Goal: Task Accomplishment & Management: Use online tool/utility

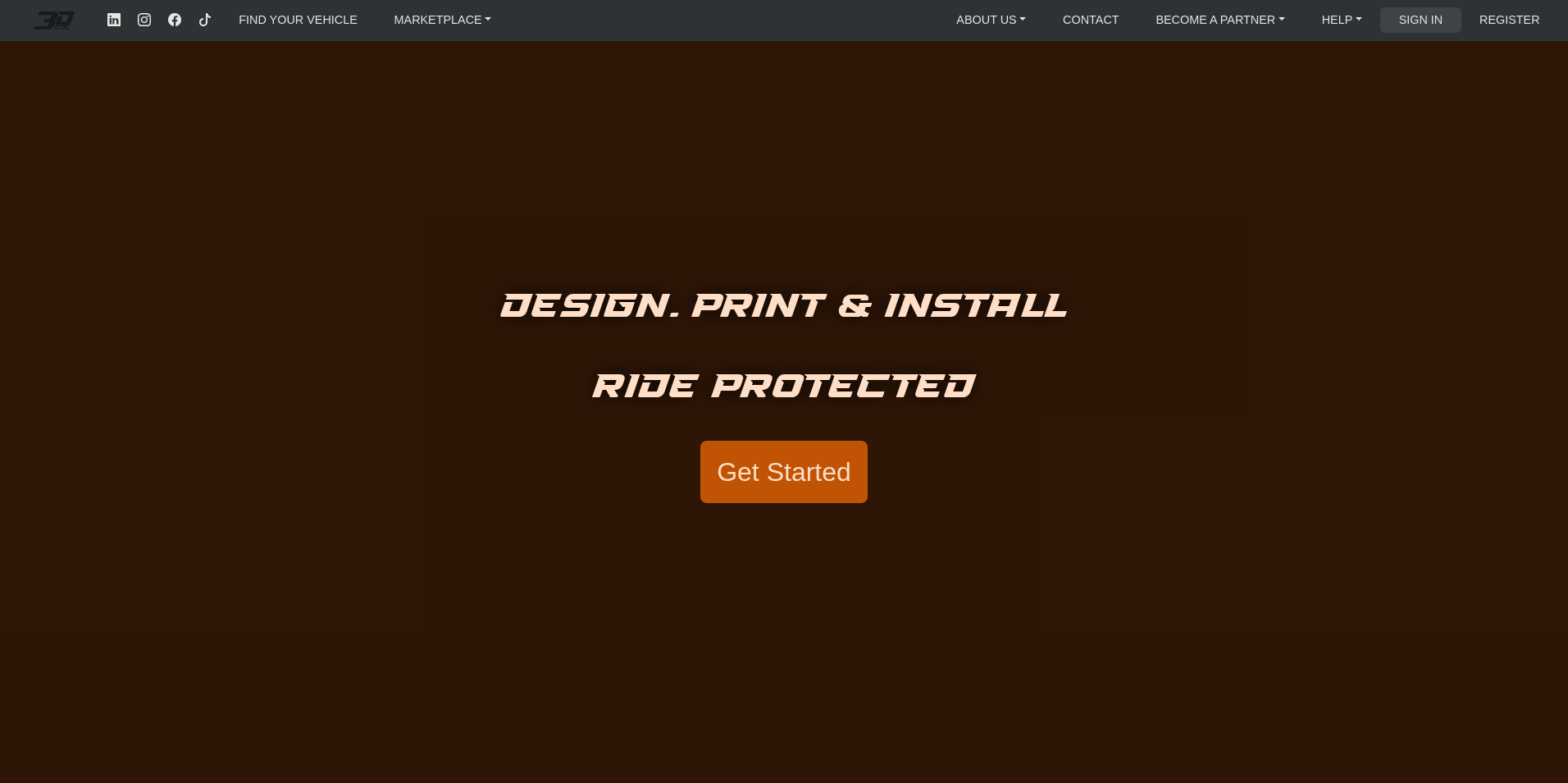
click at [1430, 17] on link "SIGN IN" at bounding box center [1421, 19] width 58 height 25
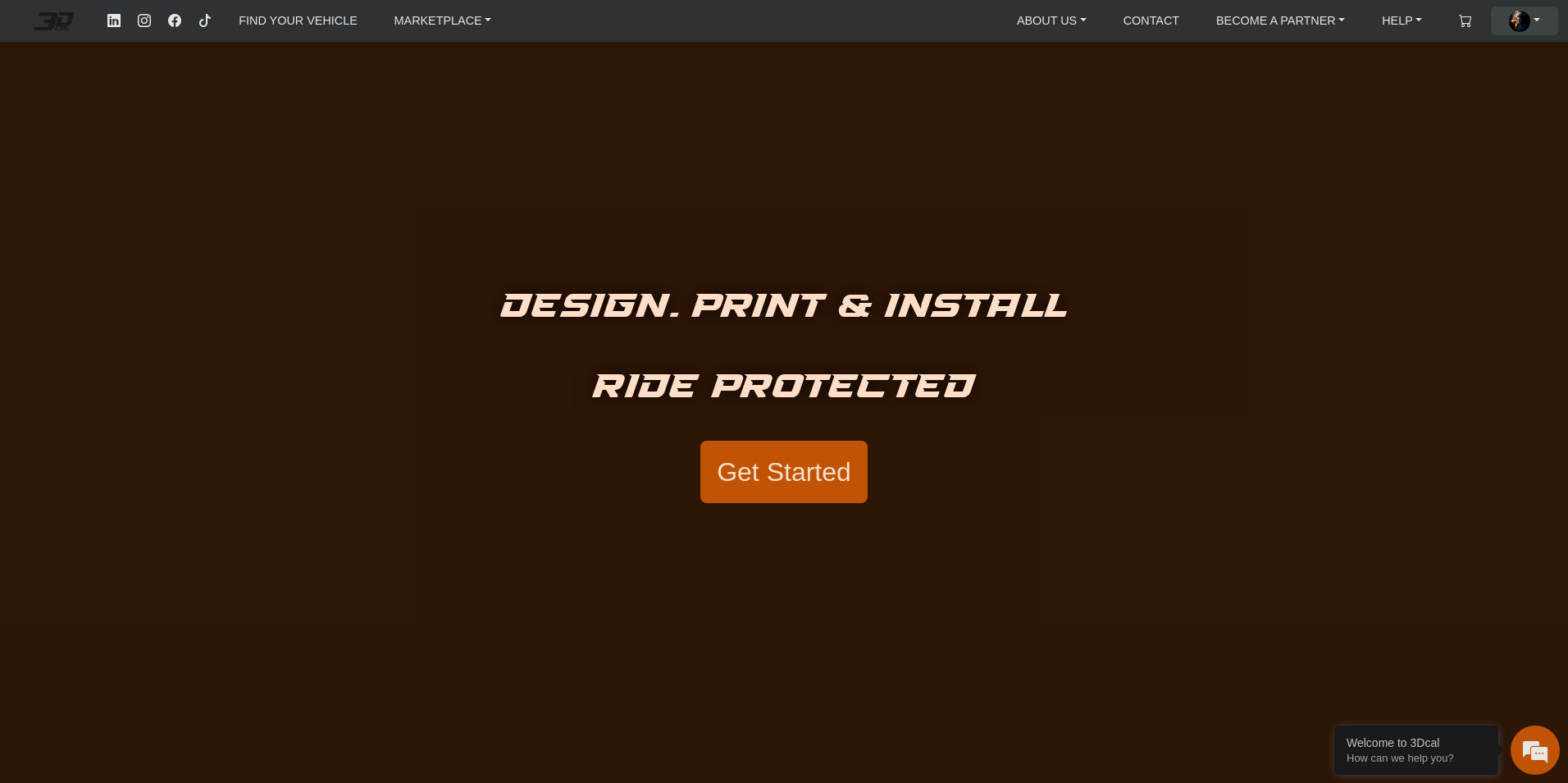
click at [1540, 18] on link "ACCOUNT" at bounding box center [1524, 21] width 45 height 29
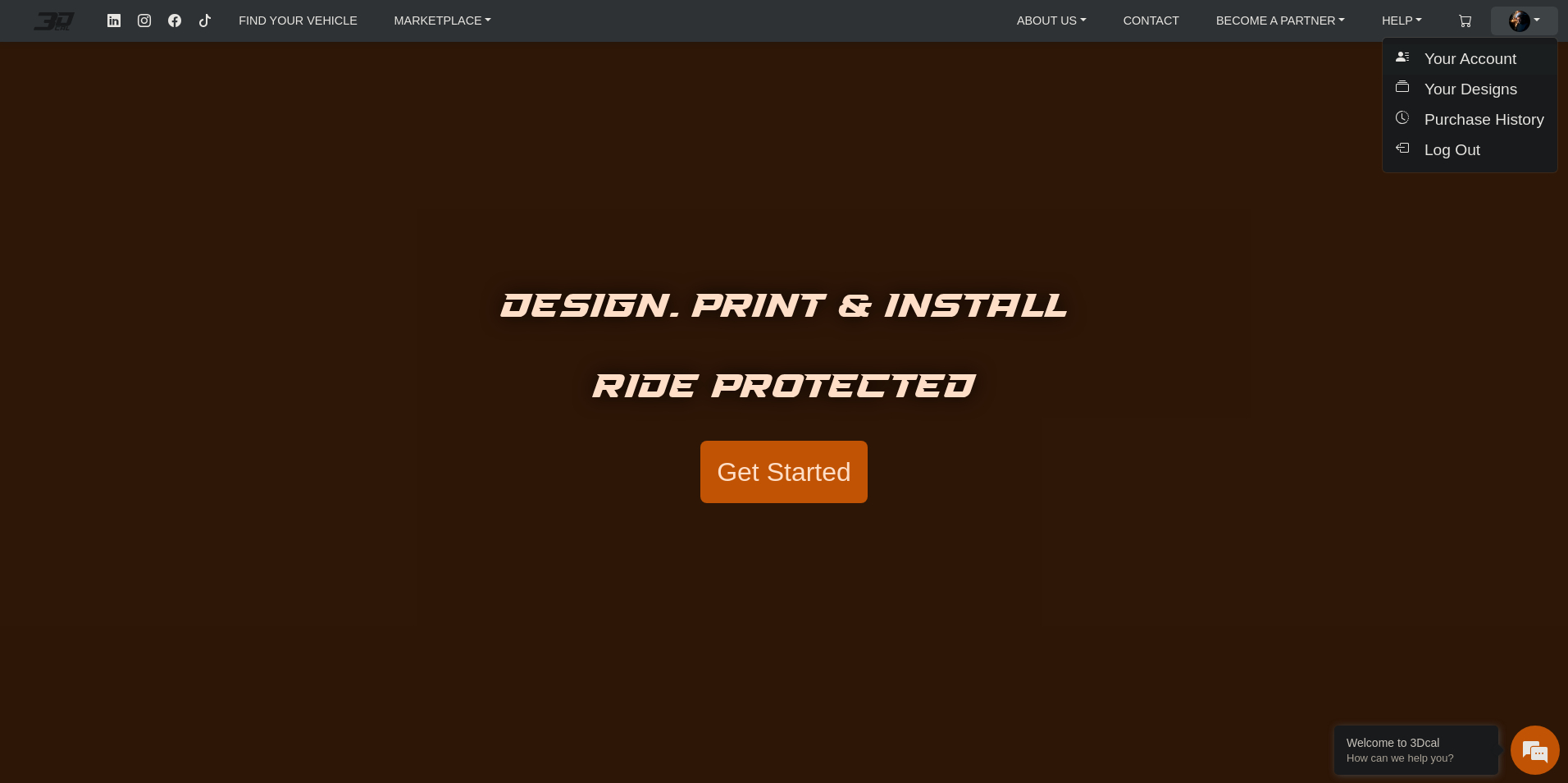
click at [1471, 47] on button "Your Account" at bounding box center [1470, 59] width 175 height 31
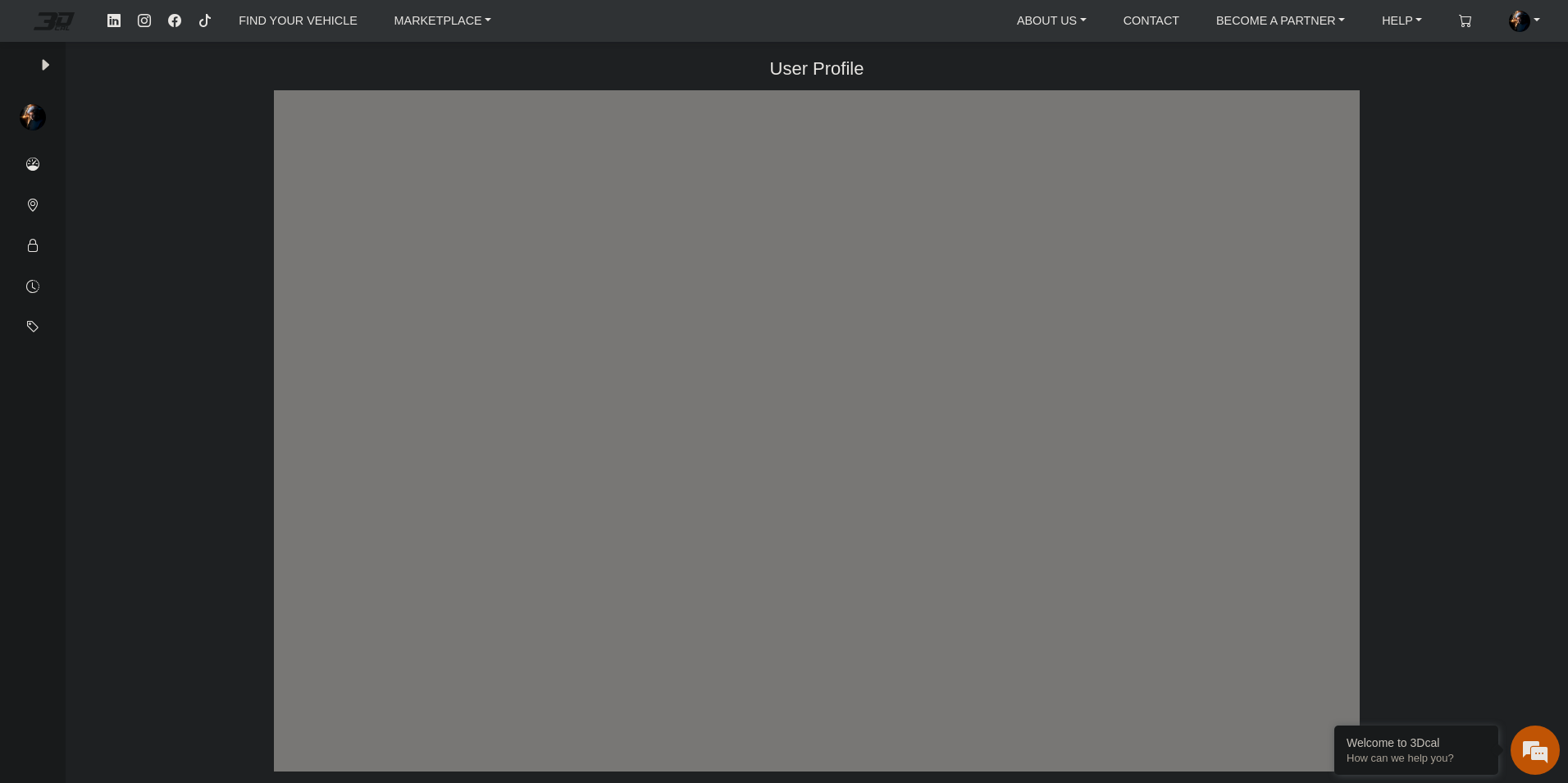
click at [1510, 23] on img at bounding box center [1520, 21] width 21 height 21
click at [1460, 85] on button "Your Designs" at bounding box center [1470, 89] width 175 height 31
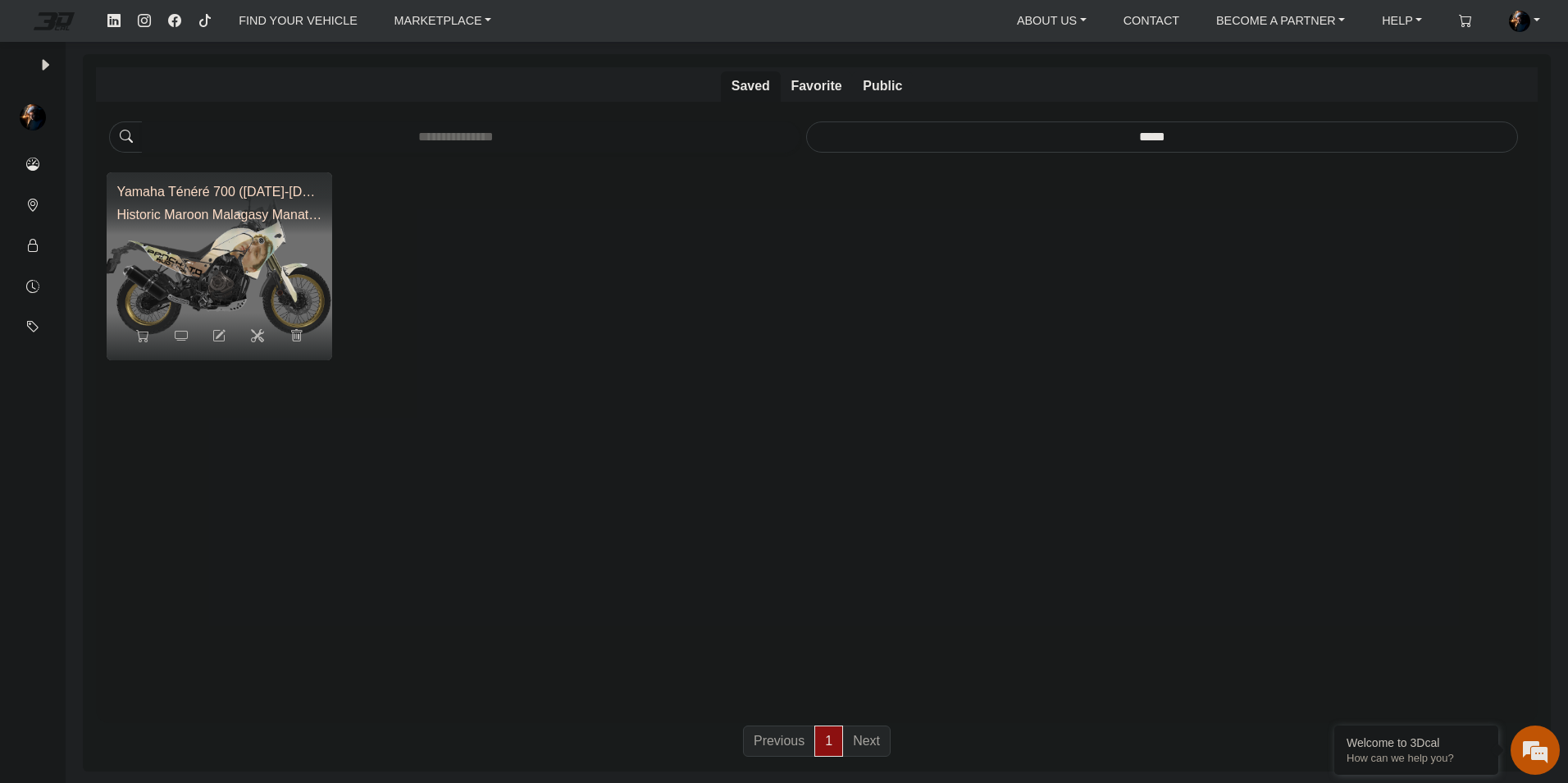
click at [293, 285] on img at bounding box center [220, 267] width 226 height 189
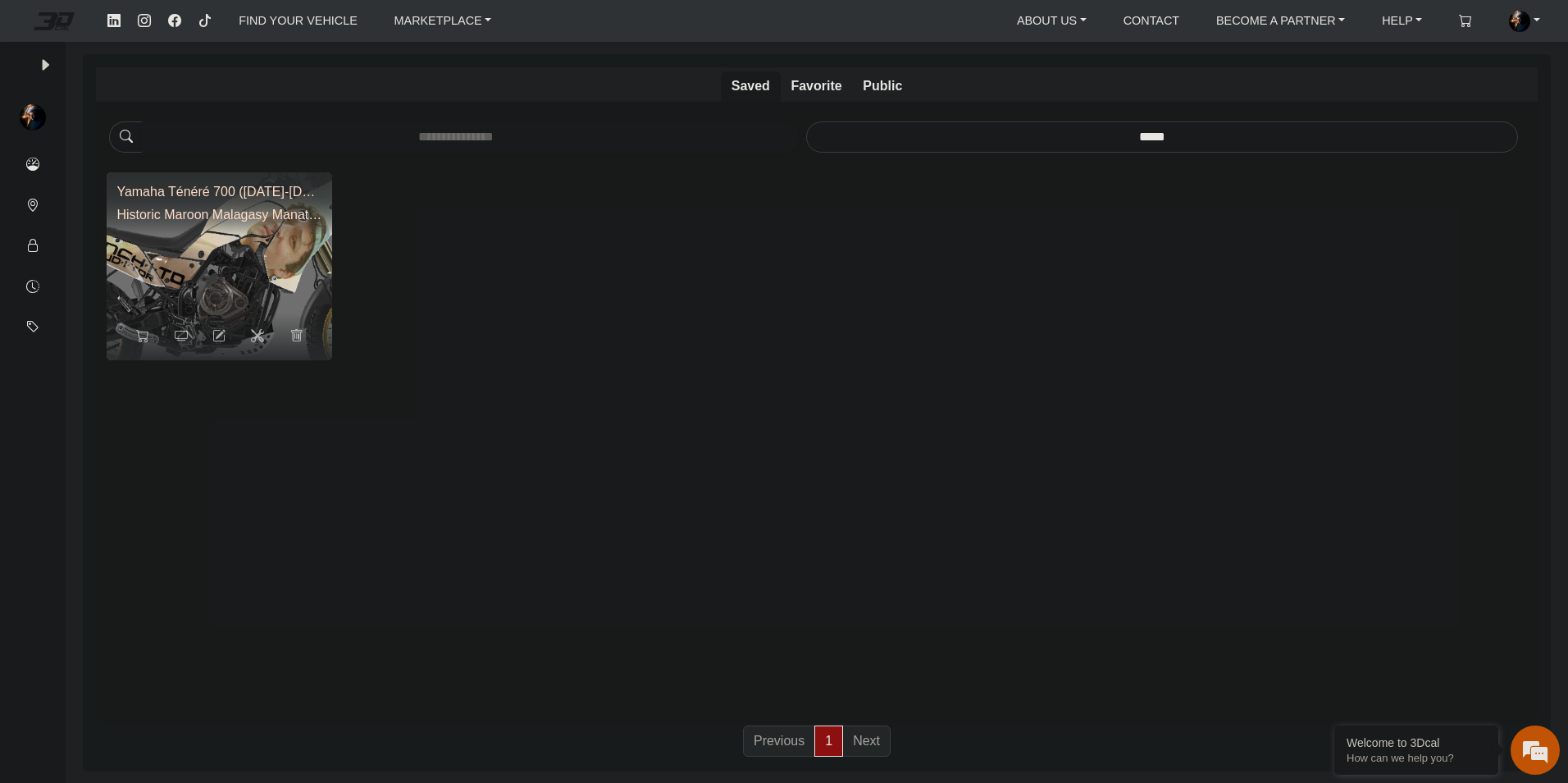
click at [254, 265] on img at bounding box center [219, 266] width 452 height 376
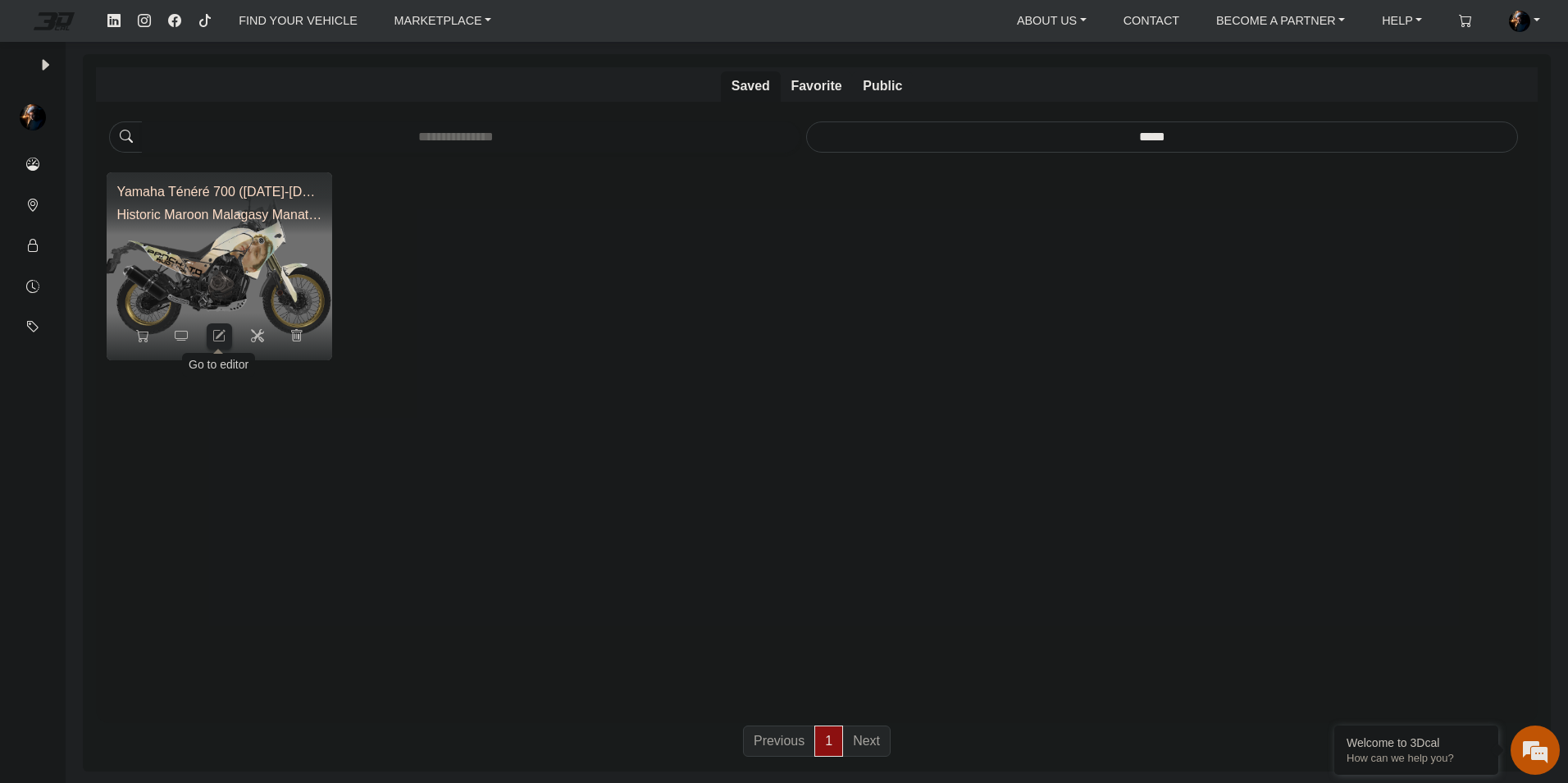
click at [219, 338] on icon at bounding box center [219, 336] width 13 height 14
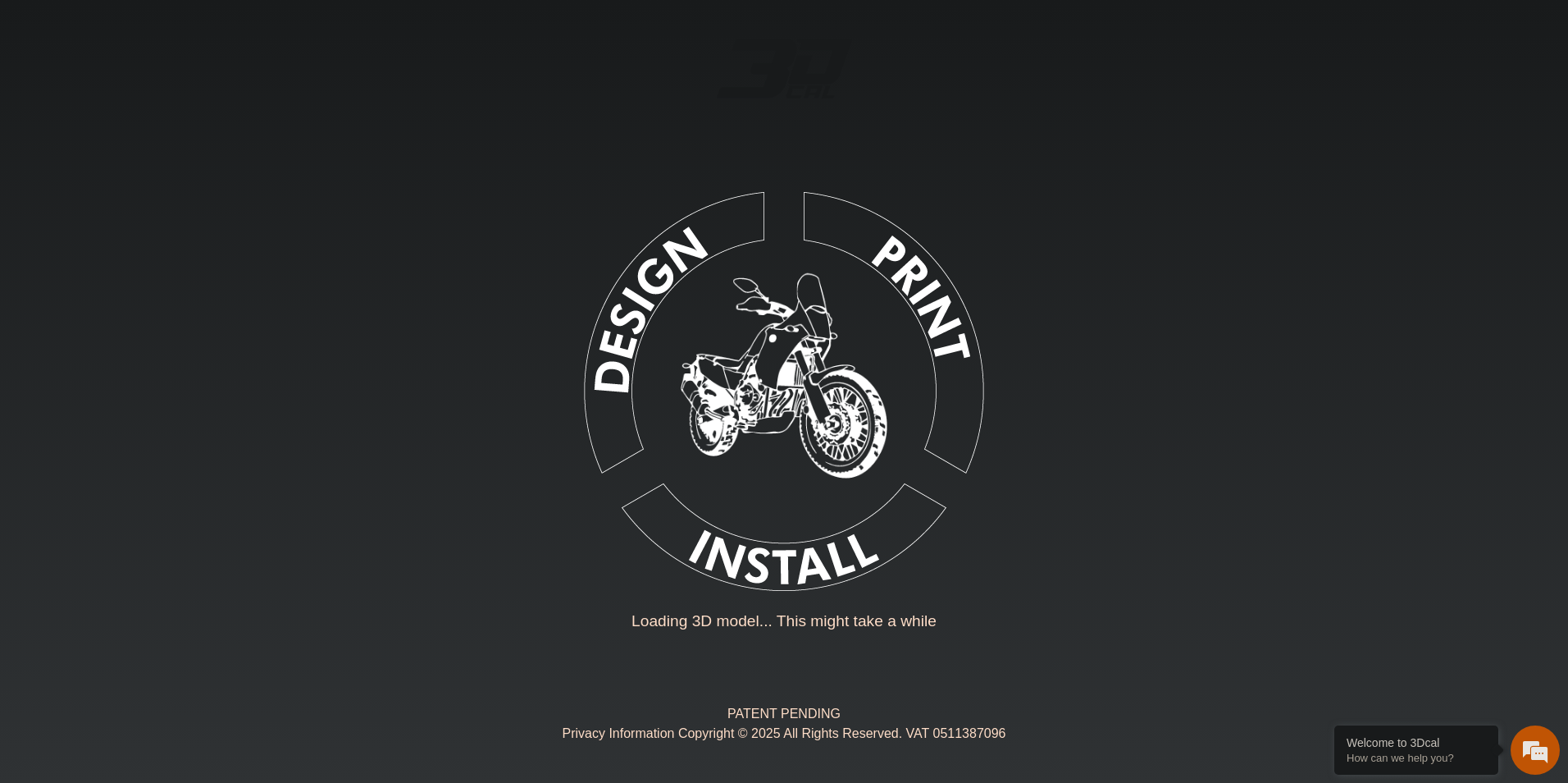
type input "*"
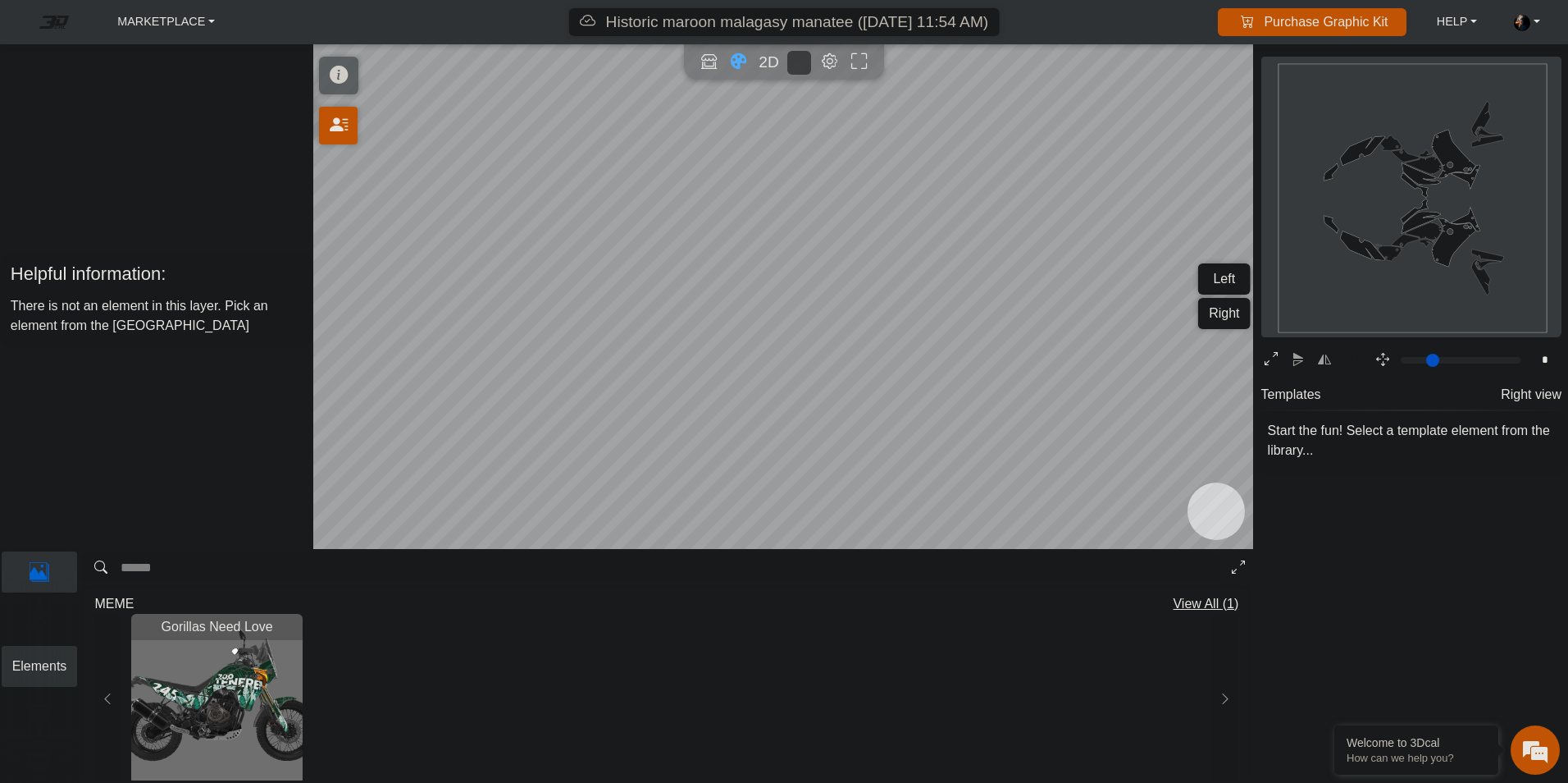
click at [48, 680] on button "Elements" at bounding box center [39, 667] width 76 height 42
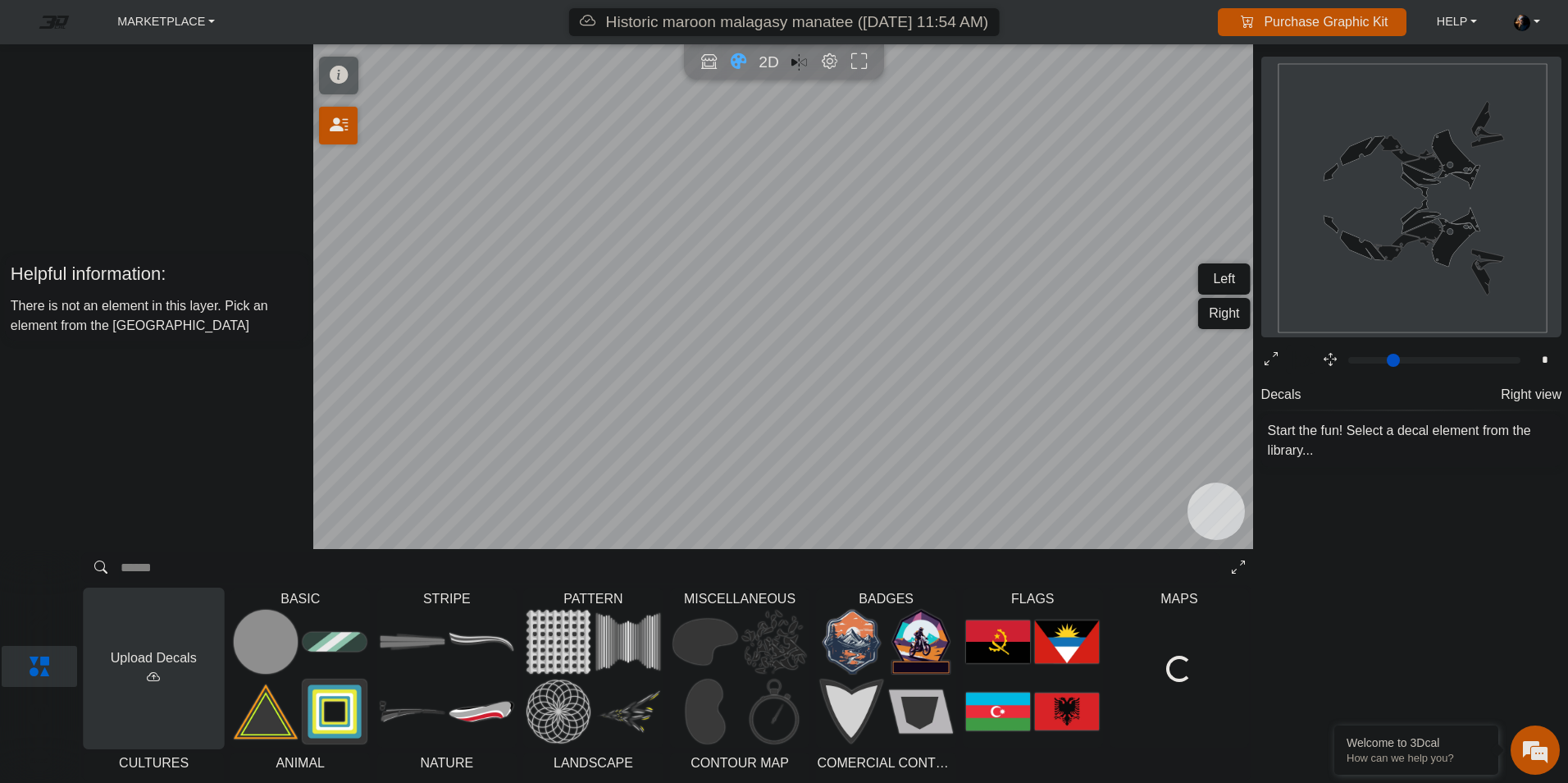
click at [169, 667] on button "Upload Decals" at bounding box center [154, 668] width 141 height 161
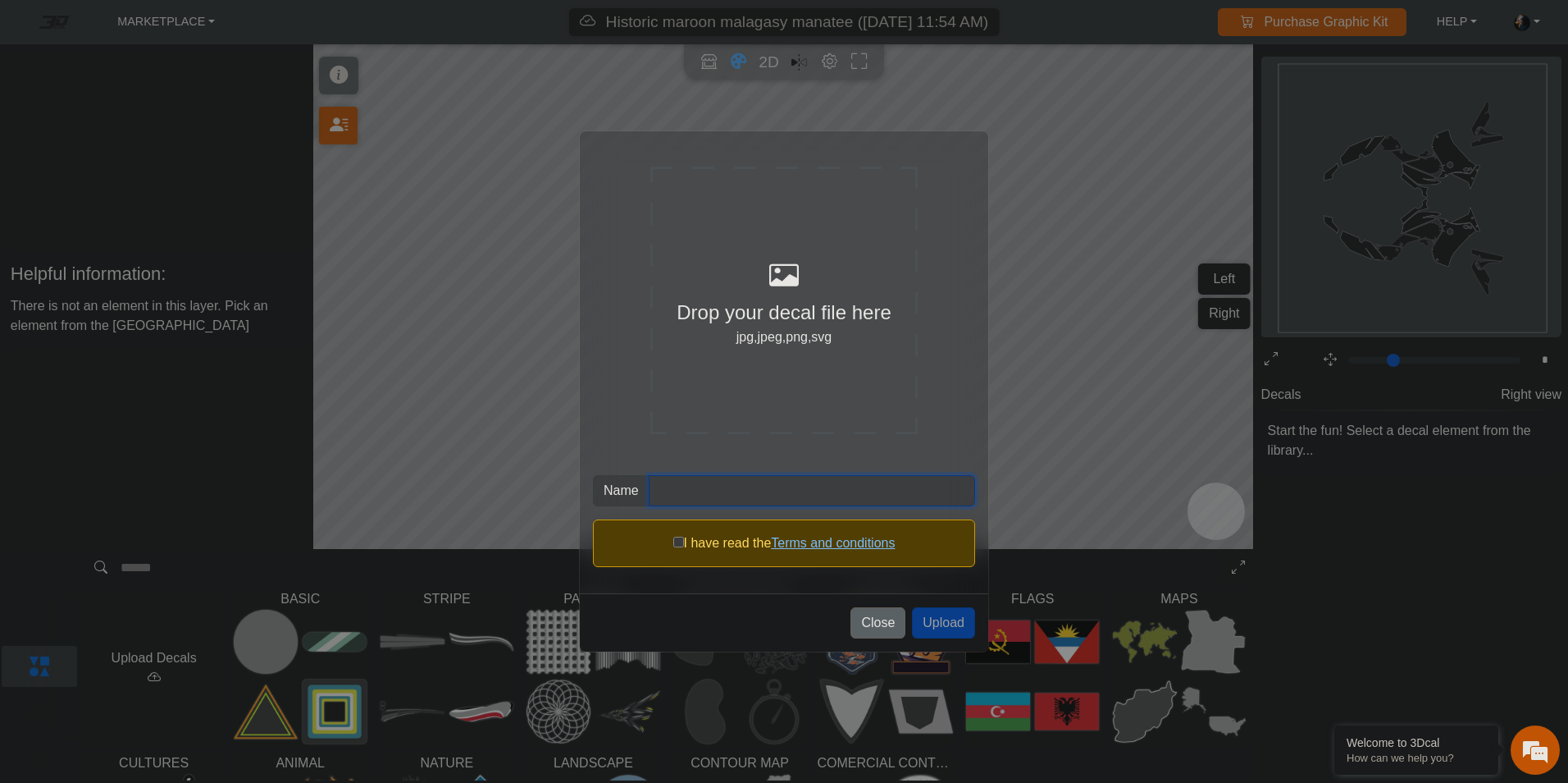
click at [730, 498] on input "Name" at bounding box center [812, 491] width 326 height 31
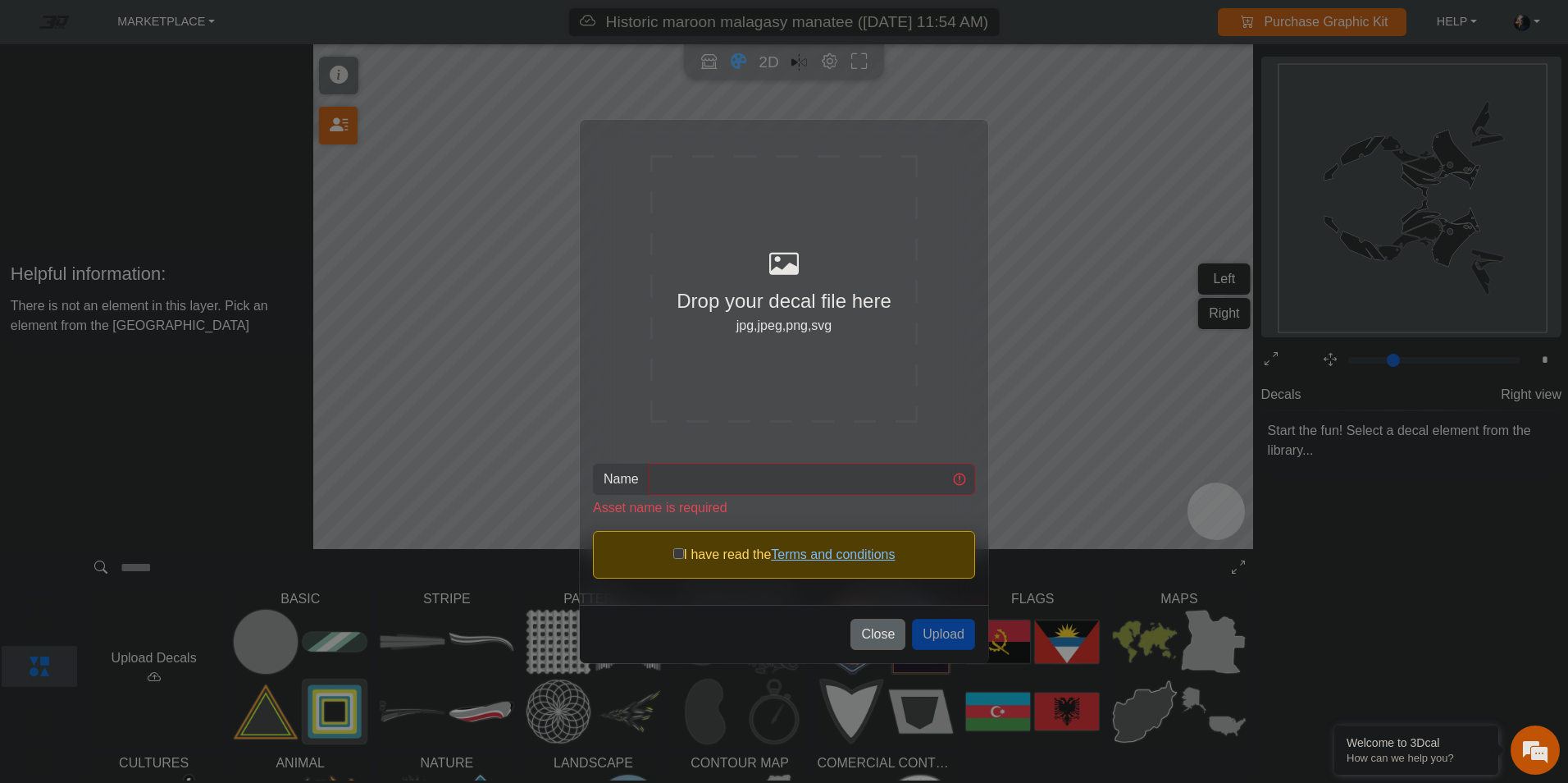
click at [789, 333] on div "jpg,jpeg,png,svg" at bounding box center [784, 325] width 268 height 20
type input "**********"
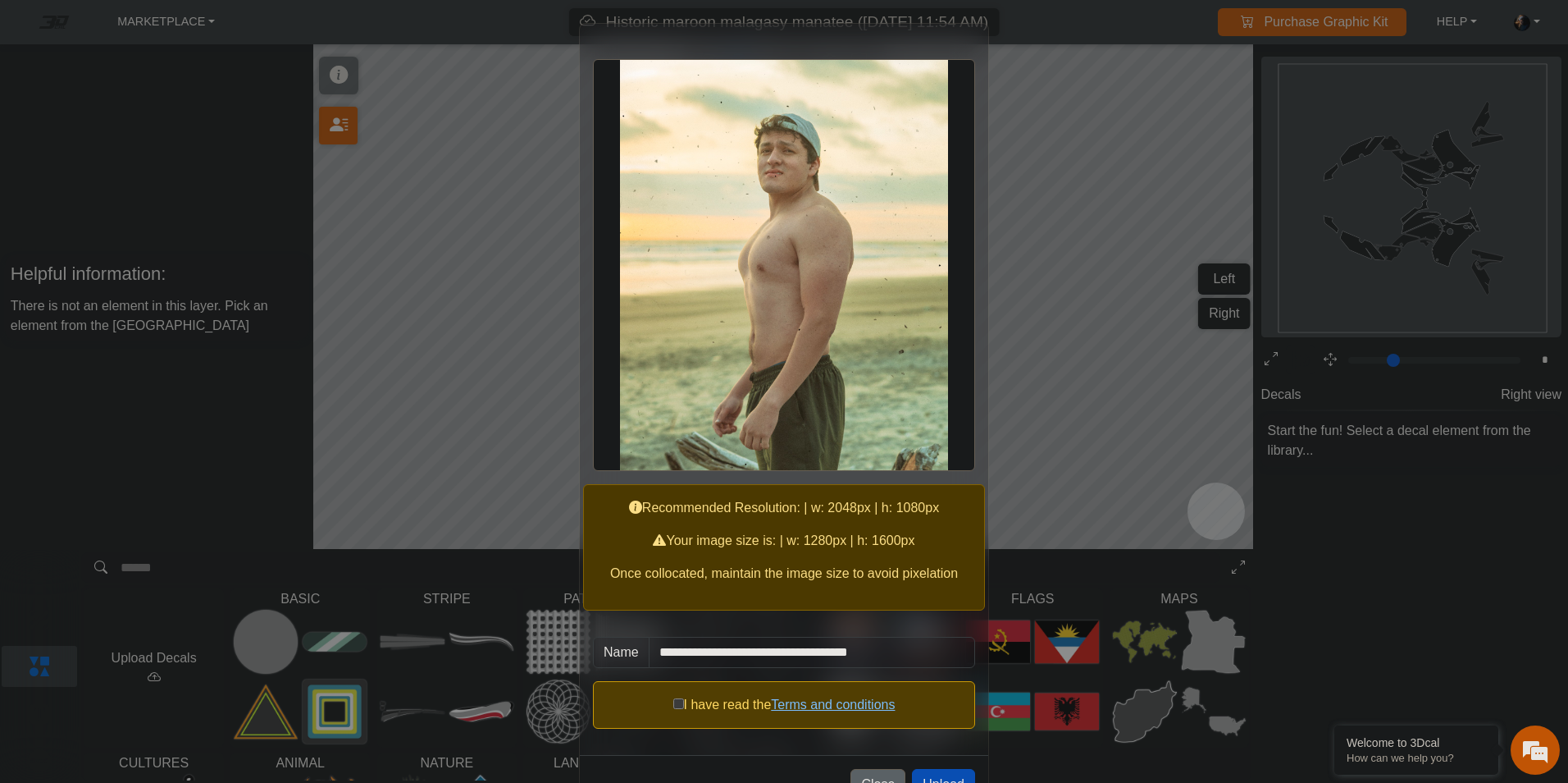
click at [944, 775] on button "Upload" at bounding box center [944, 785] width 63 height 31
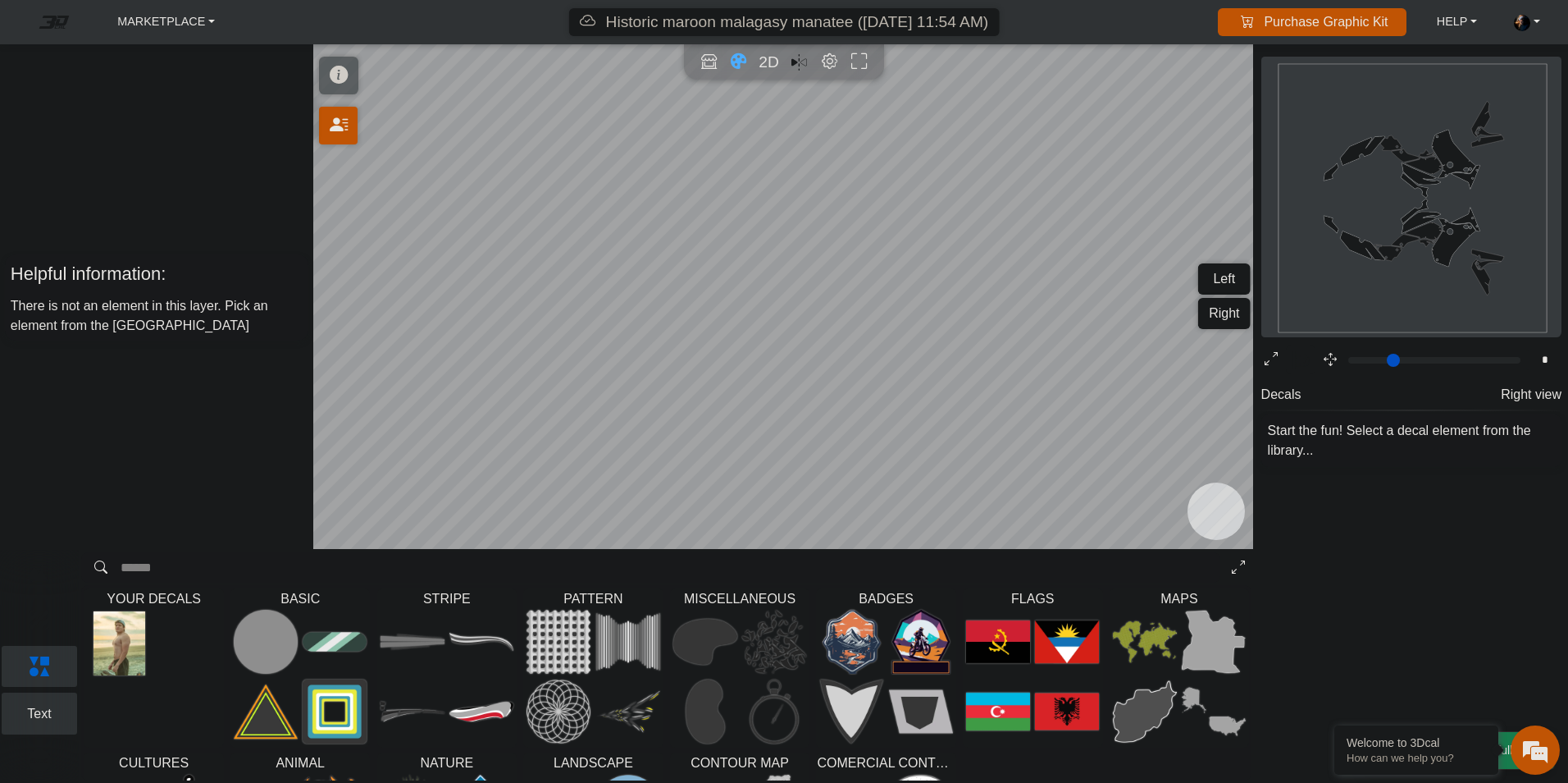
click at [20, 727] on button "Text" at bounding box center [39, 714] width 76 height 42
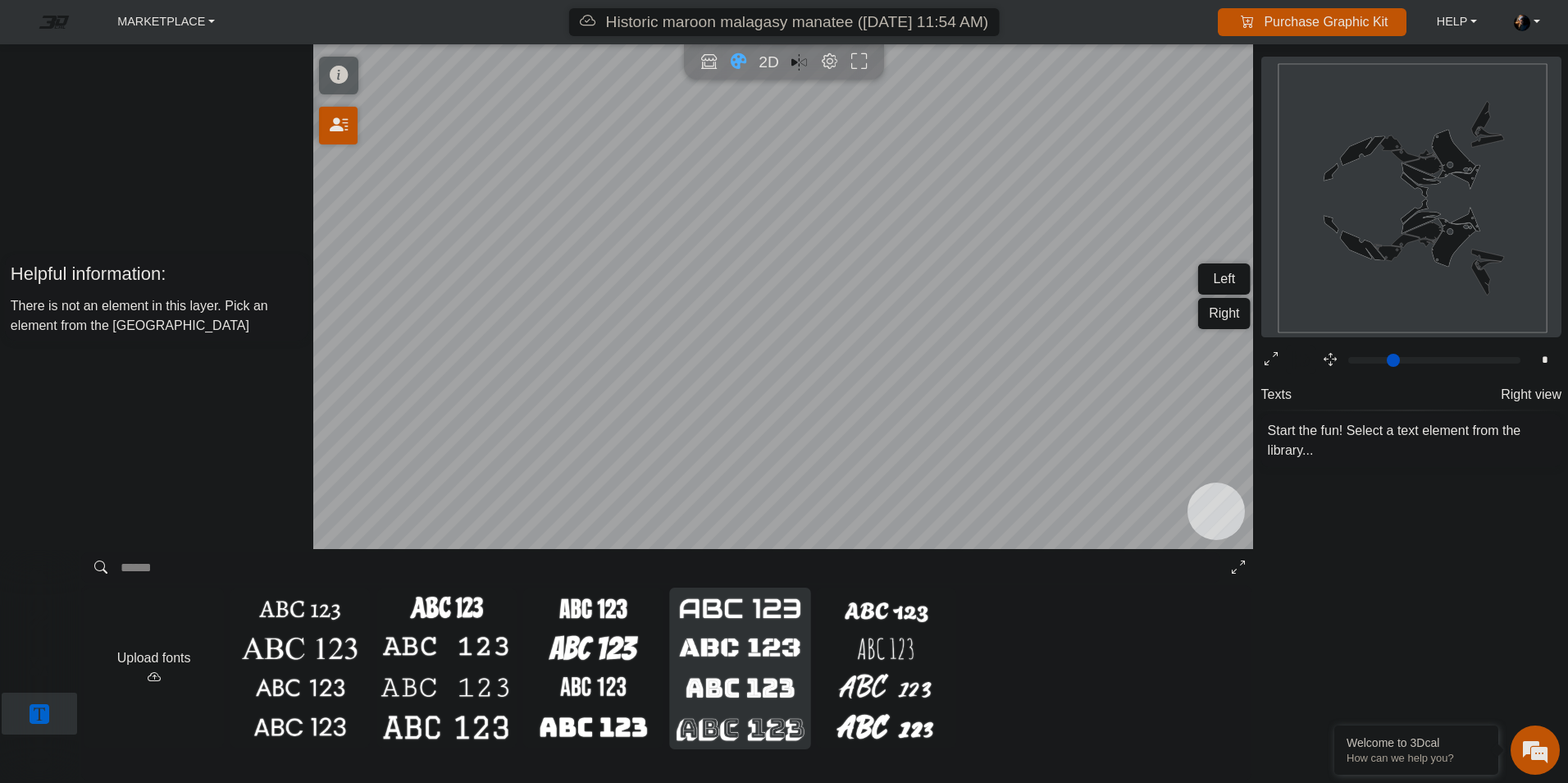
click at [775, 667] on div at bounding box center [739, 668] width 139 height 159
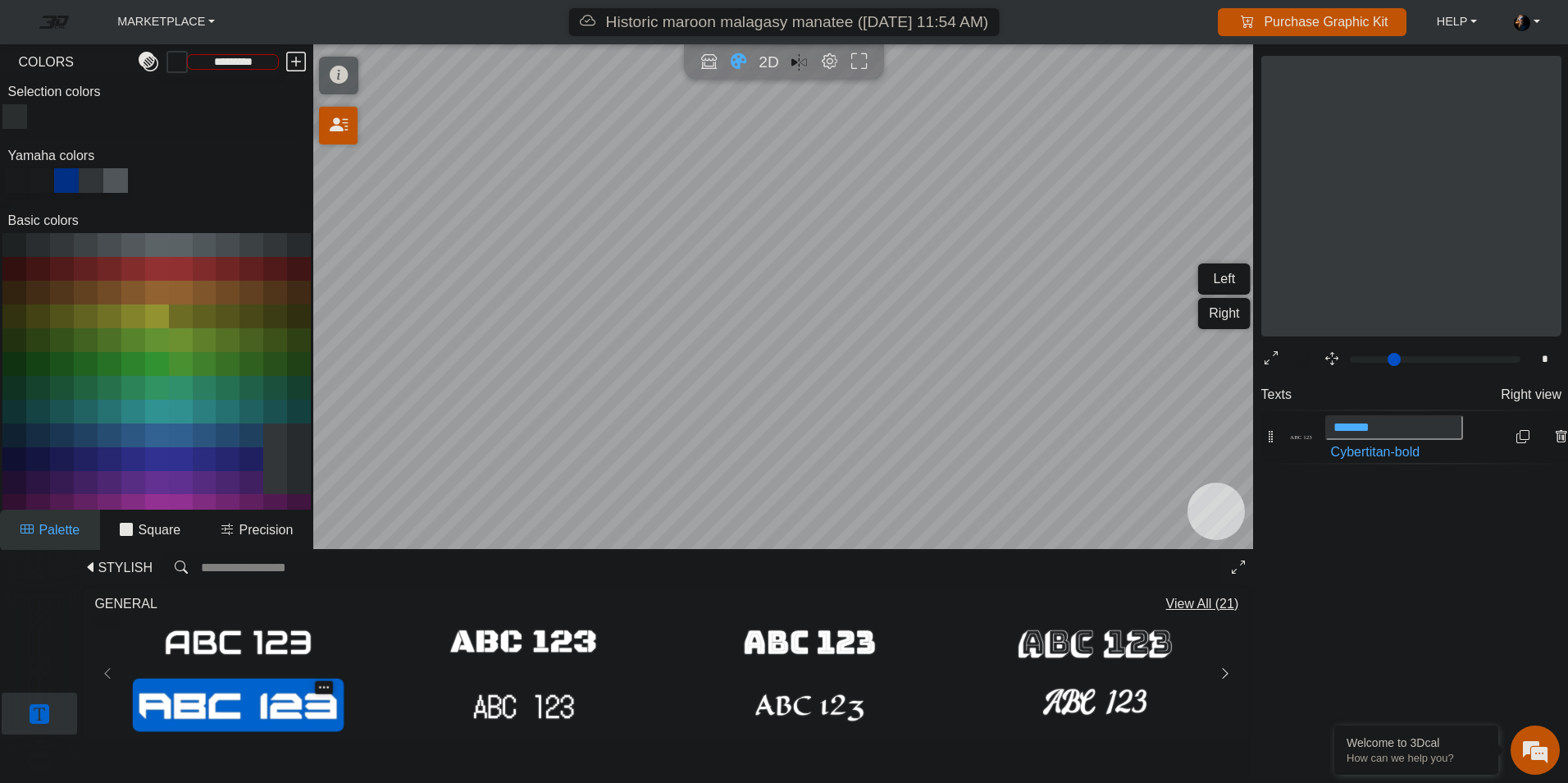
type input "**"
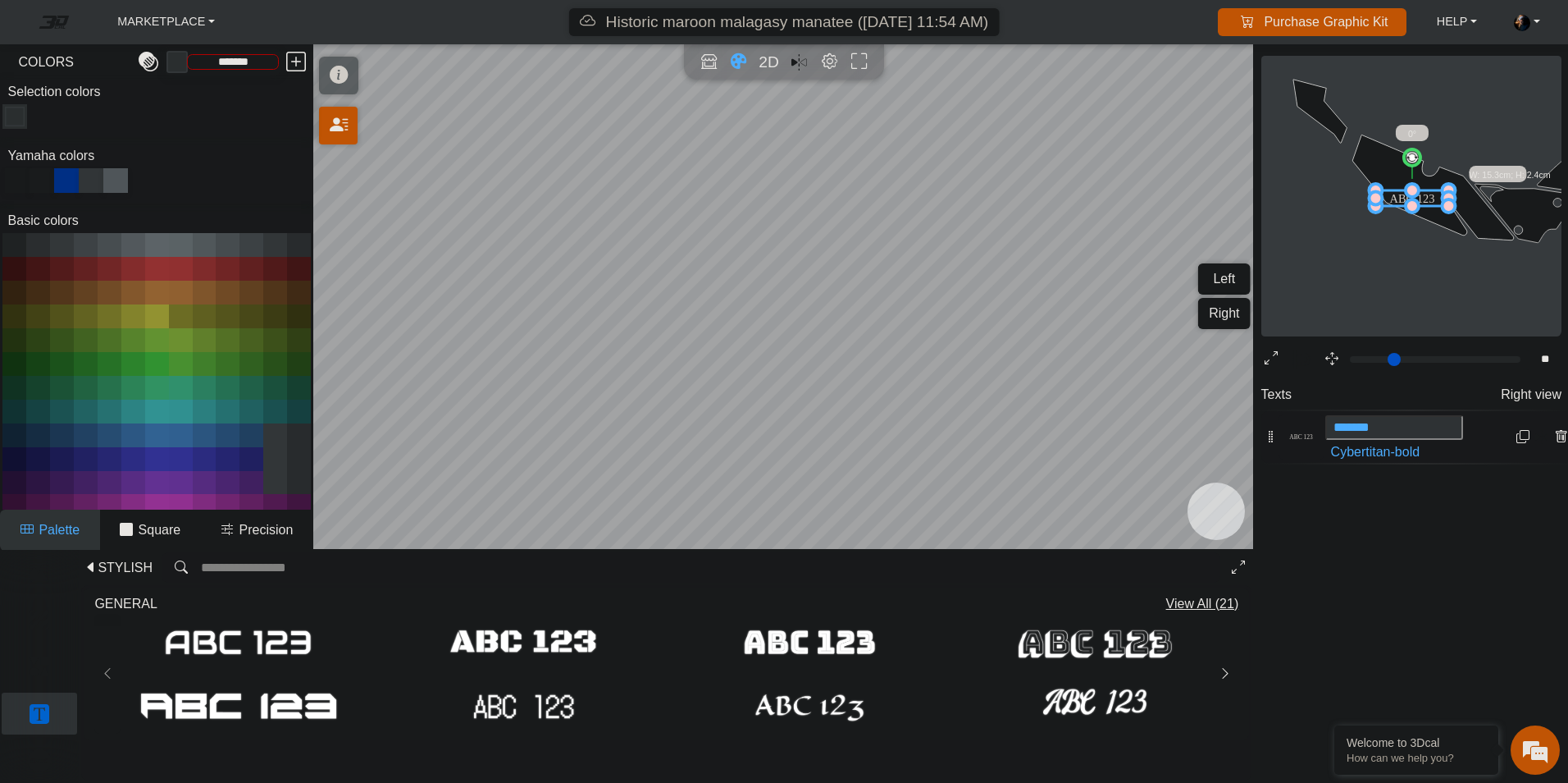
click at [17, 185] on div at bounding box center [17, 180] width 24 height 24
type input "*********"
click at [24, 178] on div at bounding box center [17, 180] width 24 height 24
click at [1437, 200] on icon at bounding box center [1411, 198] width 73 height 16
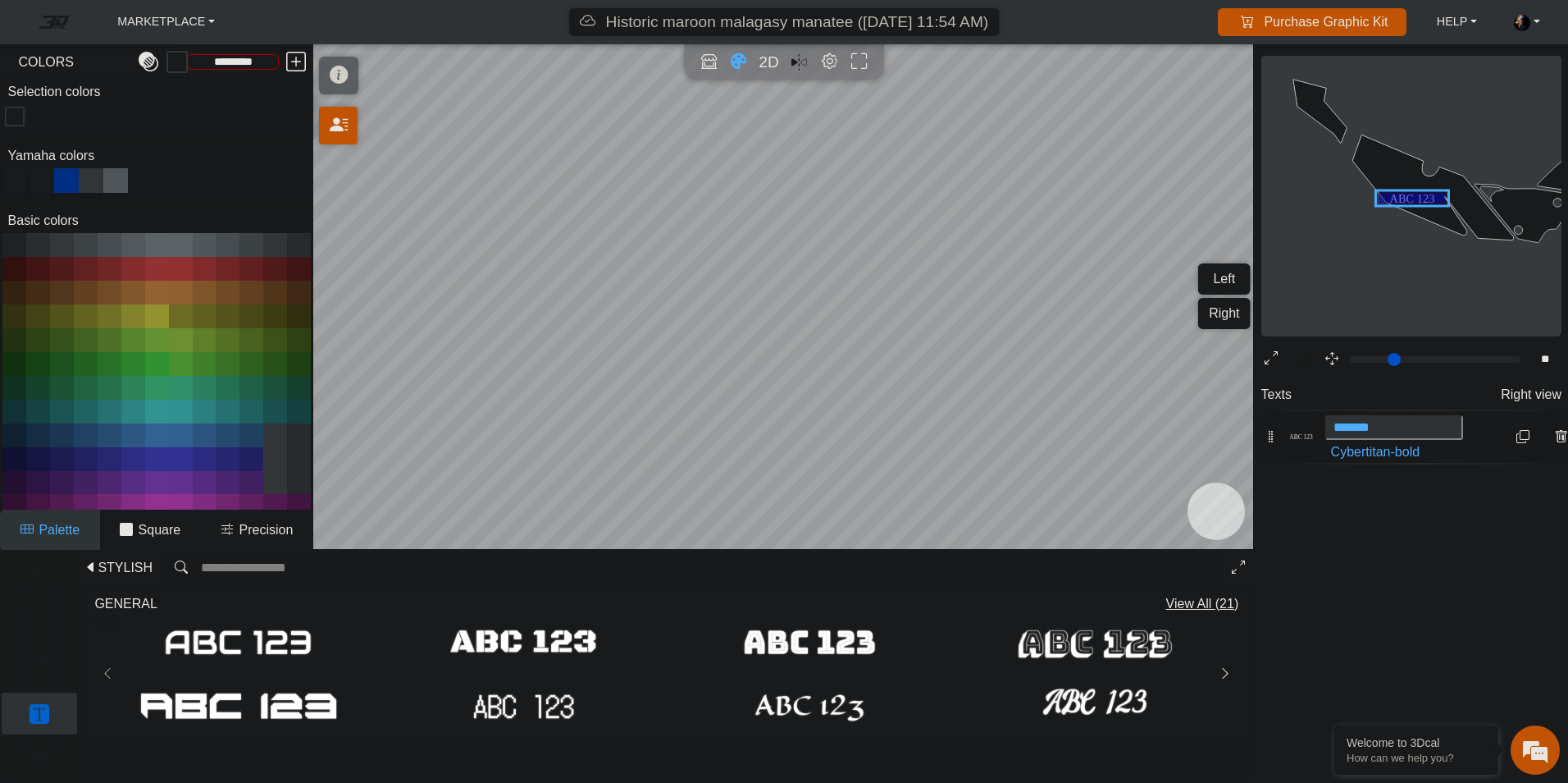
type input "*******"
click at [22, 179] on div at bounding box center [17, 180] width 24 height 24
click at [41, 181] on div at bounding box center [42, 180] width 24 height 24
type input "*******"
click at [1426, 194] on icon at bounding box center [1411, 198] width 73 height 16
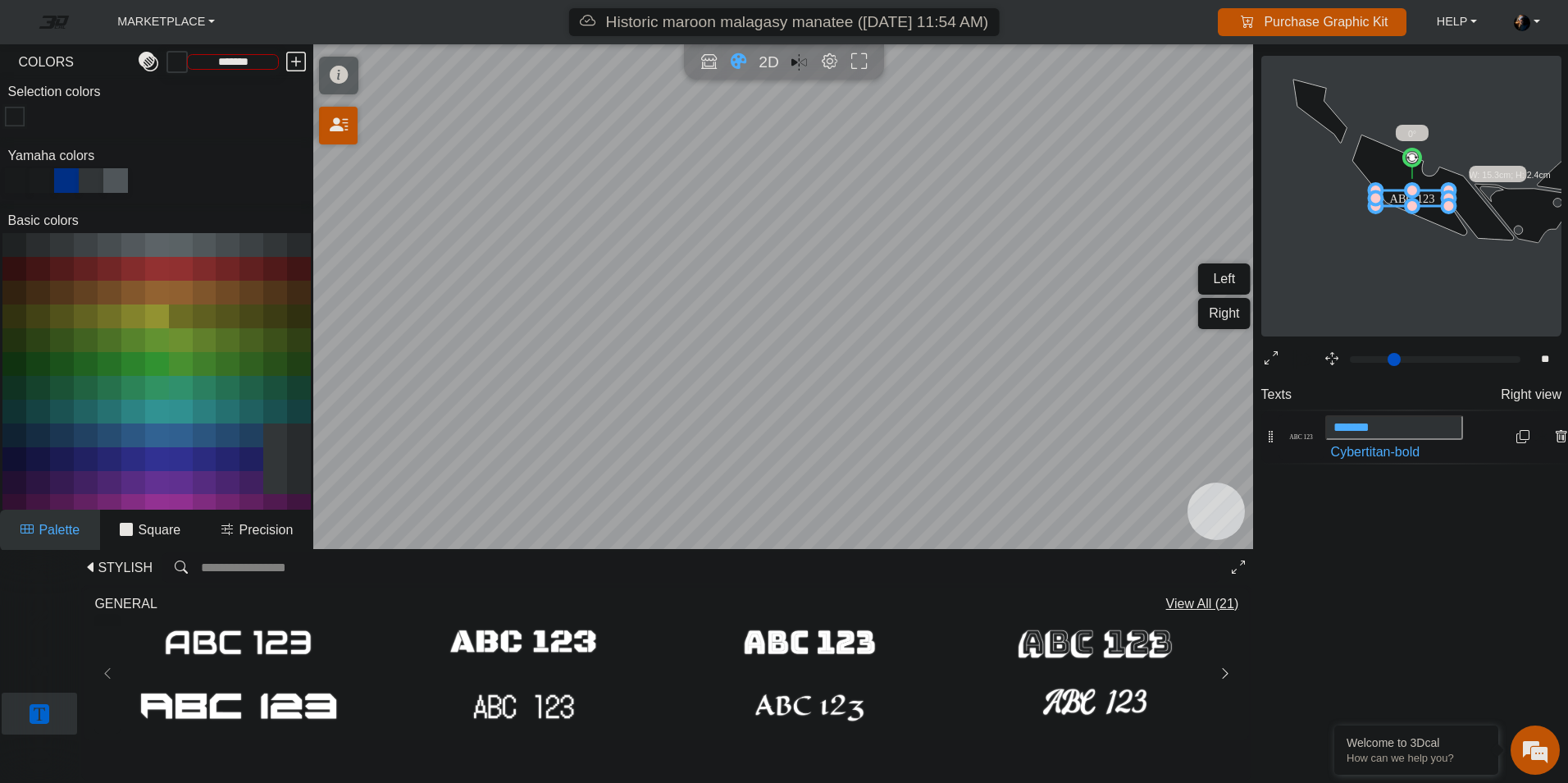
click at [1426, 194] on icon at bounding box center [1411, 198] width 73 height 16
type input "********"
drag, startPoint x: 1426, startPoint y: 199, endPoint x: 1449, endPoint y: 182, distance: 28.6
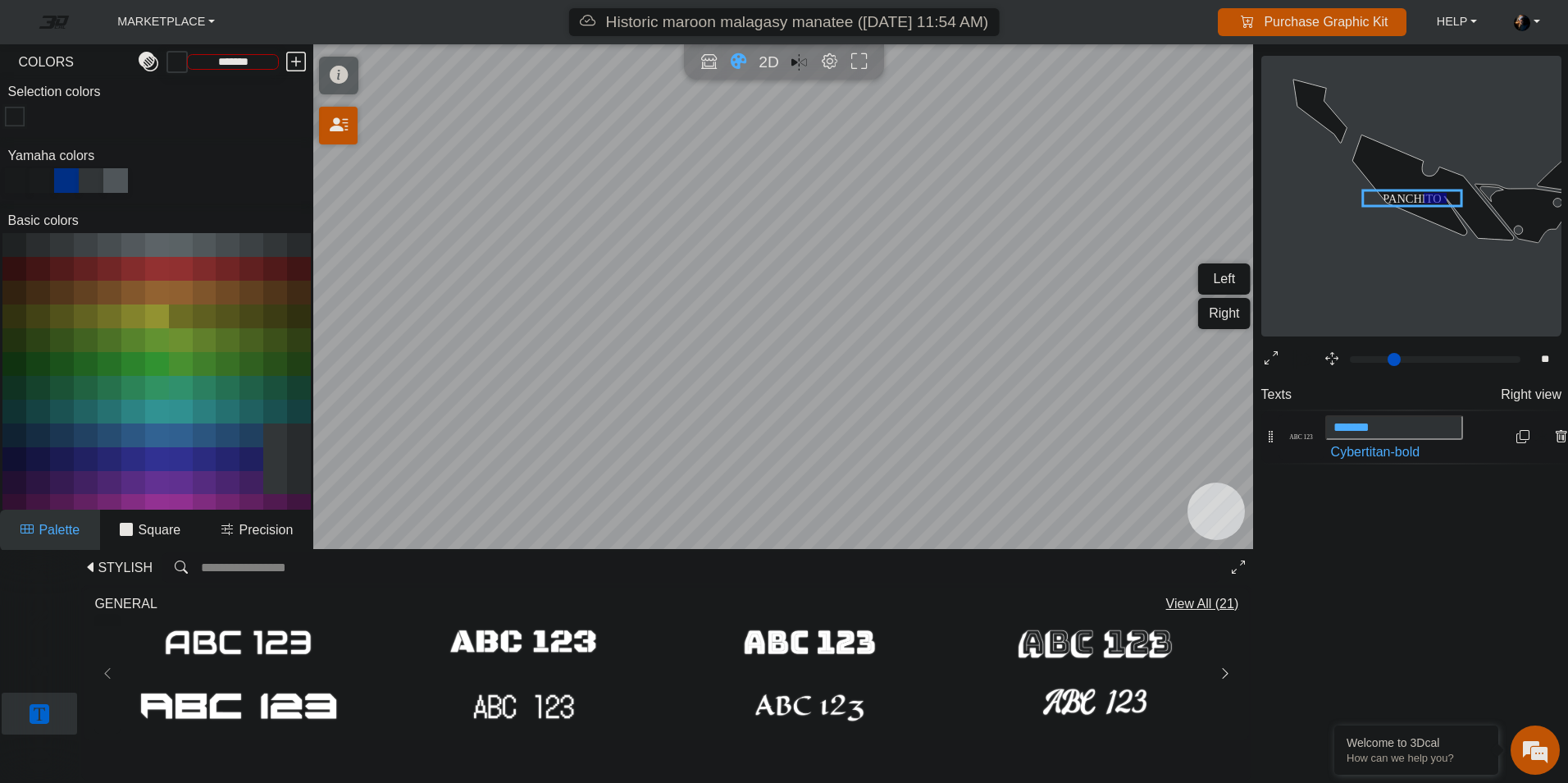
type input "********"
drag, startPoint x: 1433, startPoint y: 188, endPoint x: 1449, endPoint y: 173, distance: 21.9
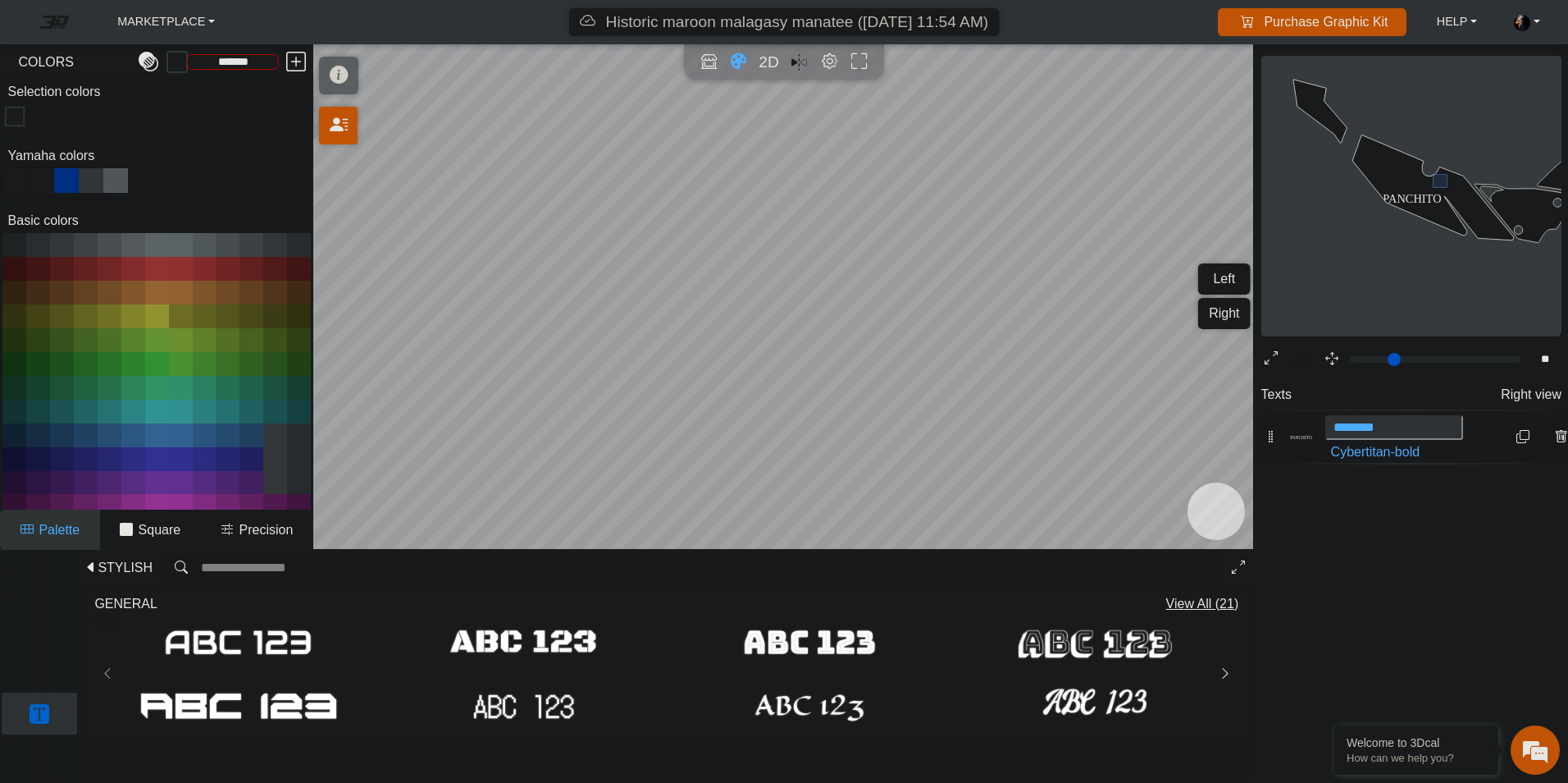
click at [1435, 197] on icon at bounding box center [1412, 198] width 99 height 16
drag, startPoint x: 1432, startPoint y: 199, endPoint x: 1451, endPoint y: 189, distance: 21.5
click at [1451, 189] on icon at bounding box center [1432, 187] width 99 height 16
drag, startPoint x: 1435, startPoint y: 147, endPoint x: 1451, endPoint y: 140, distance: 17.5
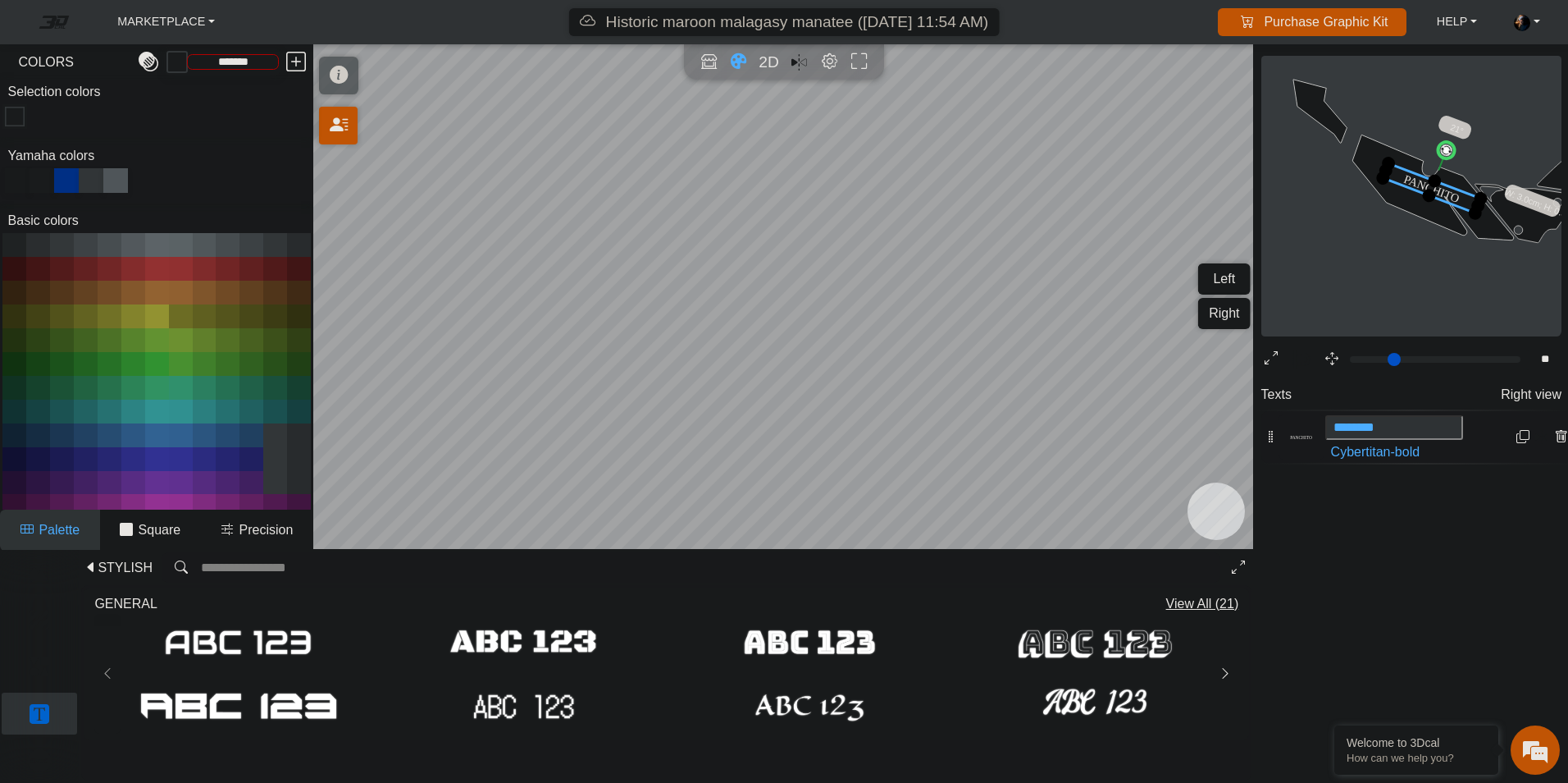
drag, startPoint x: 1386, startPoint y: 178, endPoint x: 1307, endPoint y: 199, distance: 81.7
type input "**"
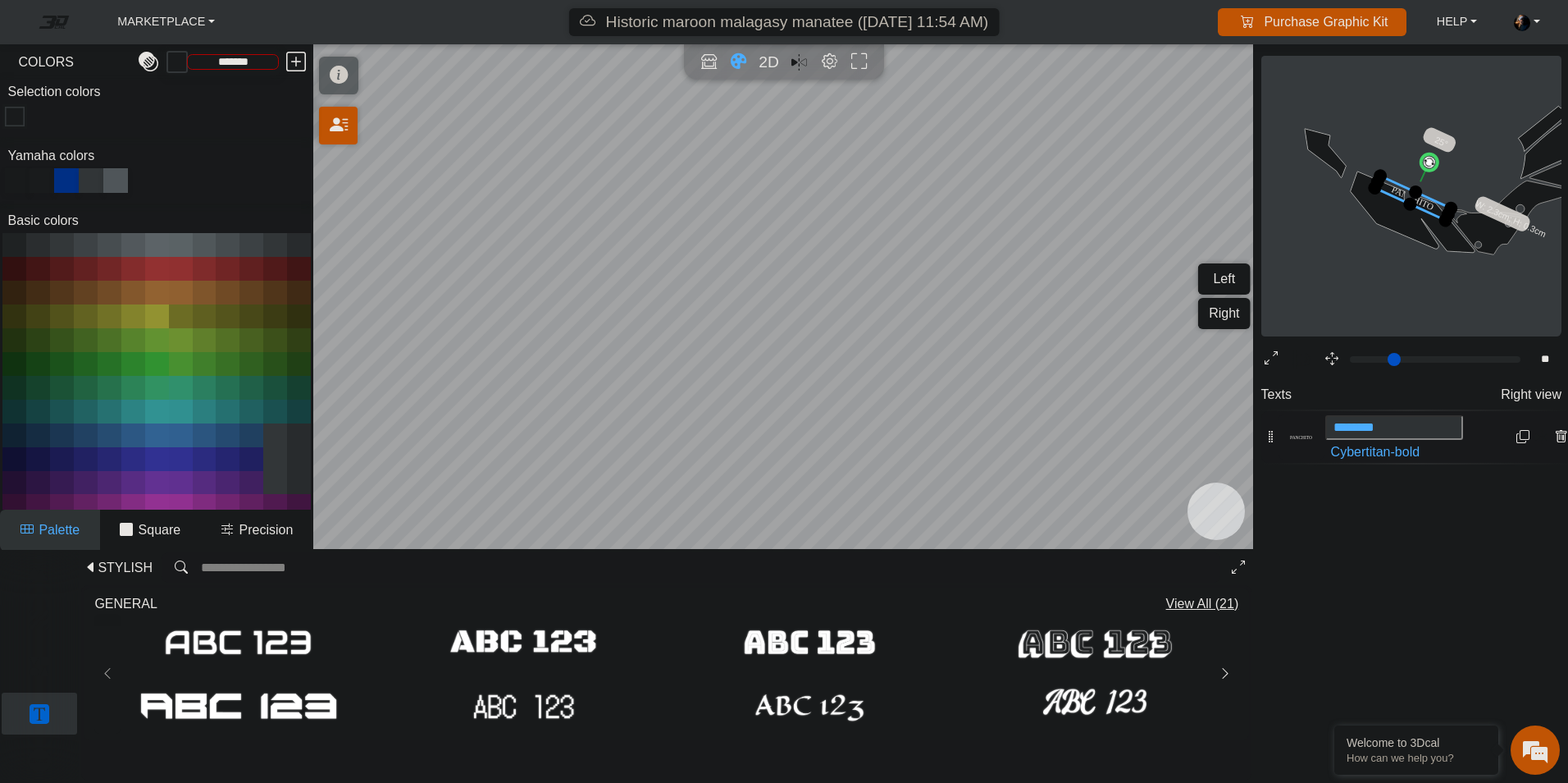
drag, startPoint x: 1418, startPoint y: 160, endPoint x: 1426, endPoint y: 171, distance: 13.6
click at [1426, 171] on circle at bounding box center [1429, 162] width 22 height 22
drag, startPoint x: 1432, startPoint y: 206, endPoint x: 1428, endPoint y: 220, distance: 14.6
click at [1428, 215] on icon at bounding box center [1407, 206] width 76 height 45
drag, startPoint x: 1437, startPoint y: 230, endPoint x: 1450, endPoint y: 266, distance: 38.3
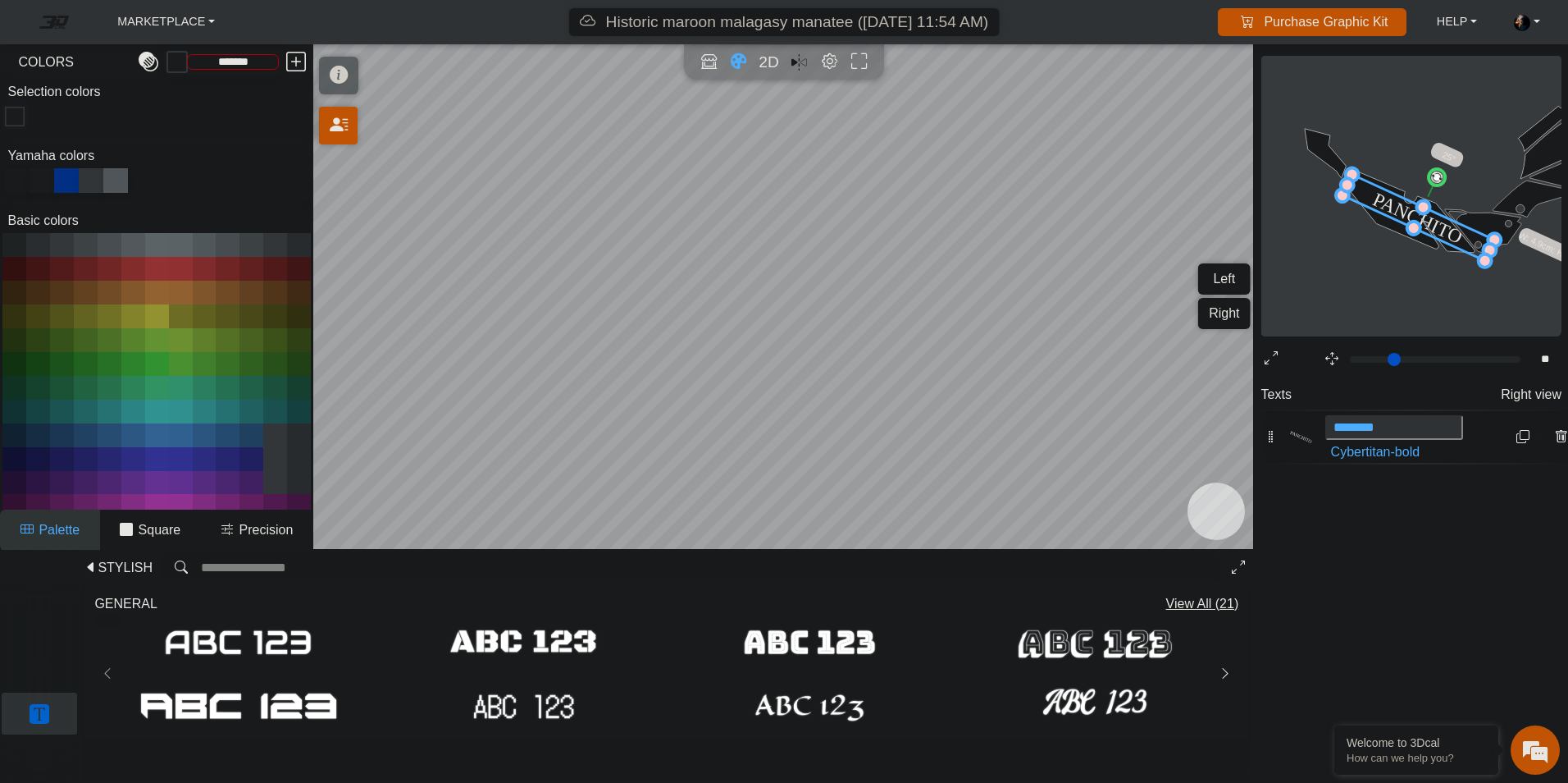
drag, startPoint x: 1369, startPoint y: 207, endPoint x: 1321, endPoint y: 248, distance: 63.1
drag, startPoint x: 1439, startPoint y: 178, endPoint x: 1432, endPoint y: 184, distance: 9.2
click at [1431, 183] on circle at bounding box center [1429, 174] width 20 height 20
drag, startPoint x: 1437, startPoint y: 228, endPoint x: 1447, endPoint y: 231, distance: 10.4
click at [1447, 231] on icon at bounding box center [1429, 220] width 156 height 70
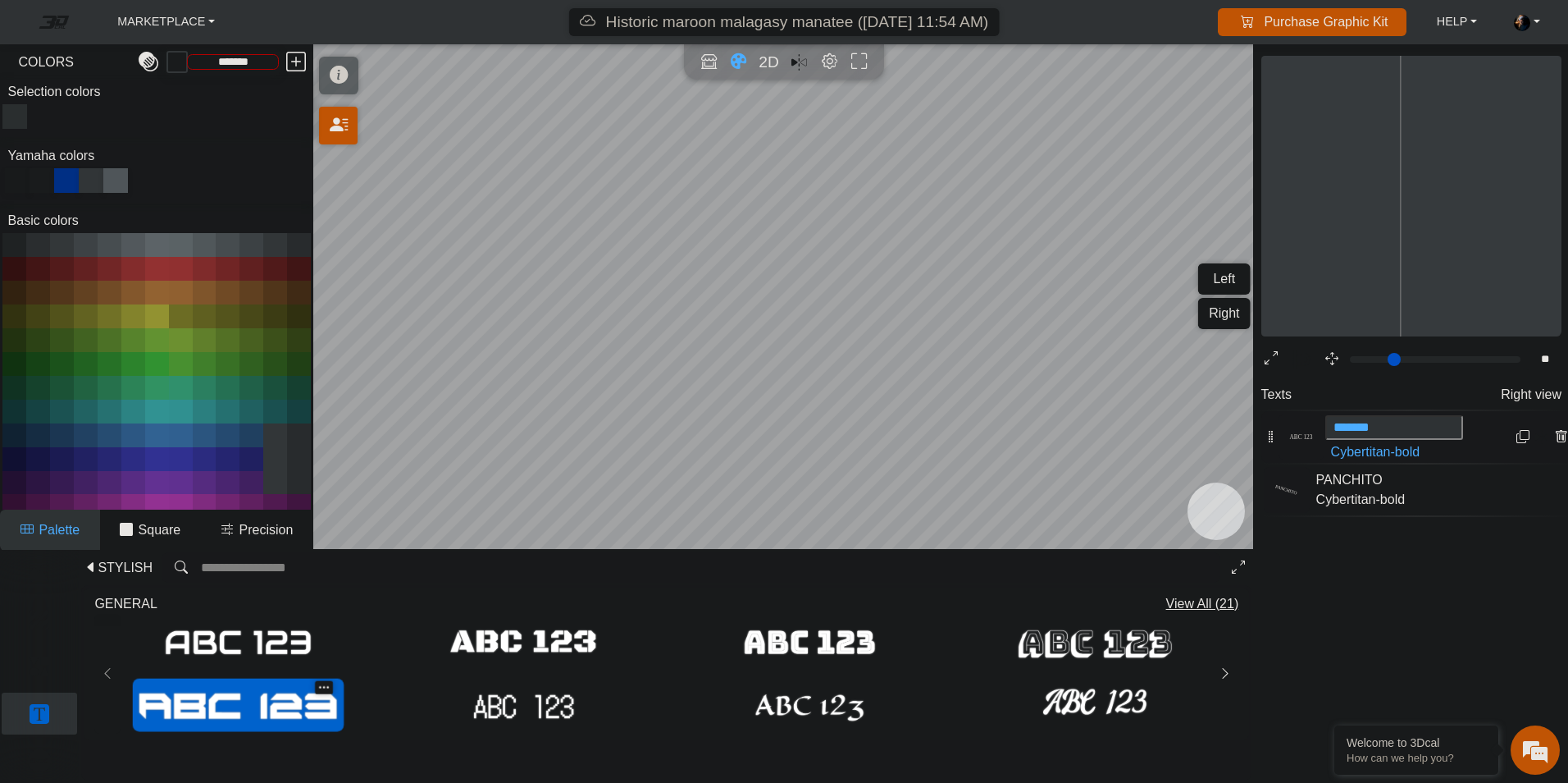
type input "**"
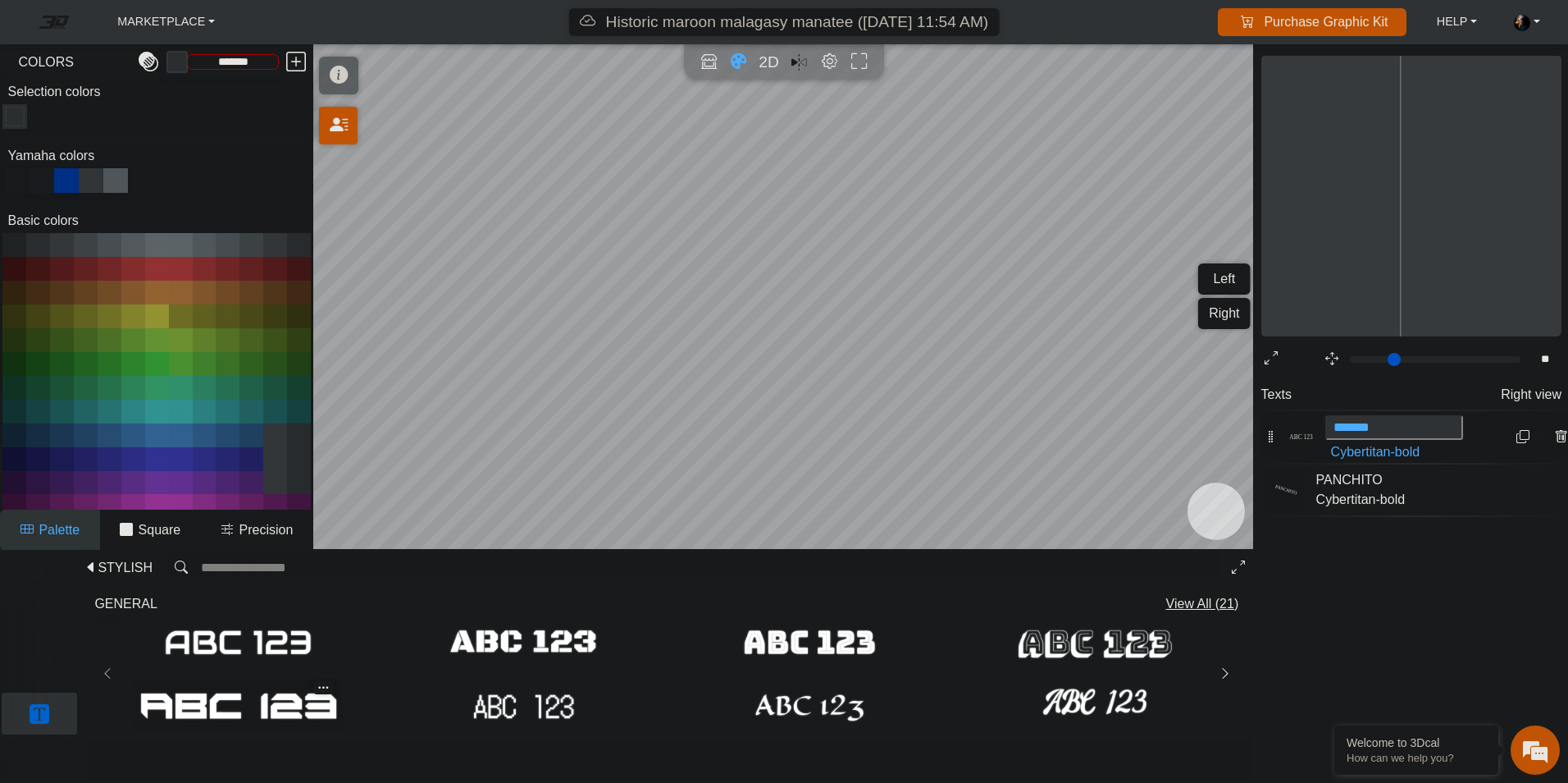
type input "*******"
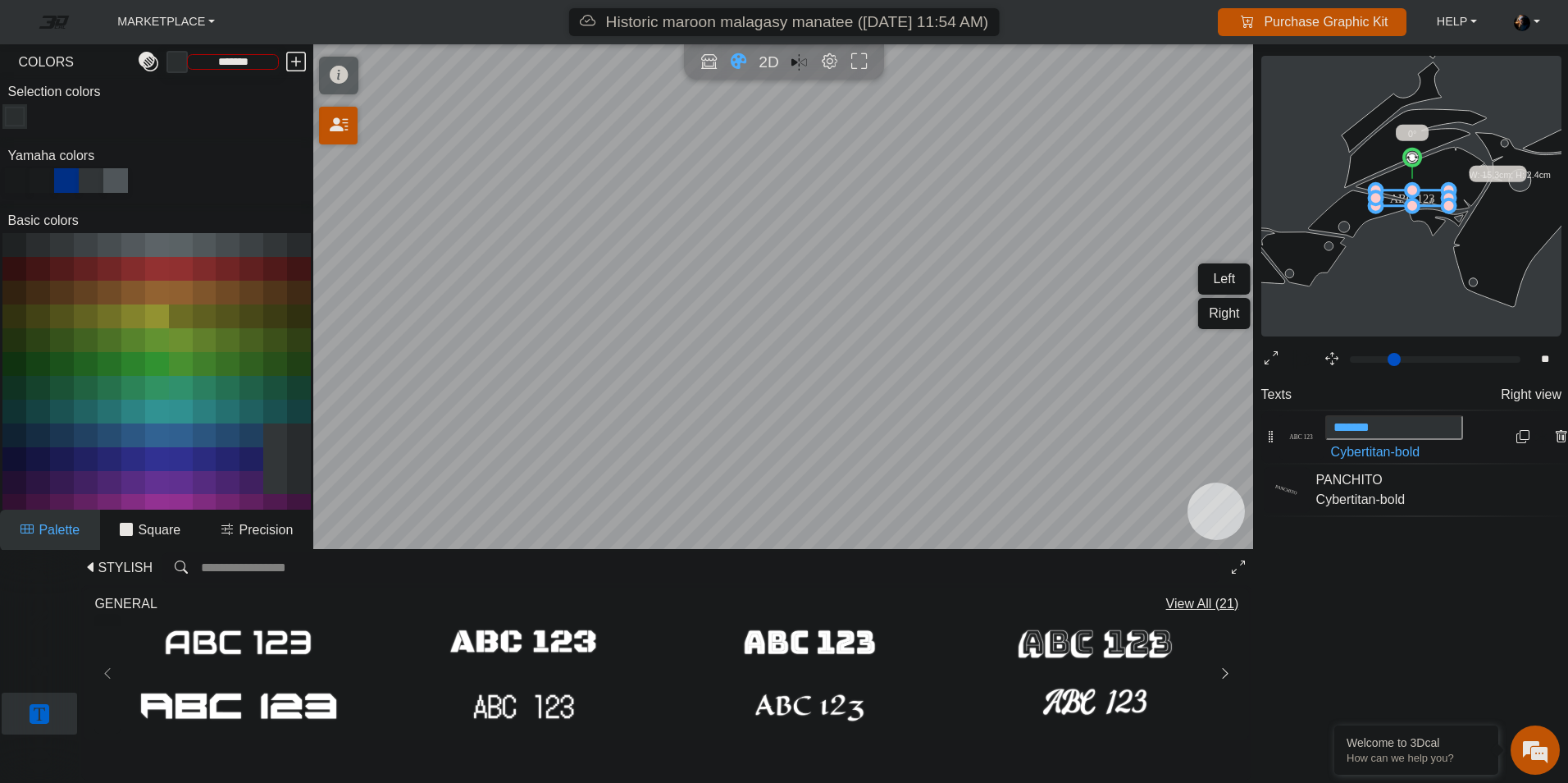
click at [1554, 437] on icon at bounding box center [1560, 437] width 13 height 14
click at [1467, 525] on div "Texts Right view ABC 123 ******* Cybertitan-bold Loading... PANCHITO PANCHITO C…" at bounding box center [1411, 541] width 313 height 323
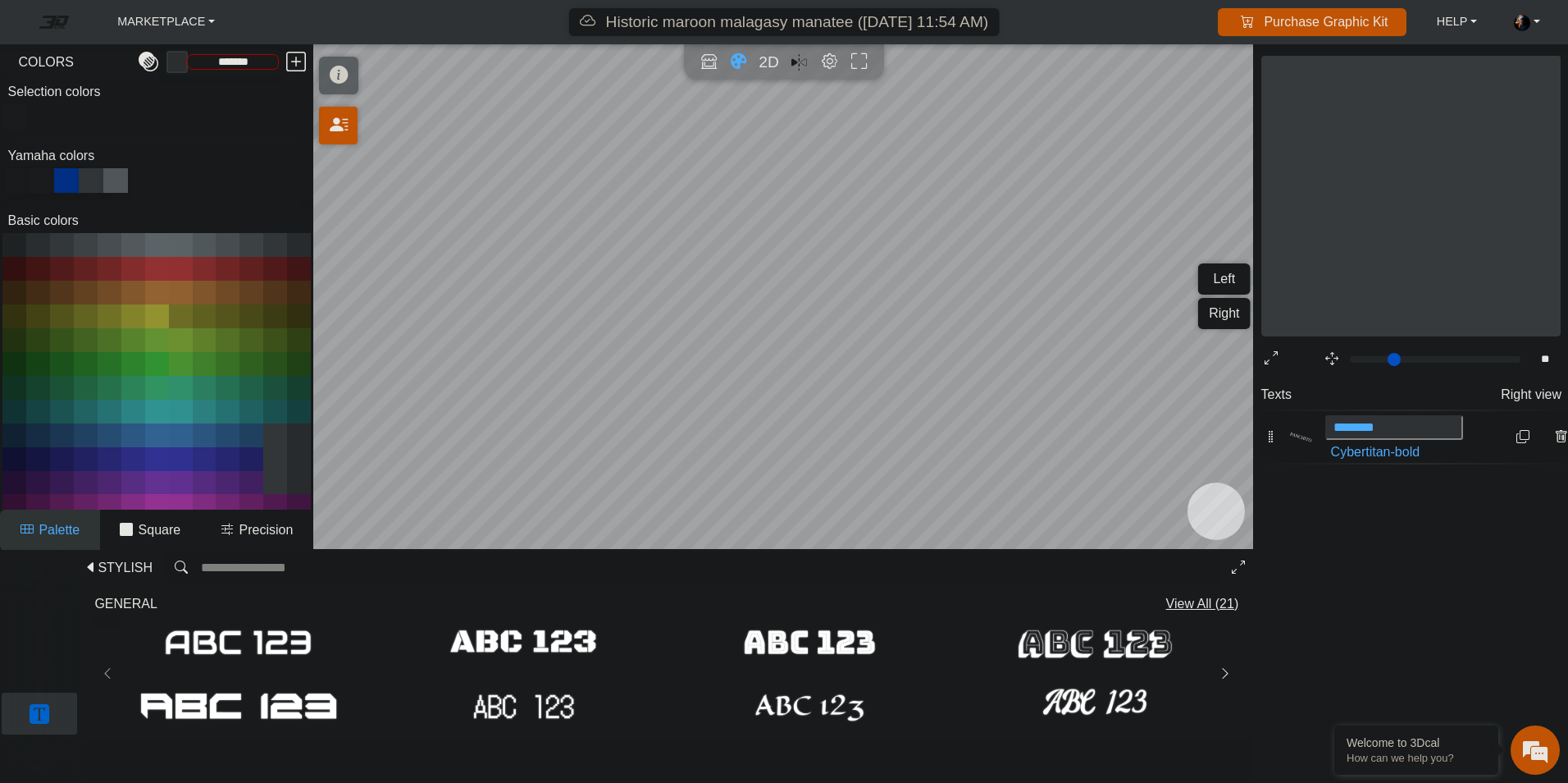
type input "*"
type input "*******"
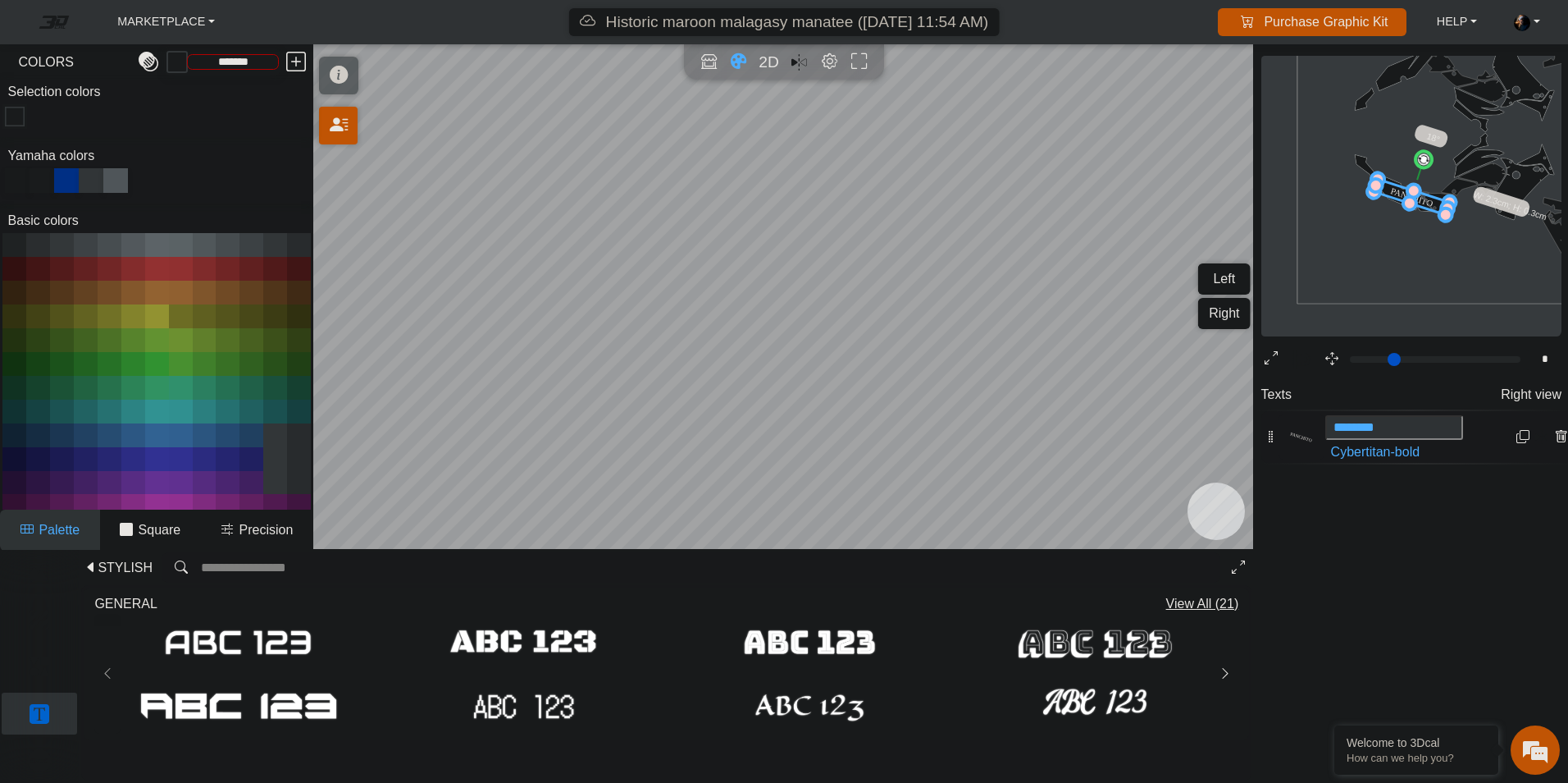
click at [1516, 436] on em at bounding box center [1523, 437] width 13 height 14
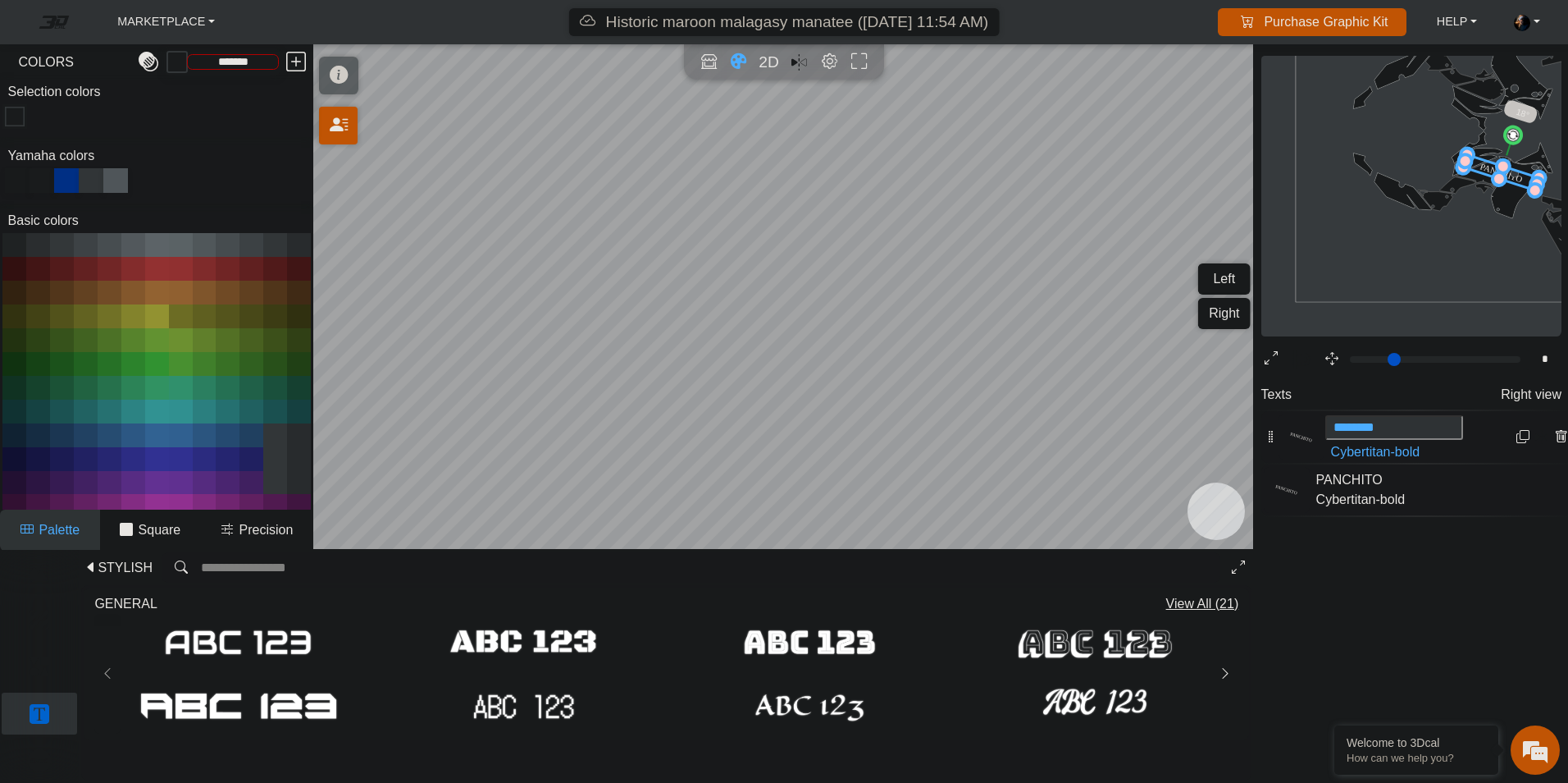
drag, startPoint x: 1434, startPoint y: 205, endPoint x: 1524, endPoint y: 179, distance: 93.7
click at [1524, 179] on icon at bounding box center [1501, 171] width 75 height 35
click at [1512, 178] on icon at bounding box center [1501, 171] width 75 height 35
type input "********"
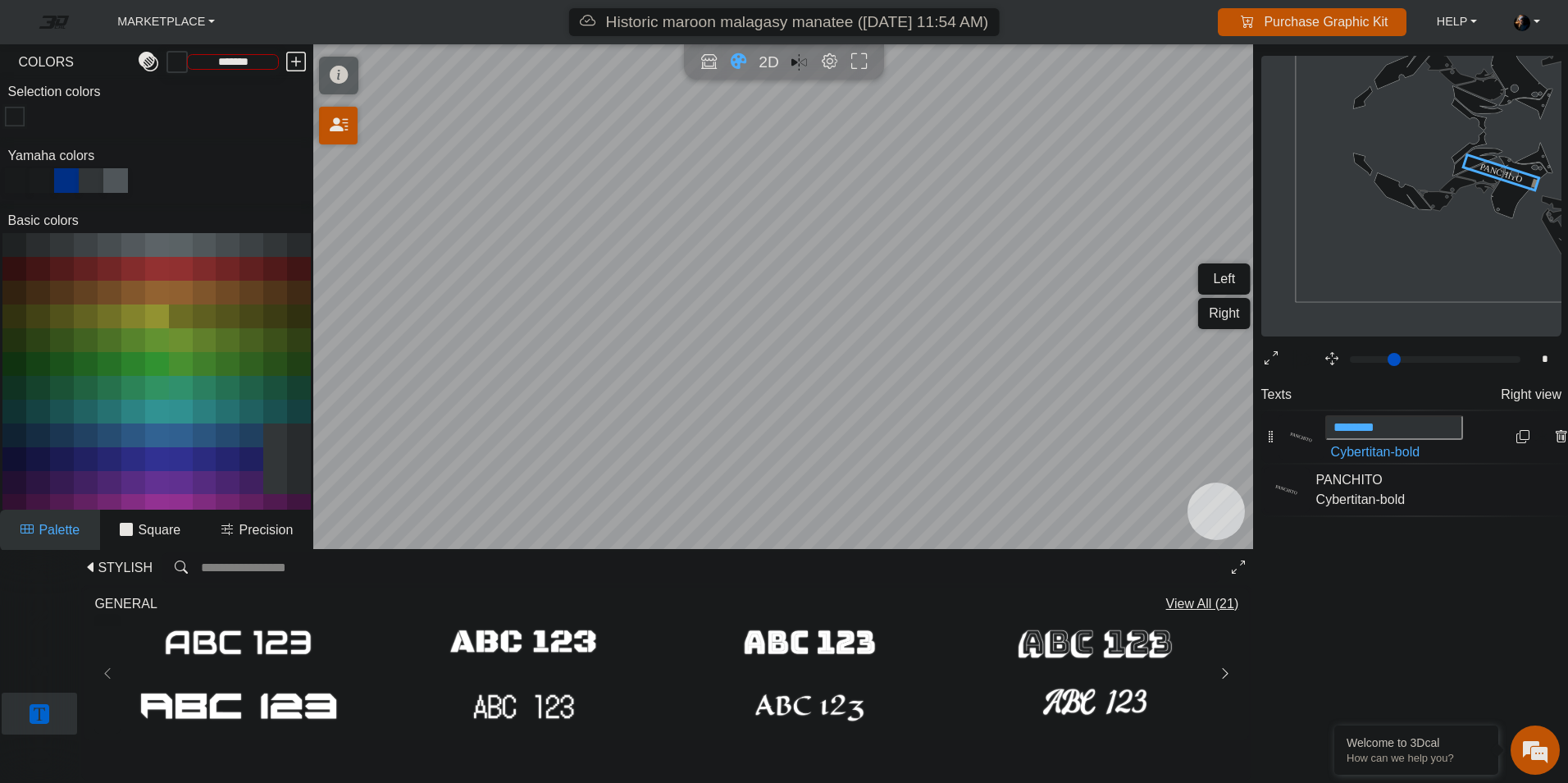
click at [1531, 184] on icon at bounding box center [1501, 171] width 75 height 35
click at [1515, 178] on icon at bounding box center [1501, 171] width 75 height 35
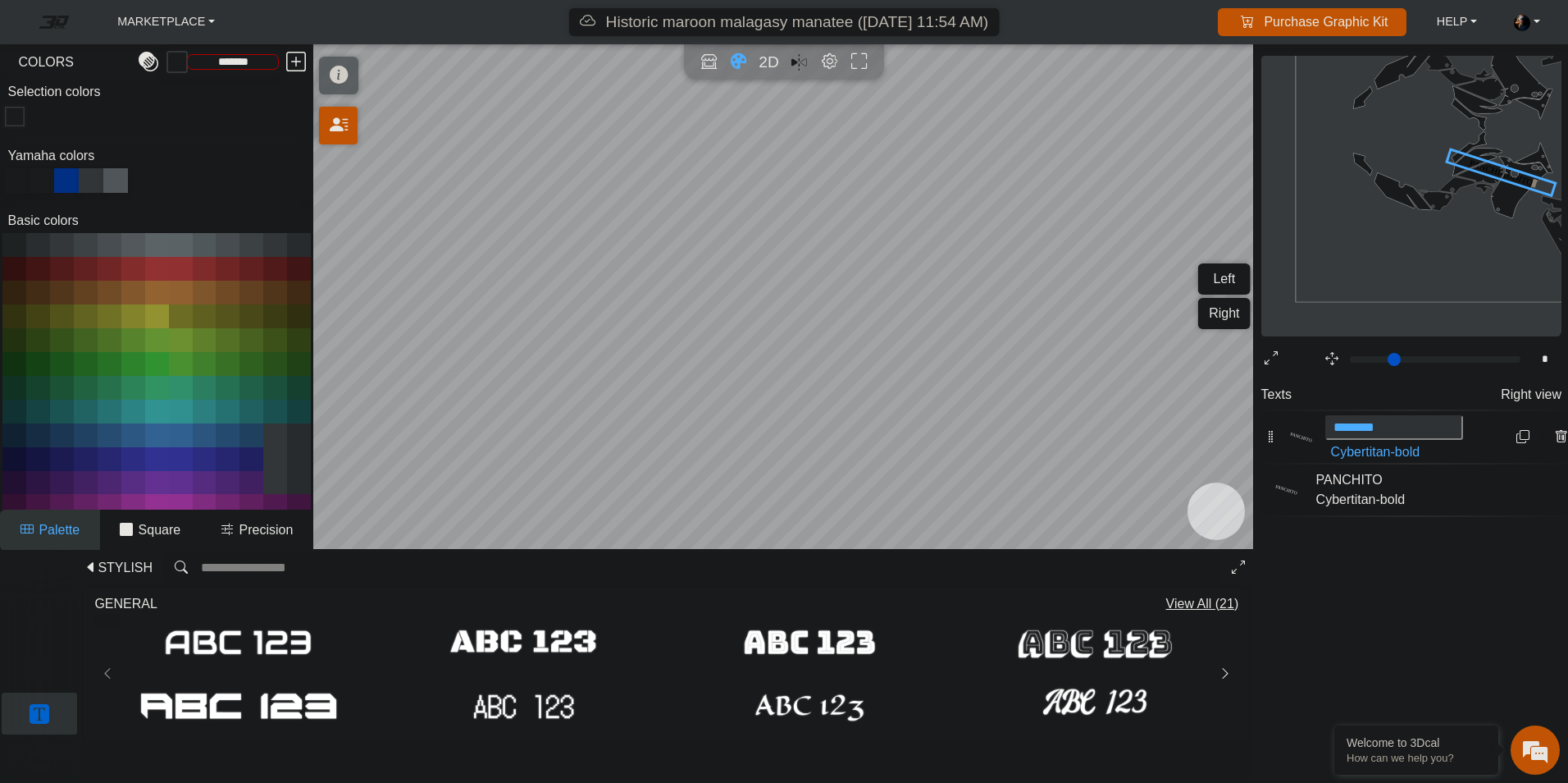
type input "**********"
click at [1251, 438] on div "**********" at bounding box center [784, 391] width 1568 height 783
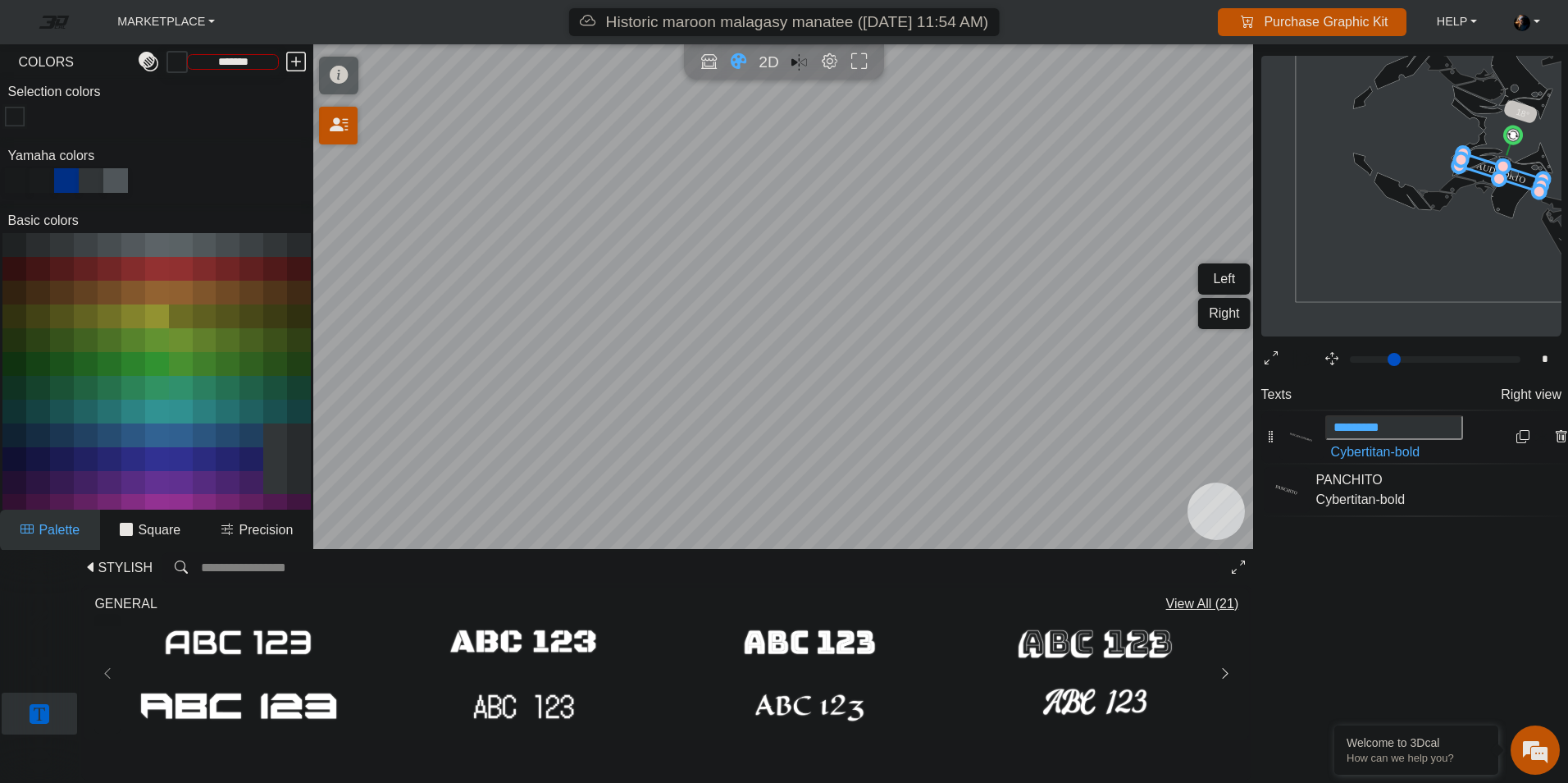
click at [1410, 423] on input "*********" at bounding box center [1394, 428] width 137 height 24
type input "*******"
click at [1395, 607] on div "Texts Right view PANCHIAUDITORTO ******* Cybertitan-bold PANCHITO PANCHITO Cybe…" at bounding box center [1411, 541] width 313 height 323
click at [1514, 187] on icon at bounding box center [1501, 172] width 67 height 33
click at [1513, 179] on icon "background_wire_template_bg decal_t700_left_fender decal_t700_right_fender text…" at bounding box center [1467, 130] width 1028 height 1028
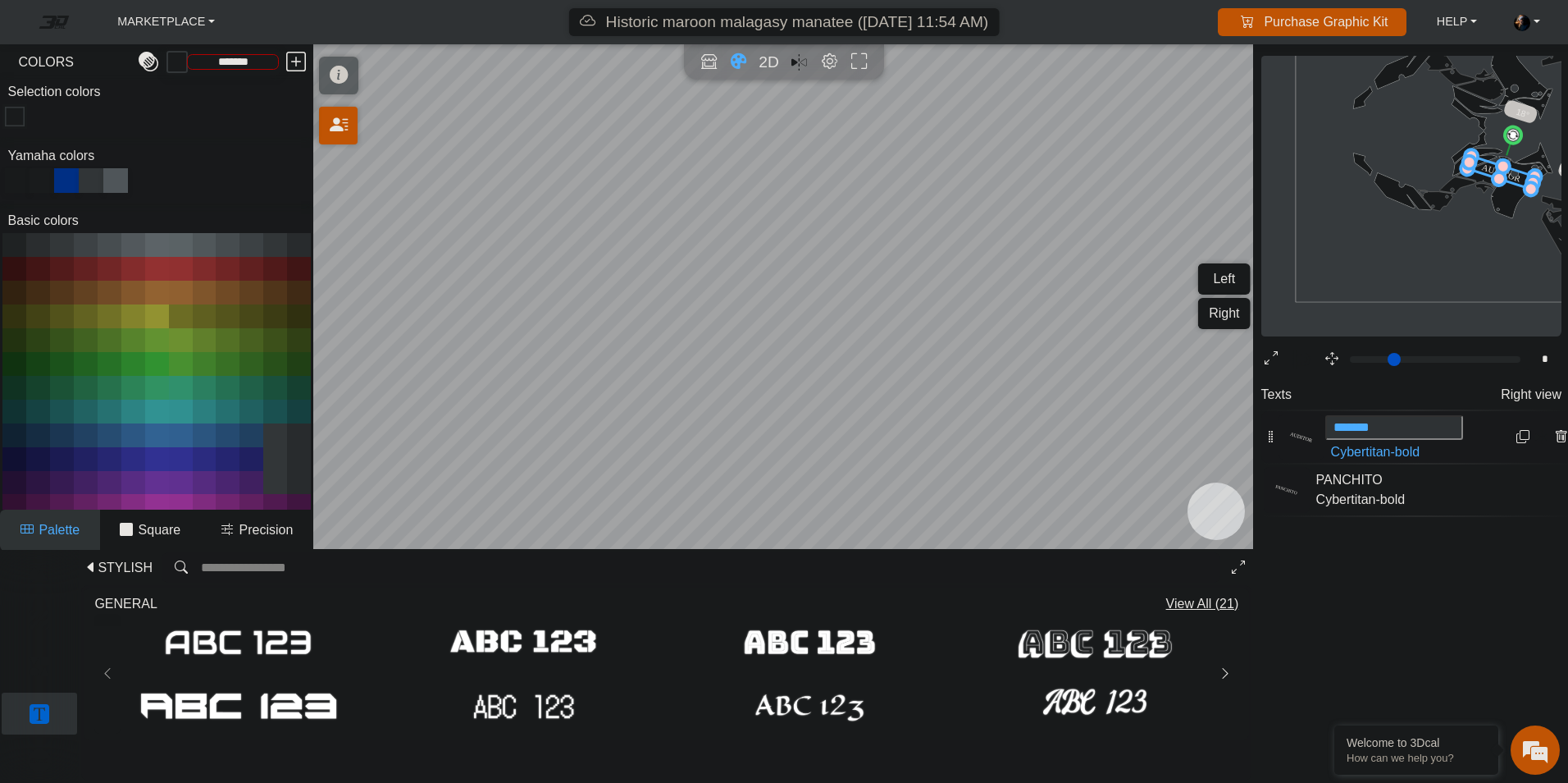
click at [1481, 249] on icon "background_wire_template_bg decal_t700_left_fender decal_t700_right_fender text…" at bounding box center [1467, 130] width 1028 height 1028
type input "*"
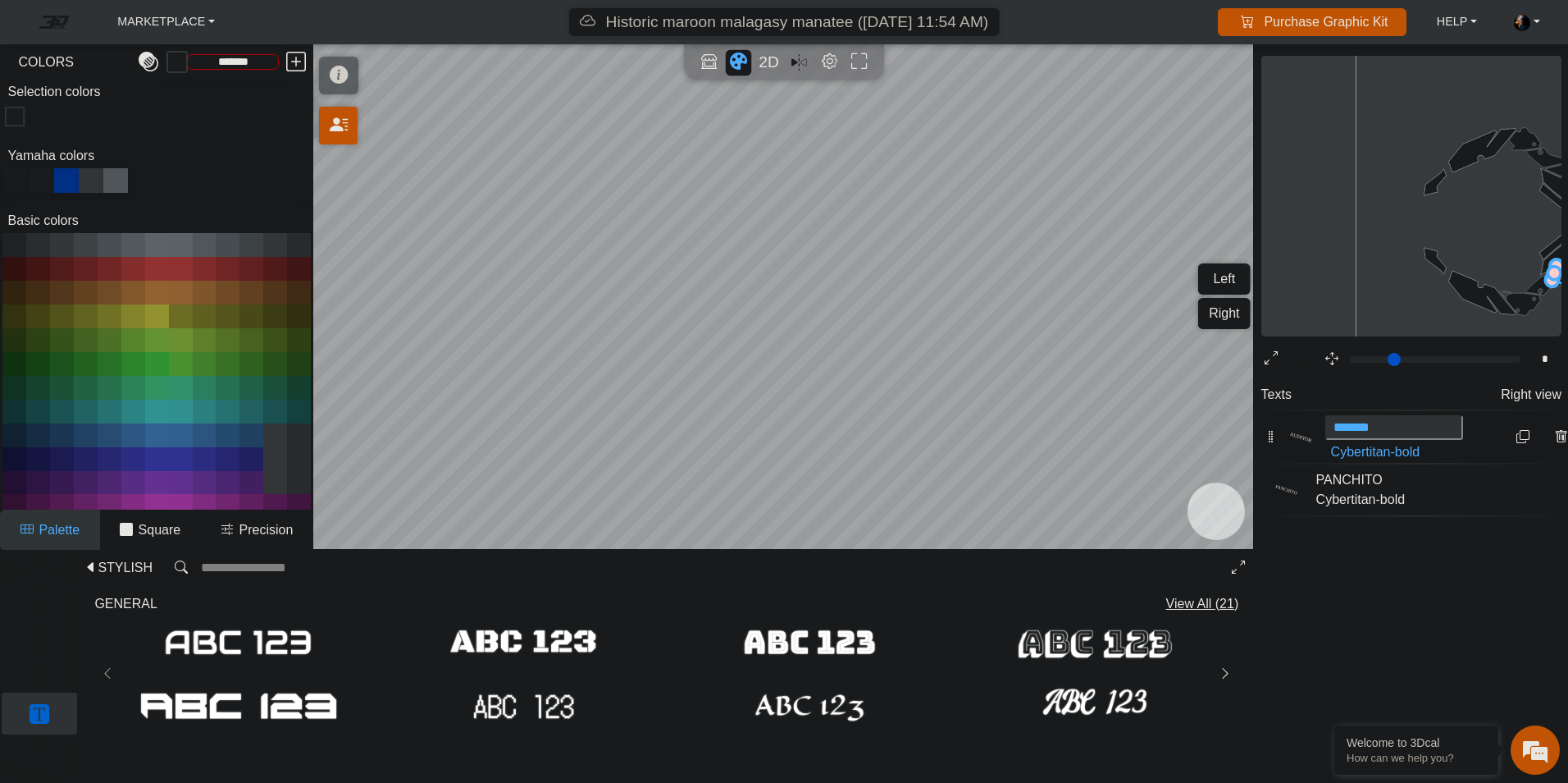
scroll to position [529, 490]
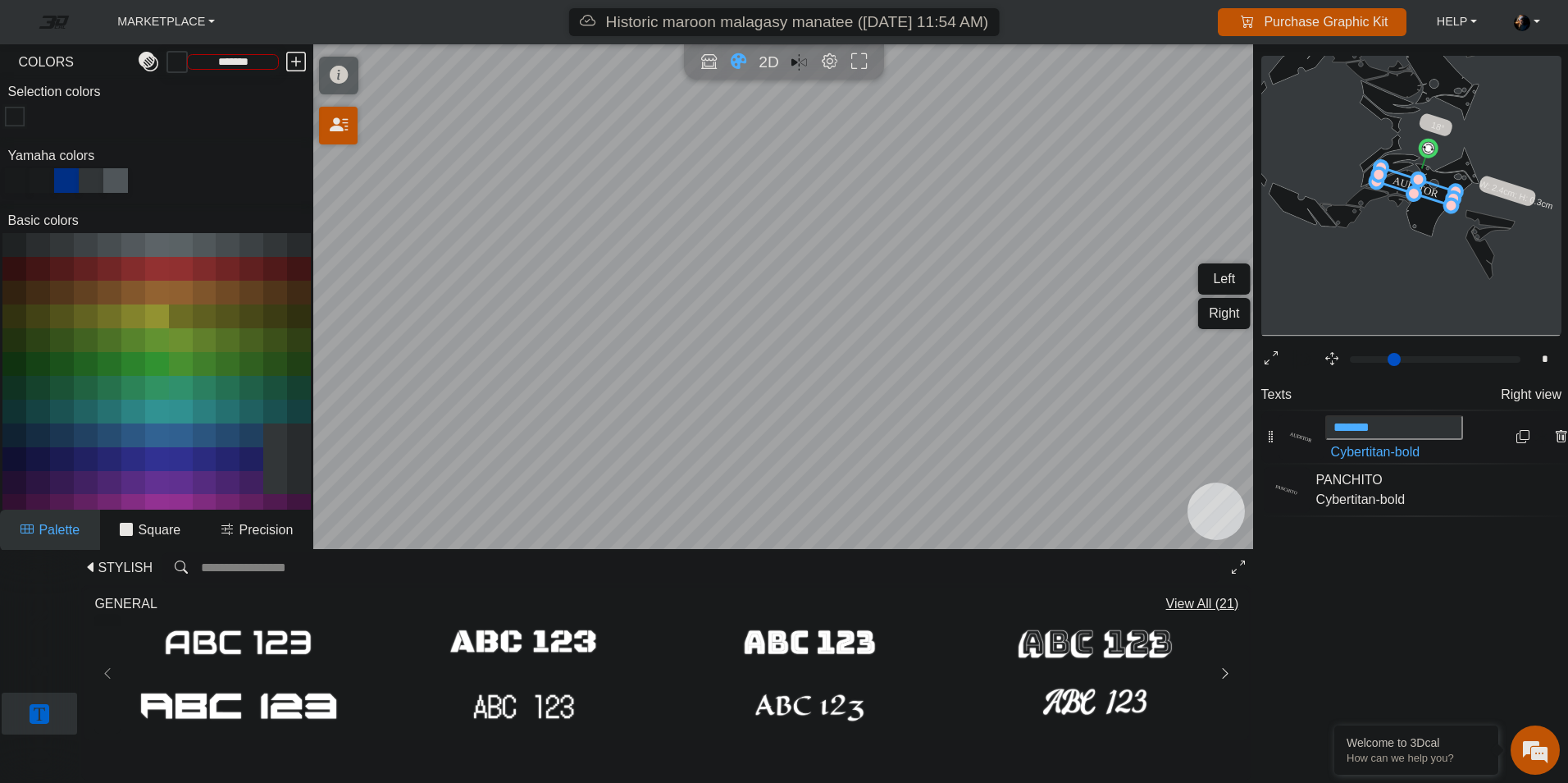
drag, startPoint x: 1437, startPoint y: 207, endPoint x: 1441, endPoint y: 197, distance: 10.8
click at [1441, 197] on icon at bounding box center [1416, 185] width 80 height 38
click at [1358, 272] on icon "background_wire_template_bg decal_t700_left_fender decal_t700_right_fender text…" at bounding box center [1377, 134] width 1209 height 1210
click at [1357, 275] on icon "background_wire_template_bg decal_t700_left_fender decal_t700_right_fender text…" at bounding box center [1377, 134] width 1209 height 1210
click at [43, 661] on p "Elements" at bounding box center [39, 666] width 74 height 20
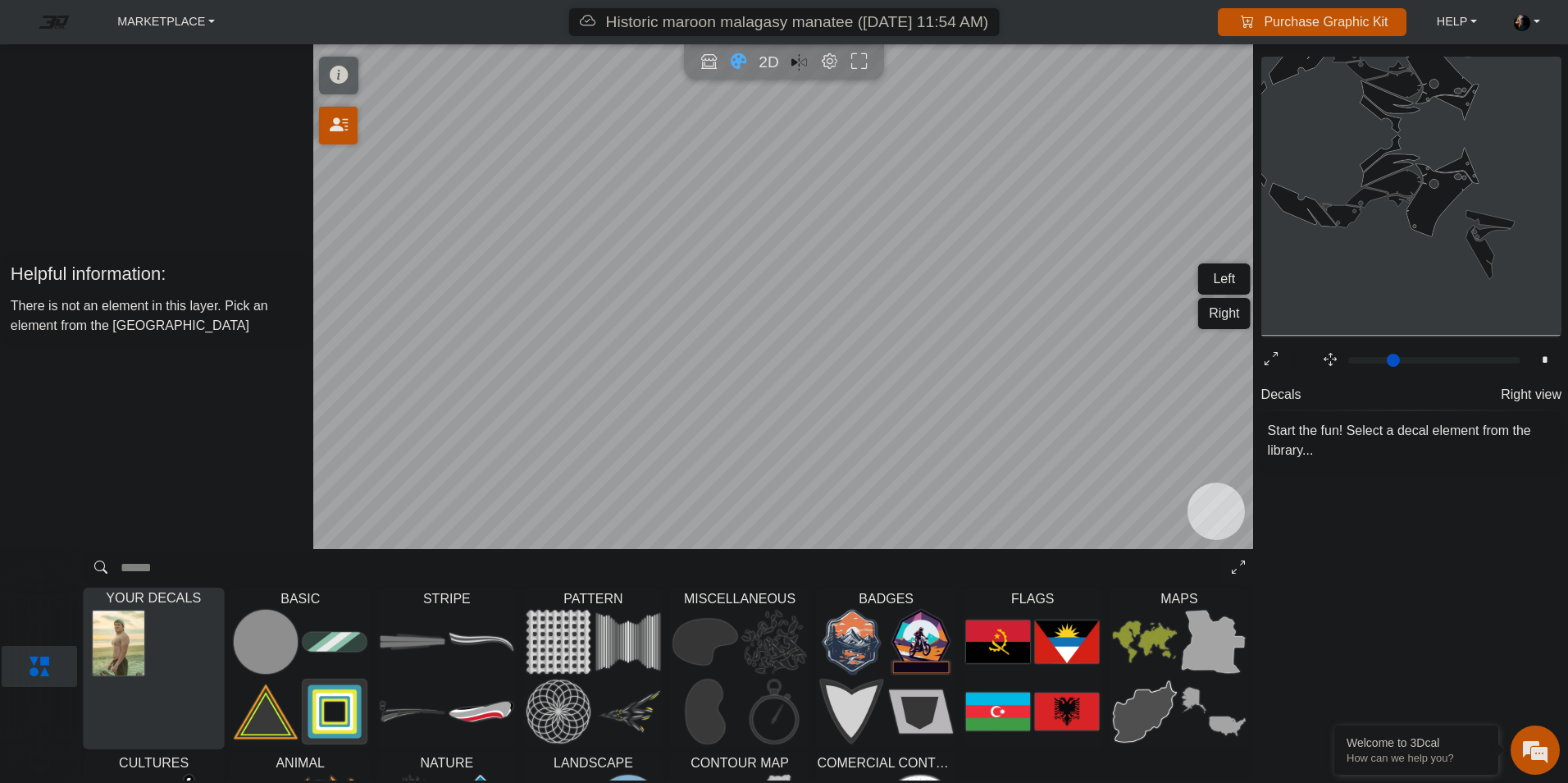
drag, startPoint x: 131, startPoint y: 656, endPoint x: 125, endPoint y: 641, distance: 16.2
click at [125, 641] on img at bounding box center [119, 643] width 65 height 65
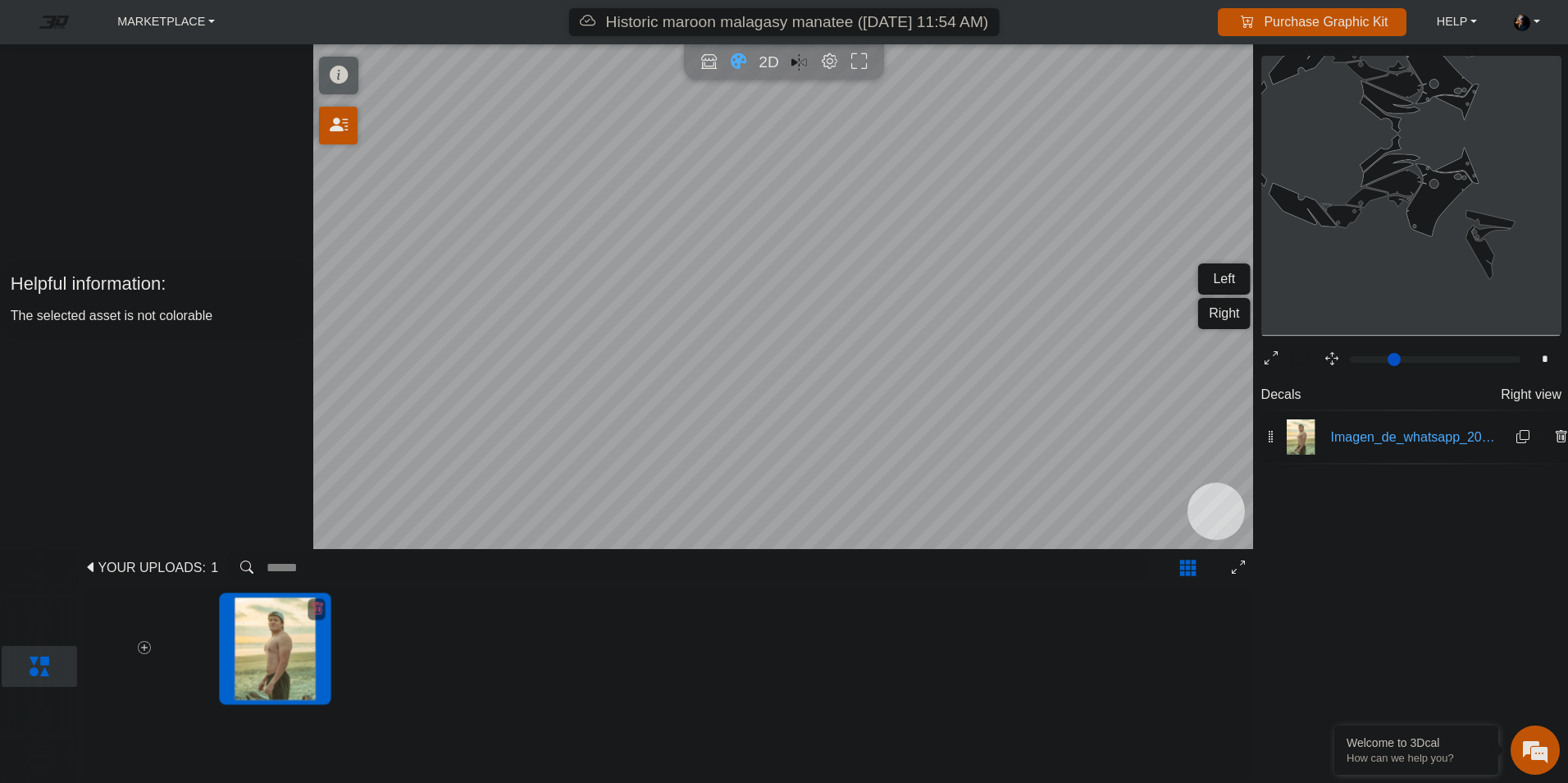
type input "*"
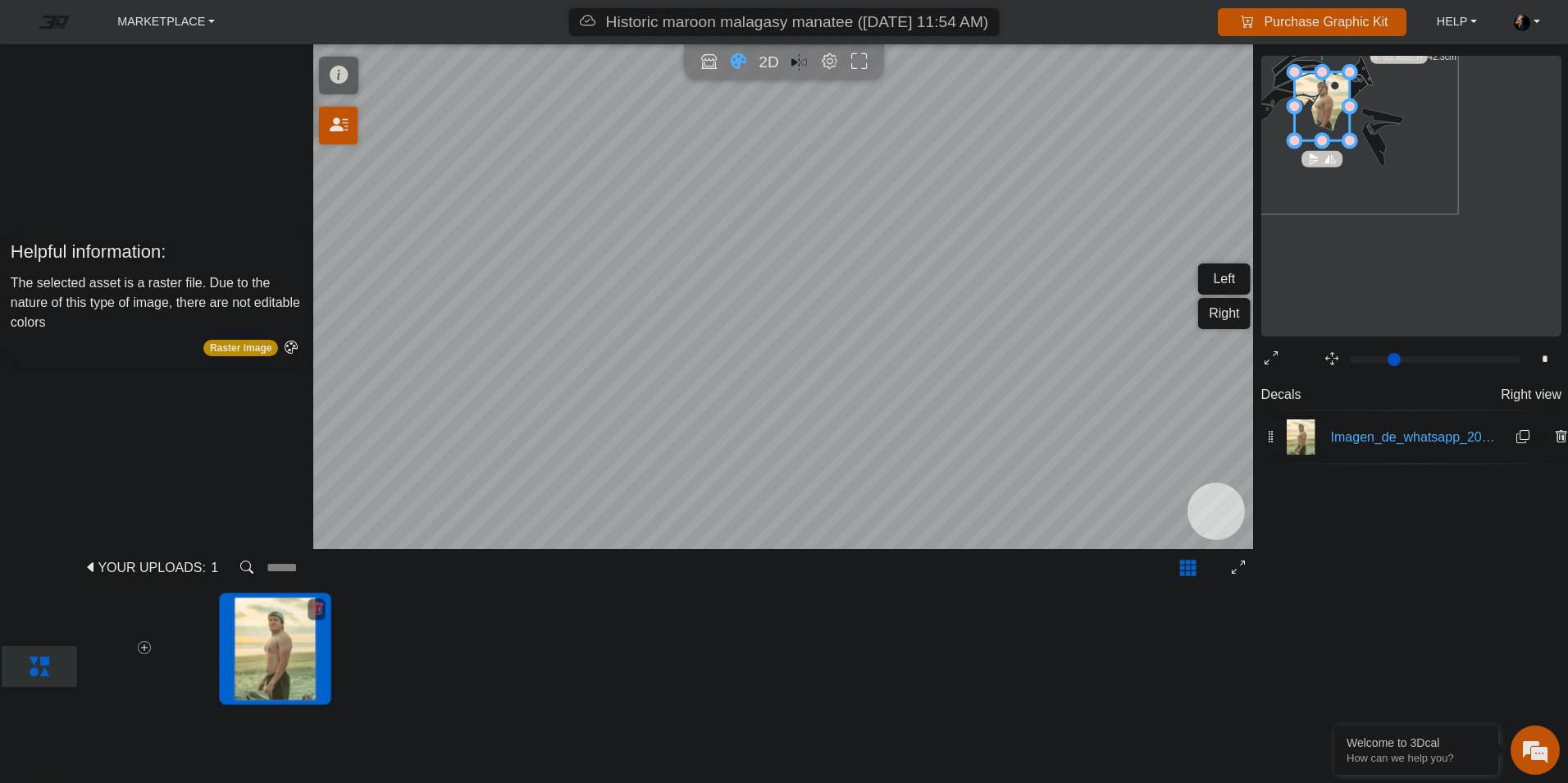
type input "****"
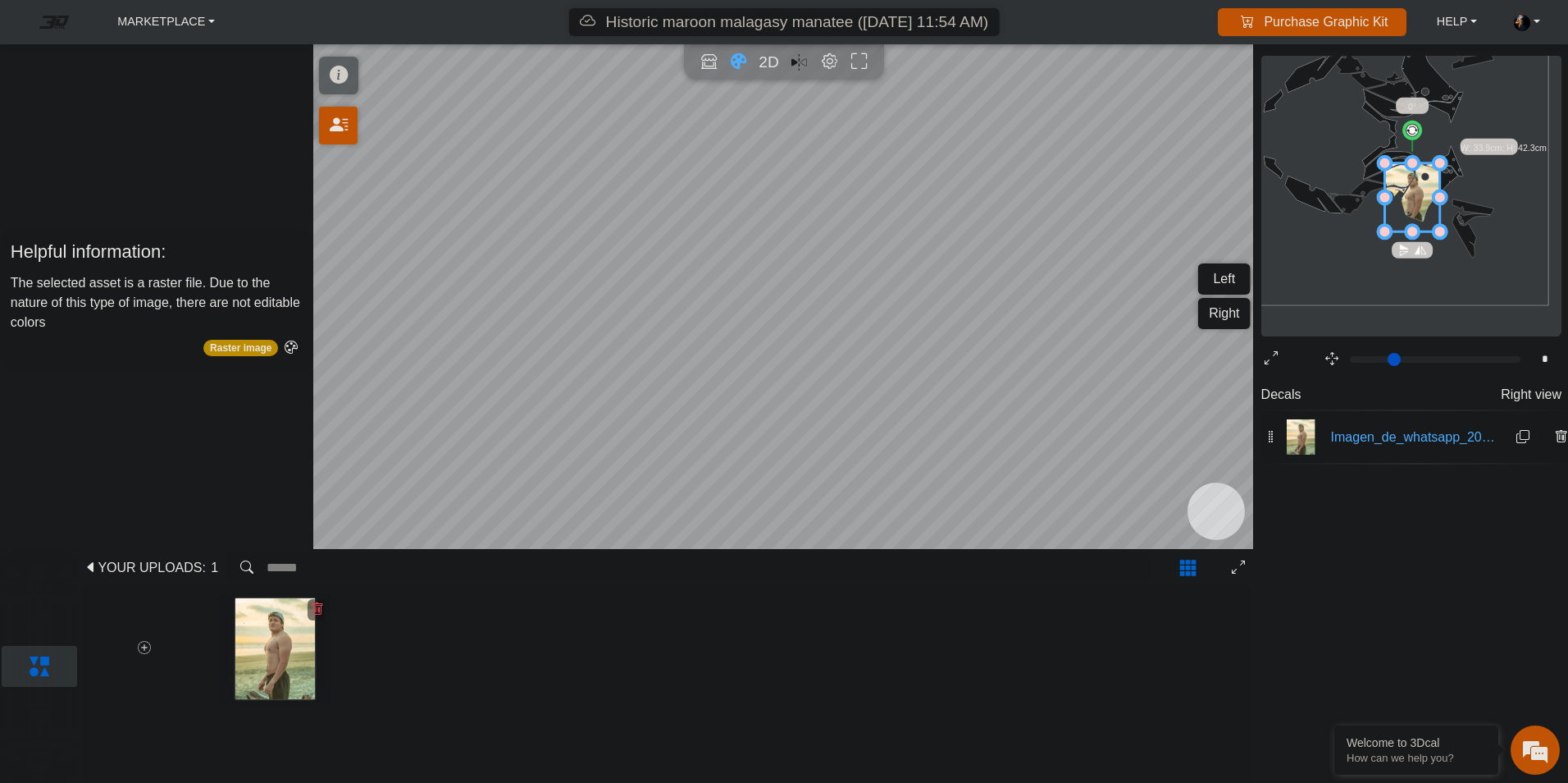
scroll to position [438, 400]
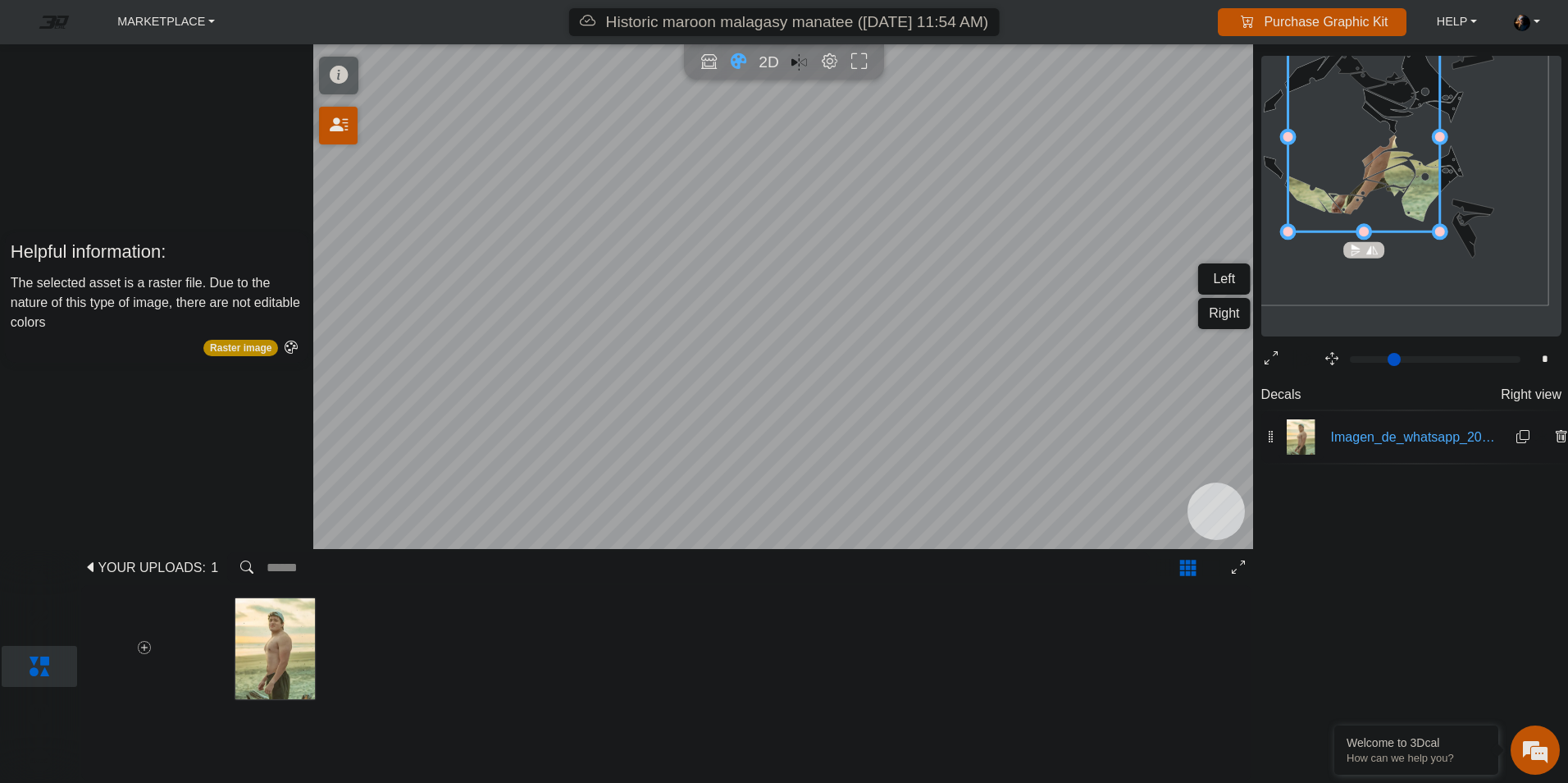
drag, startPoint x: 1385, startPoint y: 164, endPoint x: 1251, endPoint y: 43, distance: 180.5
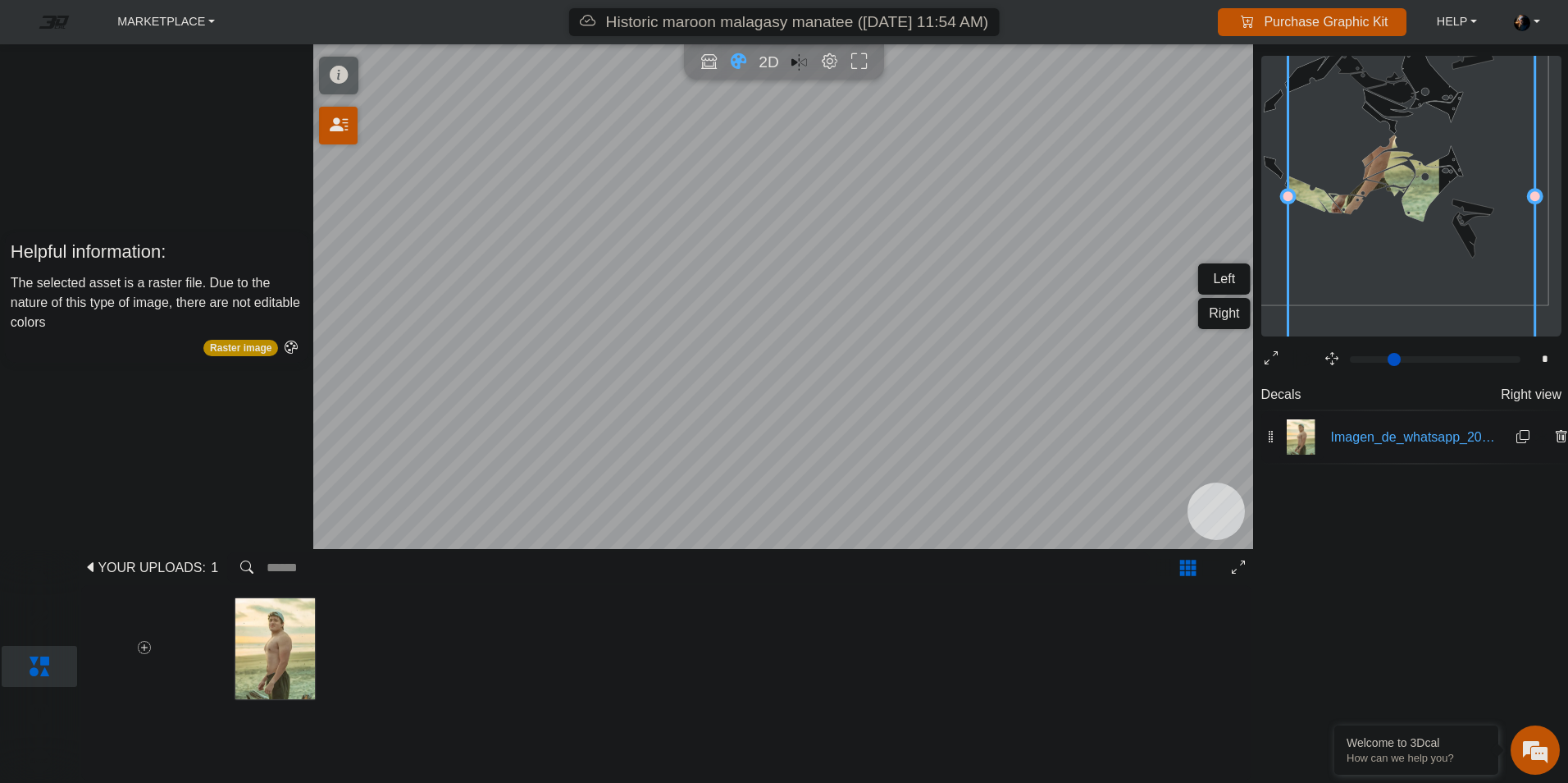
drag, startPoint x: 1446, startPoint y: 229, endPoint x: 1542, endPoint y: 301, distance: 120.0
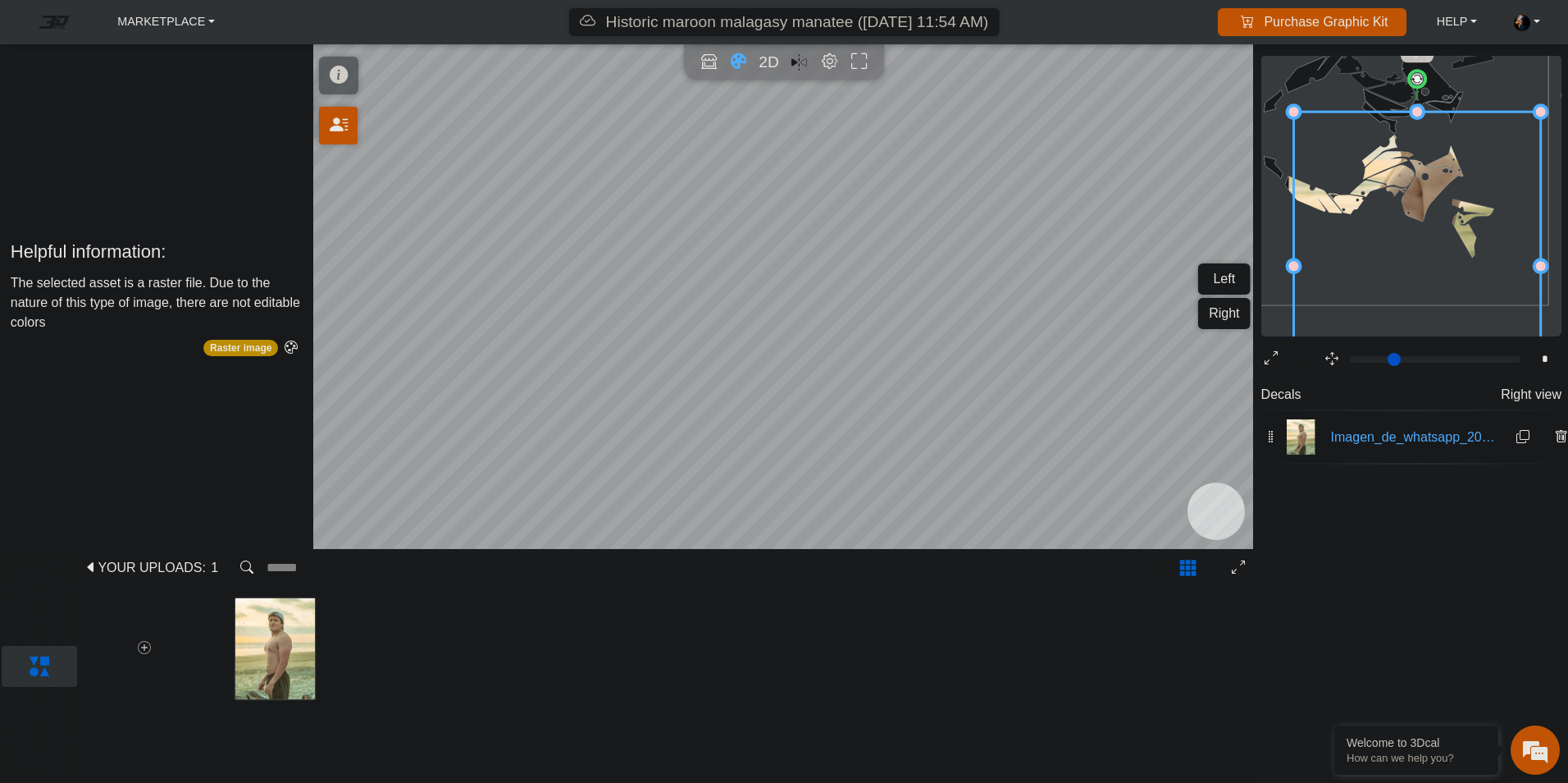
drag, startPoint x: 1419, startPoint y: 178, endPoint x: 1425, endPoint y: 248, distance: 70.3
click at [1425, 248] on icon at bounding box center [1417, 266] width 247 height 309
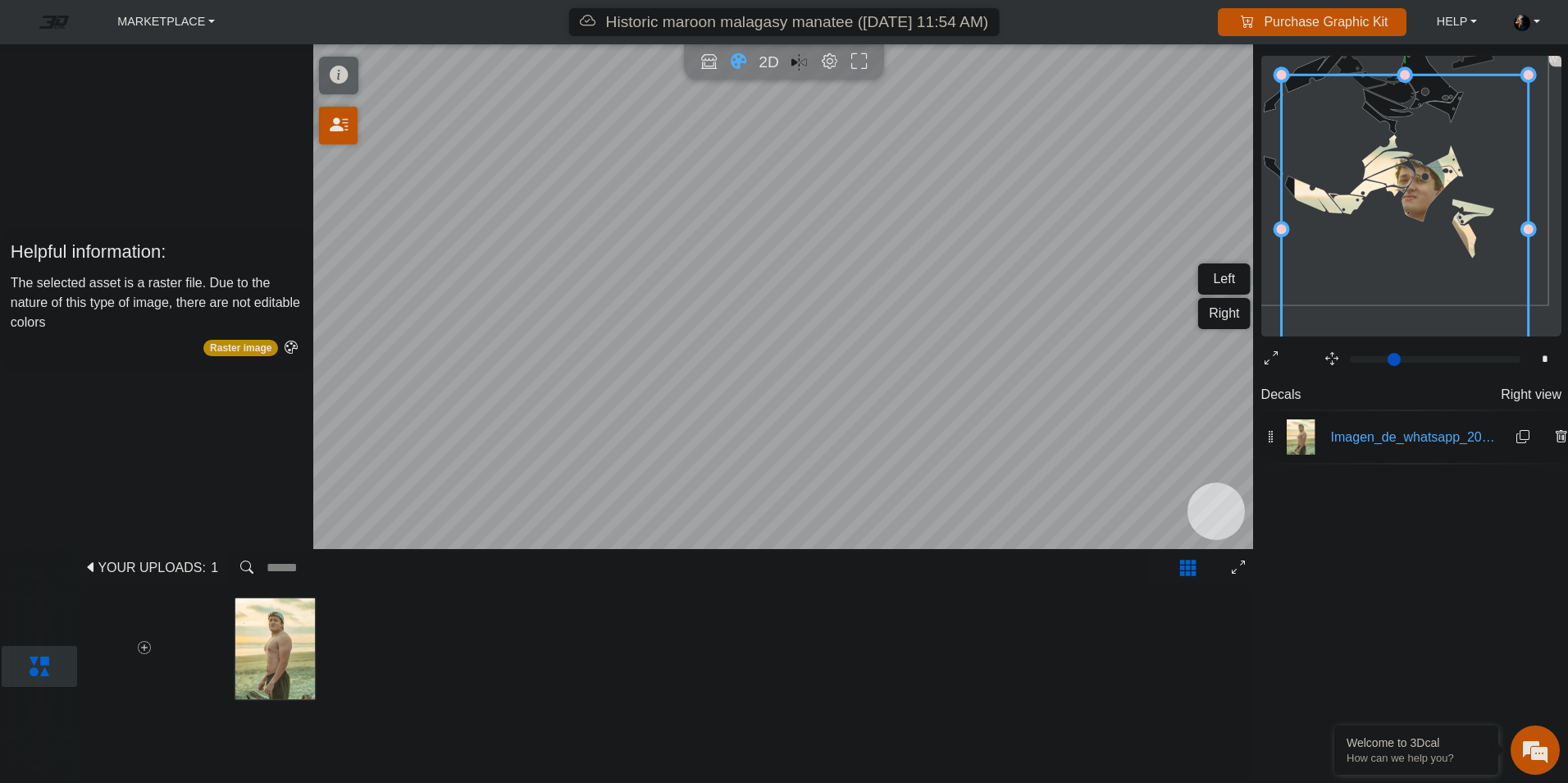
drag, startPoint x: 1428, startPoint y: 218, endPoint x: 1416, endPoint y: 181, distance: 38.9
click at [1416, 181] on icon at bounding box center [1404, 228] width 247 height 309
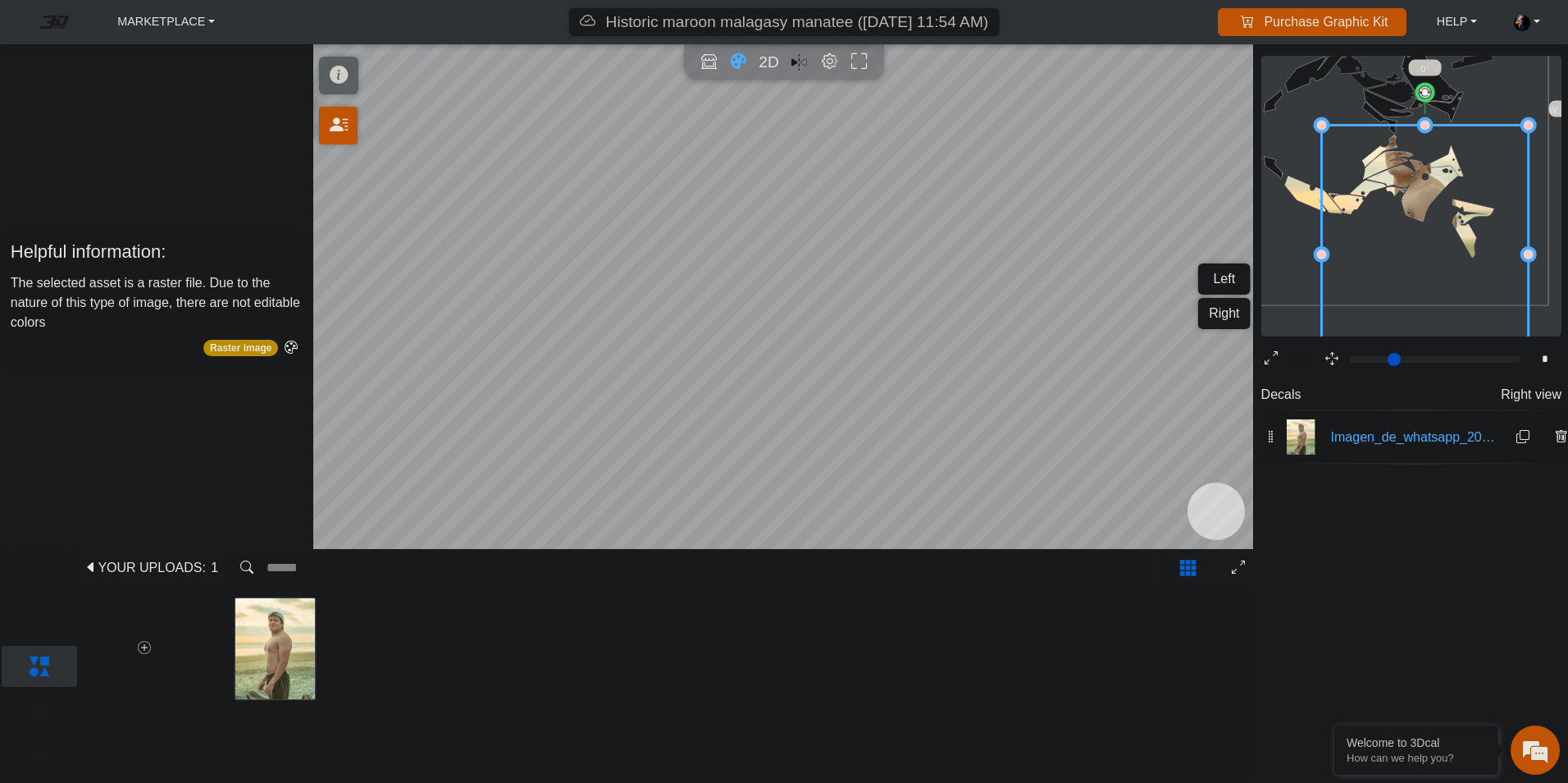
drag, startPoint x: 1285, startPoint y: 73, endPoint x: 1325, endPoint y: 152, distance: 88.5
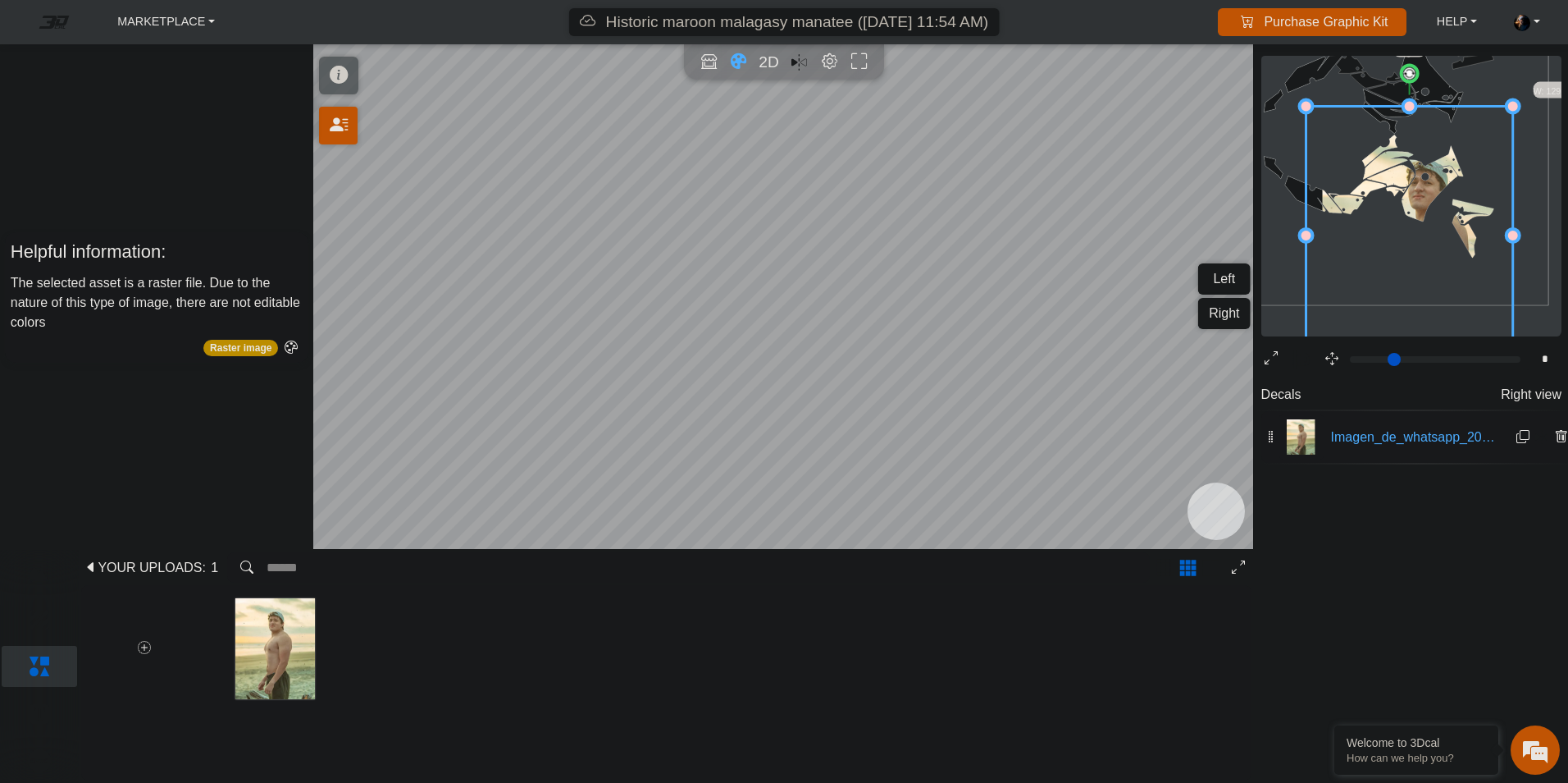
drag, startPoint x: 1418, startPoint y: 188, endPoint x: 1352, endPoint y: 138, distance: 82.8
click at [1402, 167] on icon at bounding box center [1409, 234] width 206 height 258
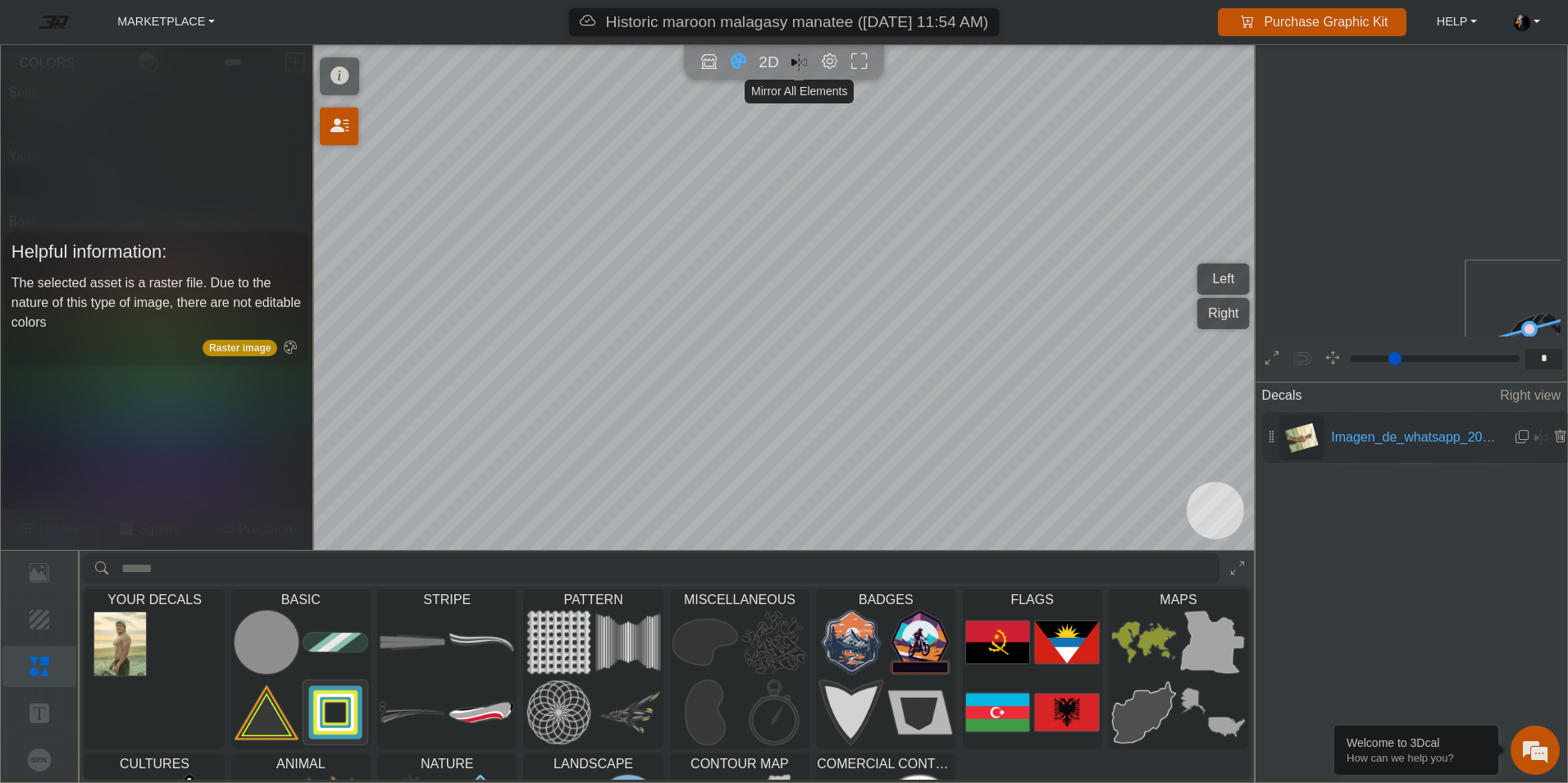
scroll to position [204, 141]
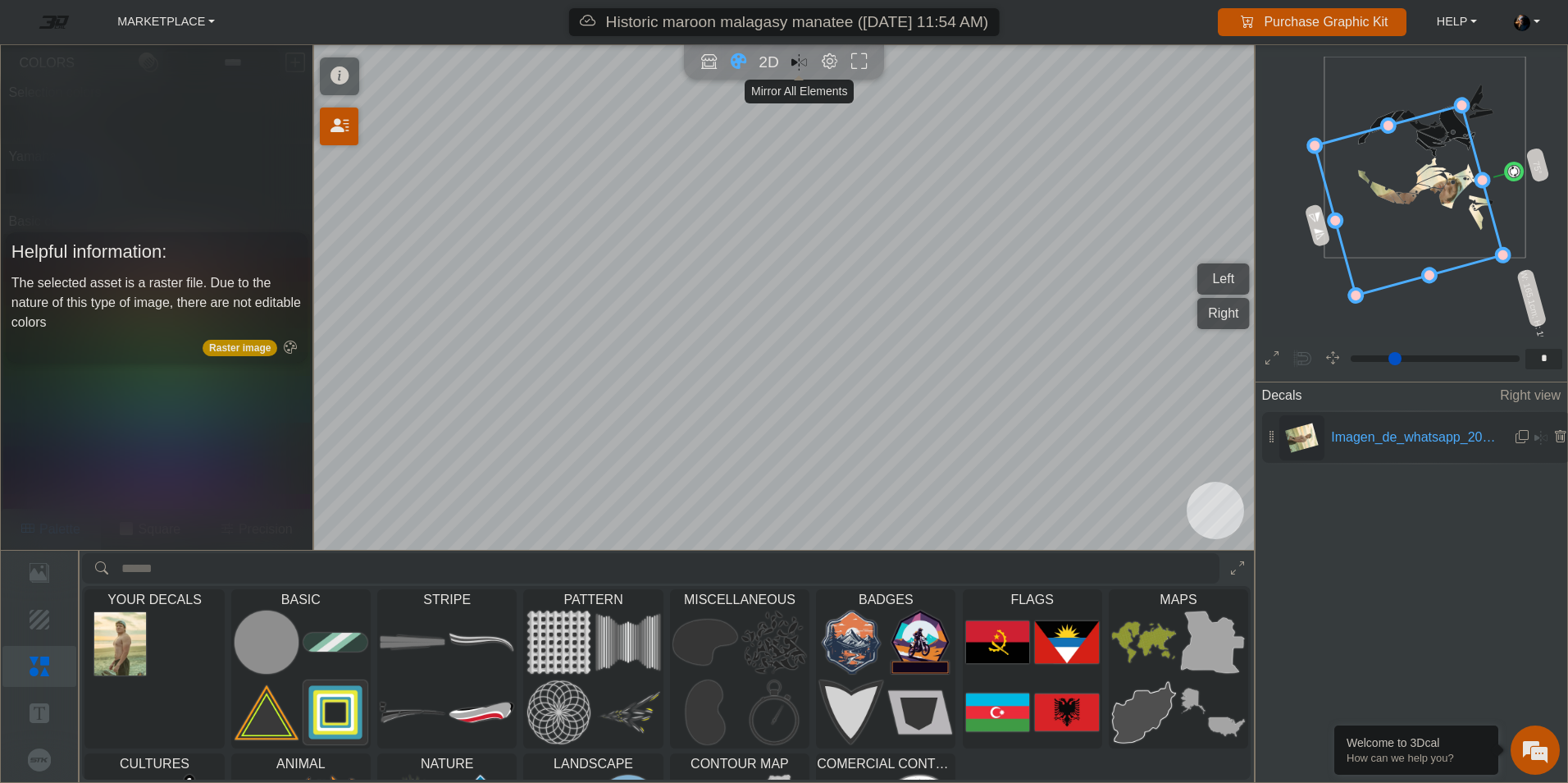
click at [794, 66] on em "Mirror all" at bounding box center [799, 62] width 16 height 24
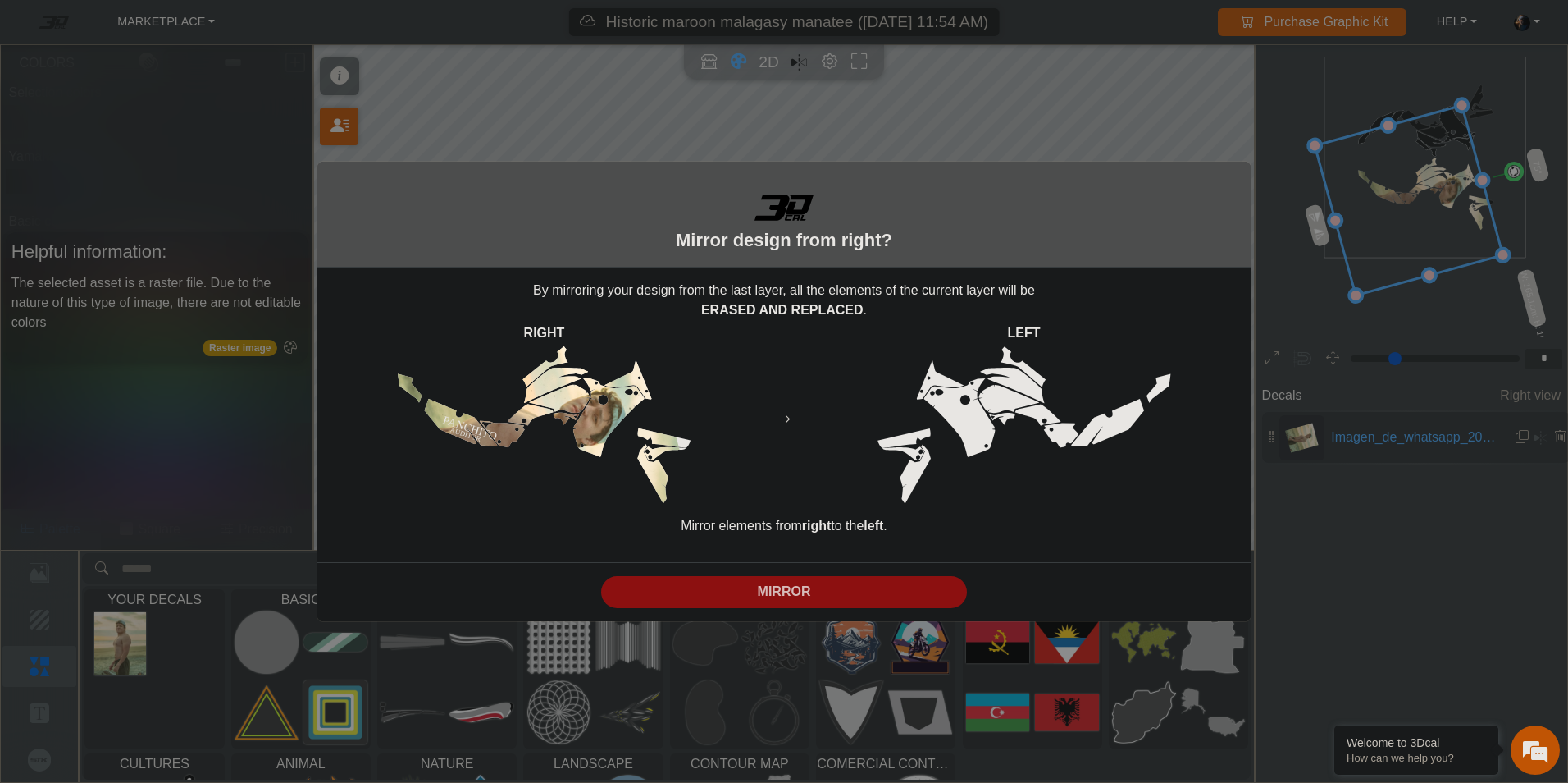
click at [783, 590] on p "MIRROR" at bounding box center [784, 591] width 353 height 20
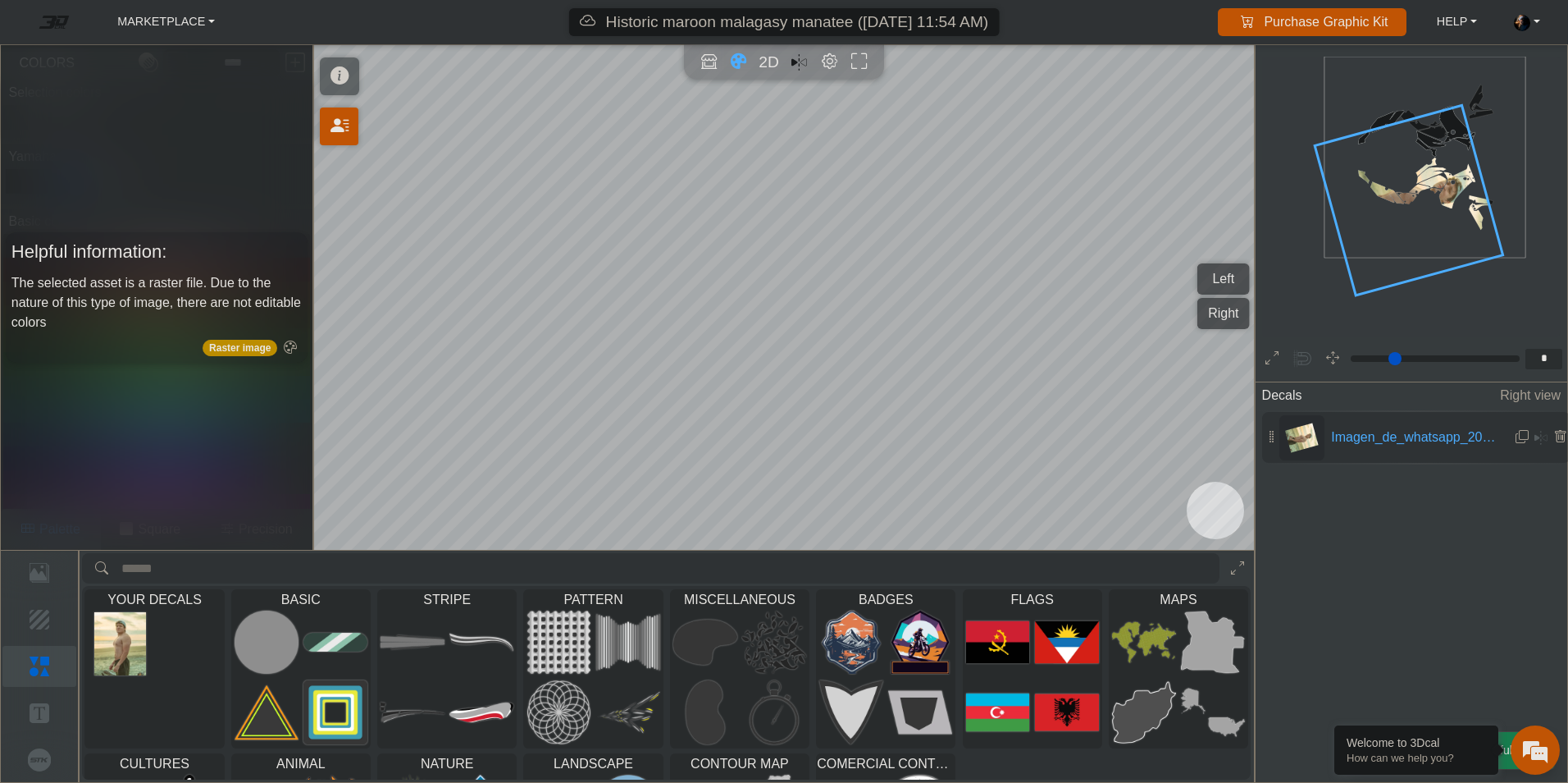
click at [1308, 297] on icon "background_wire_template_bg decal_t700_left_fender decal_t700_right_fender text…" at bounding box center [1425, 157] width 604 height 605
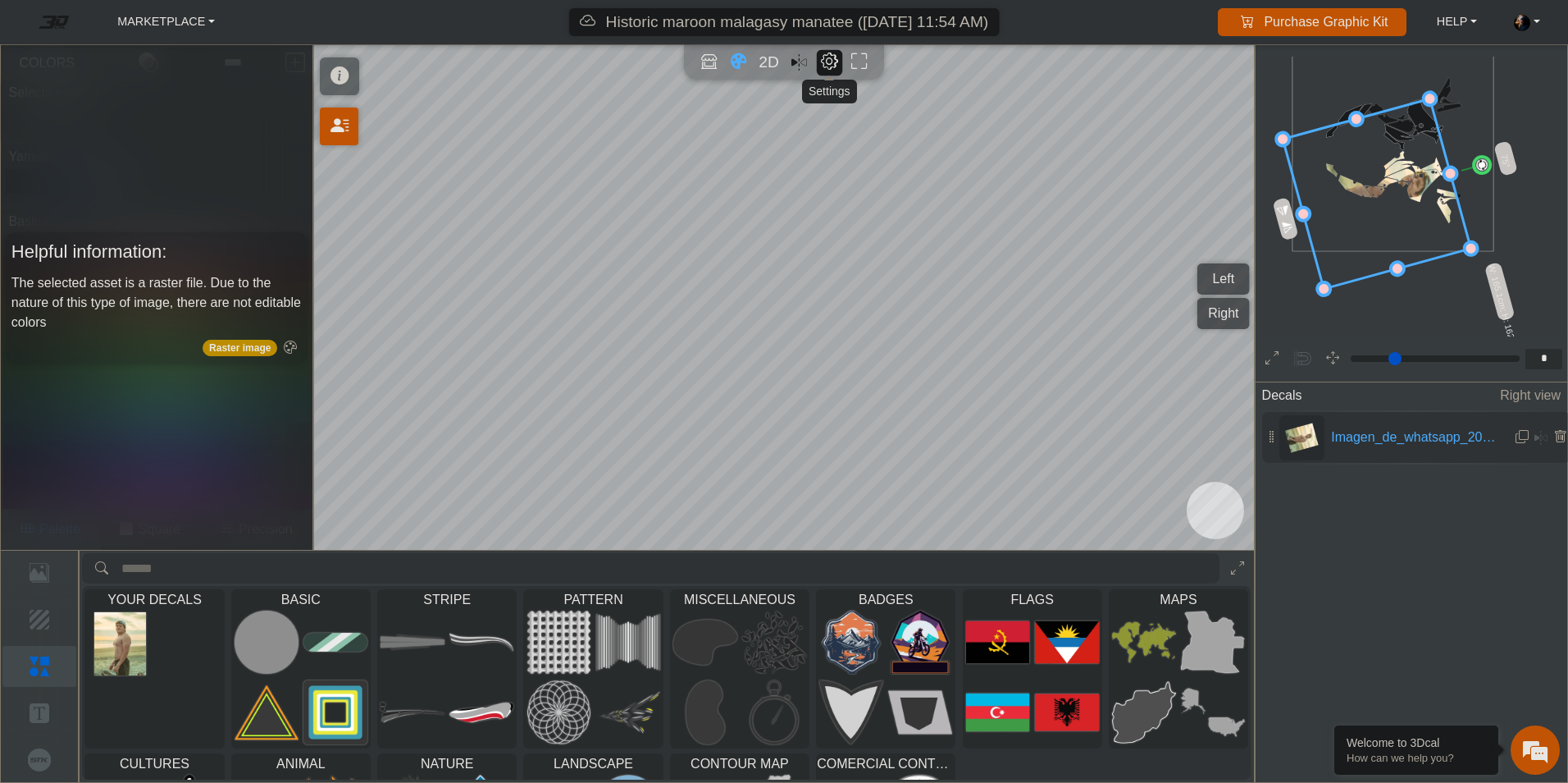
scroll to position [206, 137]
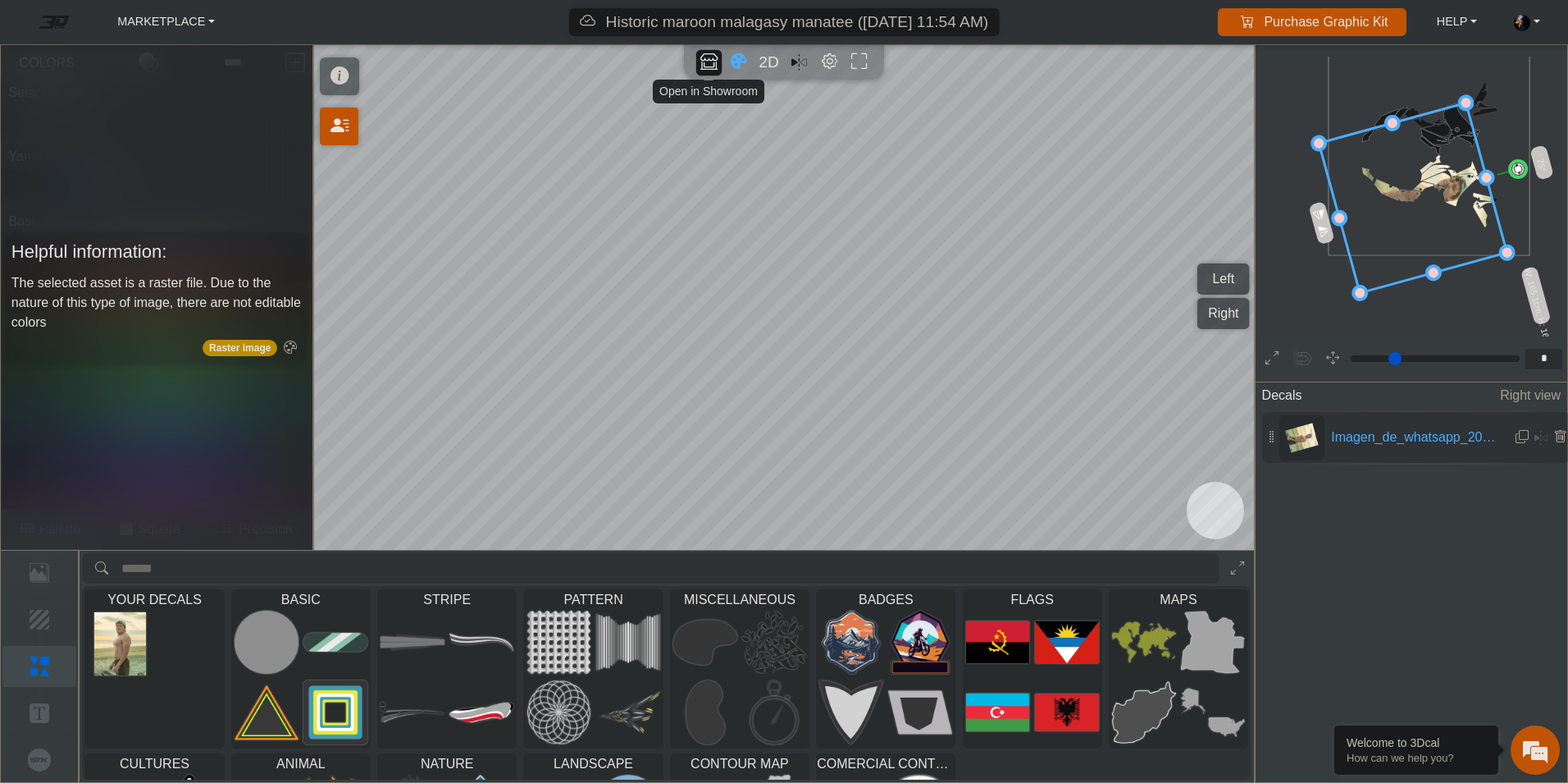
click at [710, 65] on icon "Open in Showroom" at bounding box center [709, 62] width 17 height 19
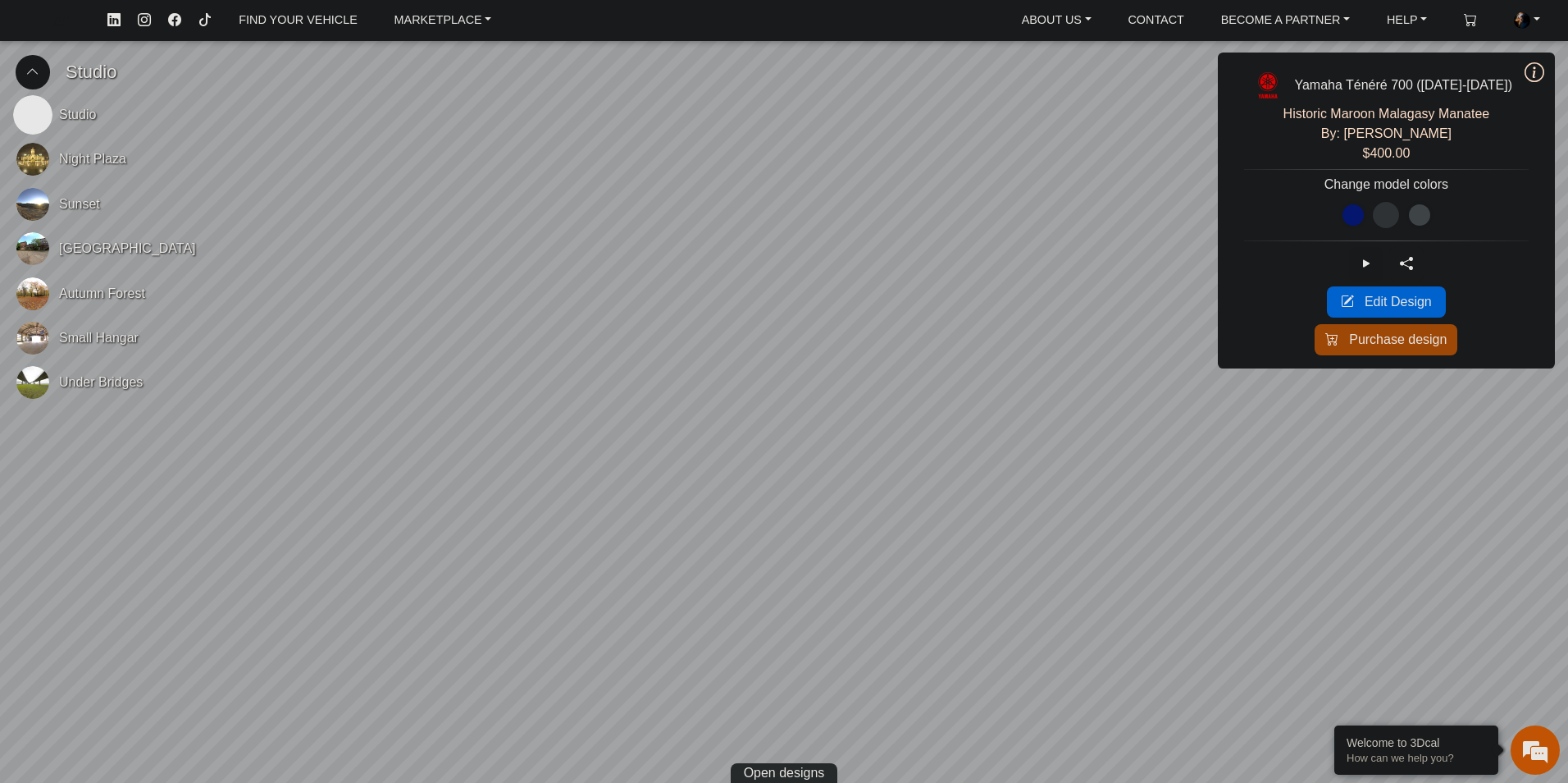
click at [1413, 268] on icon at bounding box center [1406, 264] width 13 height 14
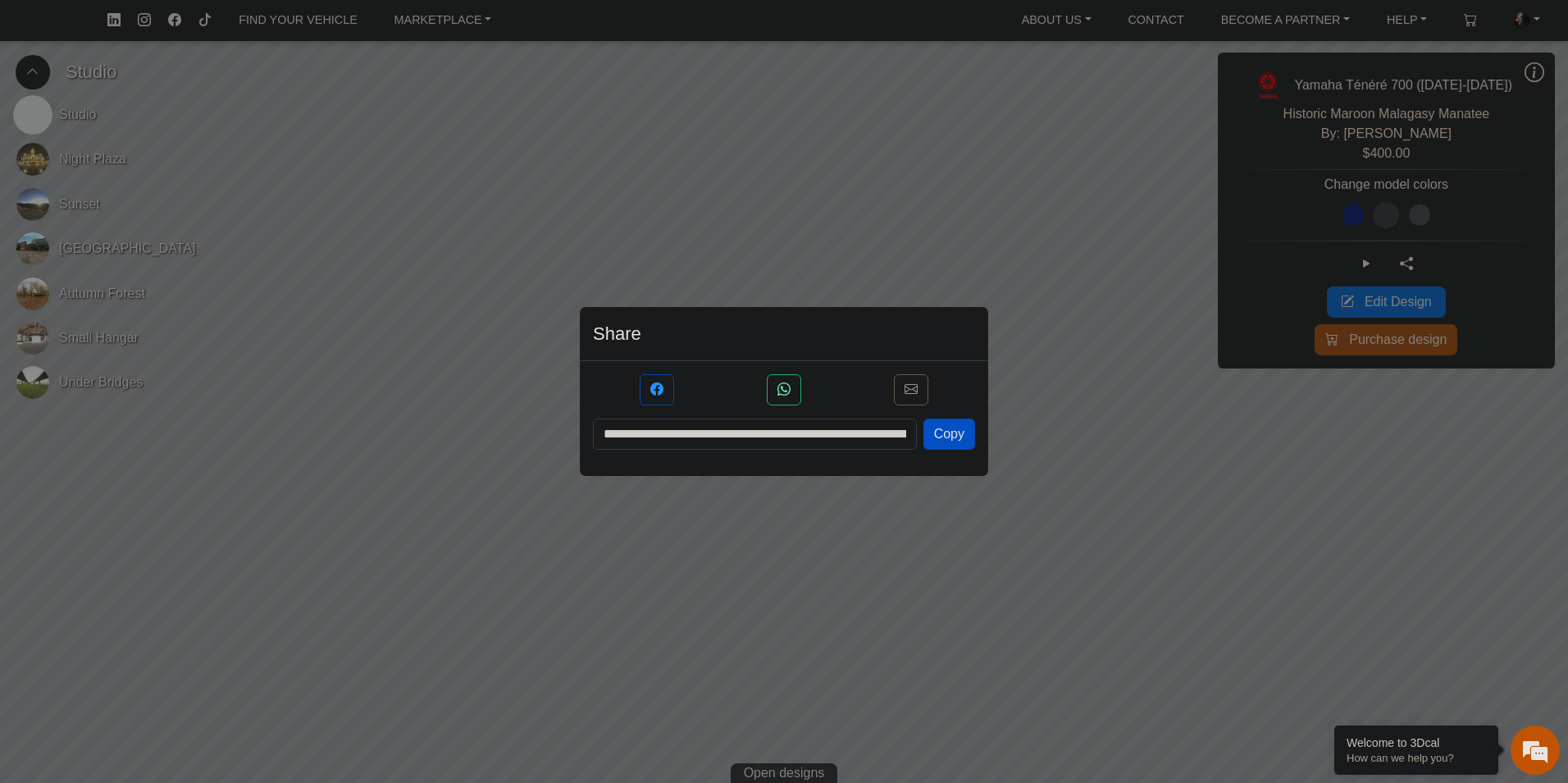
click at [1479, 248] on div "**********" at bounding box center [784, 391] width 1568 height 783
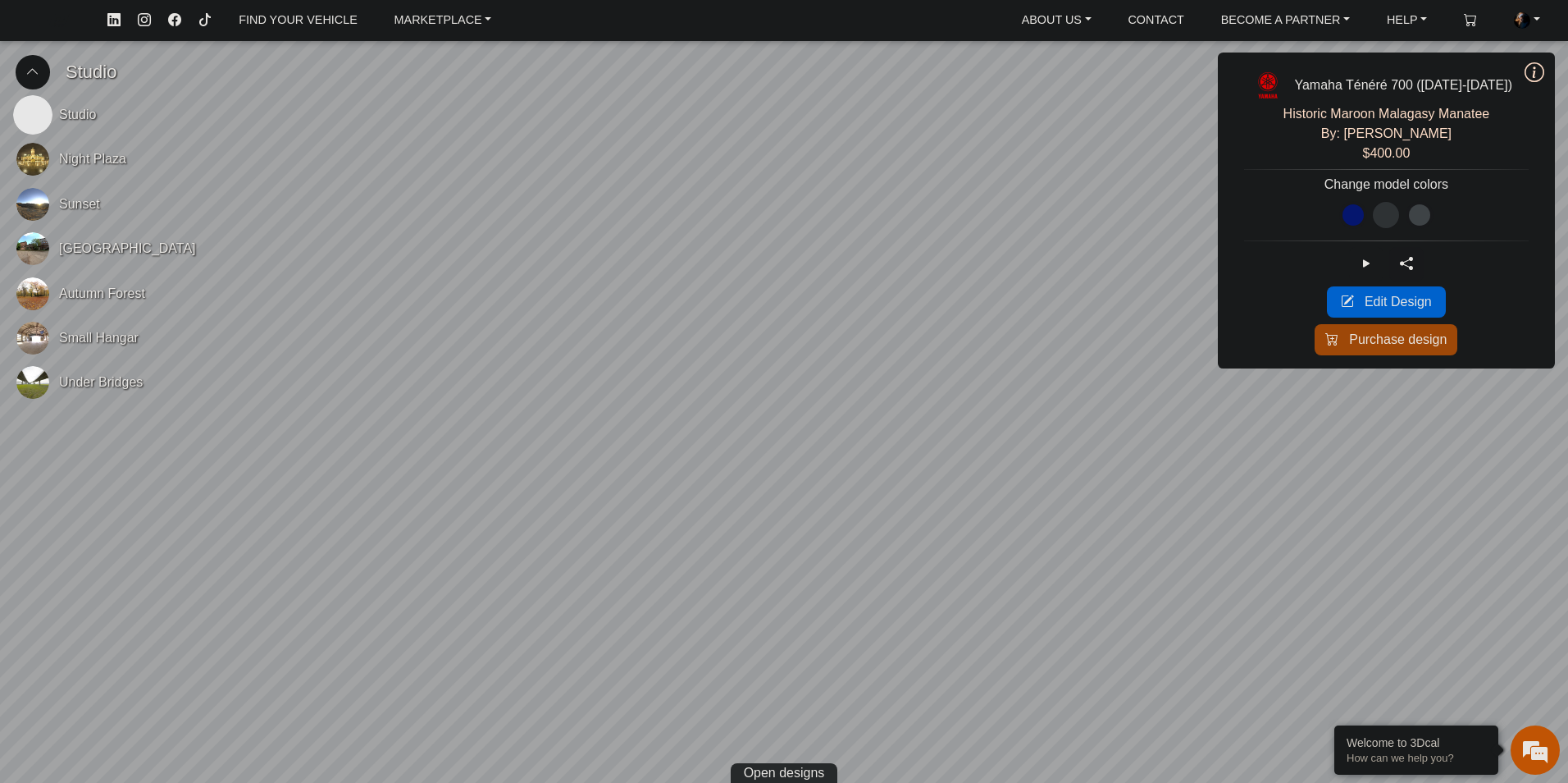
click at [1369, 260] on button at bounding box center [1366, 263] width 34 height 34
click at [1383, 255] on button at bounding box center [1366, 263] width 34 height 34
click at [1373, 261] on icon at bounding box center [1366, 264] width 13 height 14
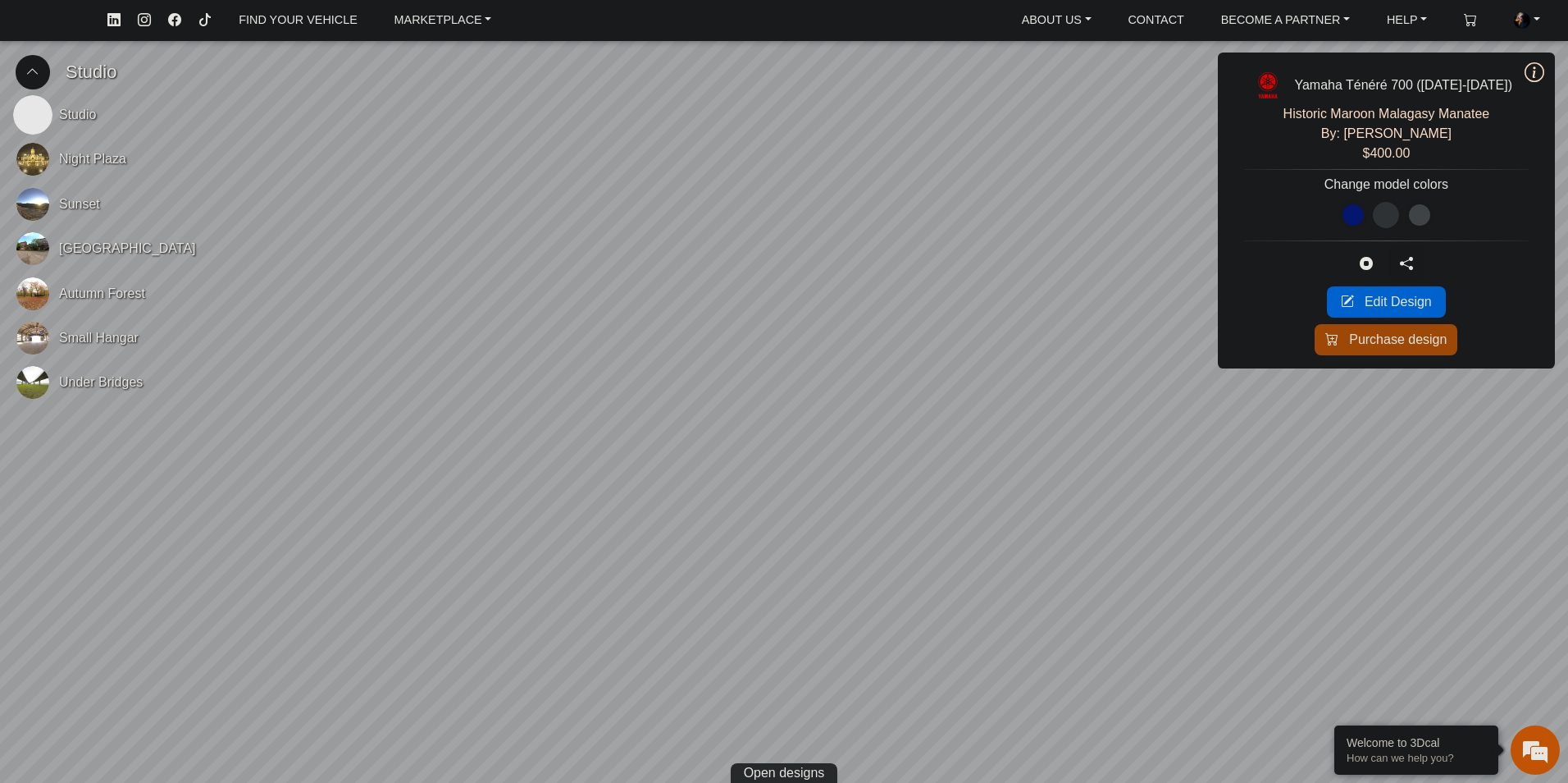
click at [1373, 261] on icon at bounding box center [1366, 264] width 13 height 14
click at [798, 772] on span "Open designs" at bounding box center [784, 773] width 81 height 20
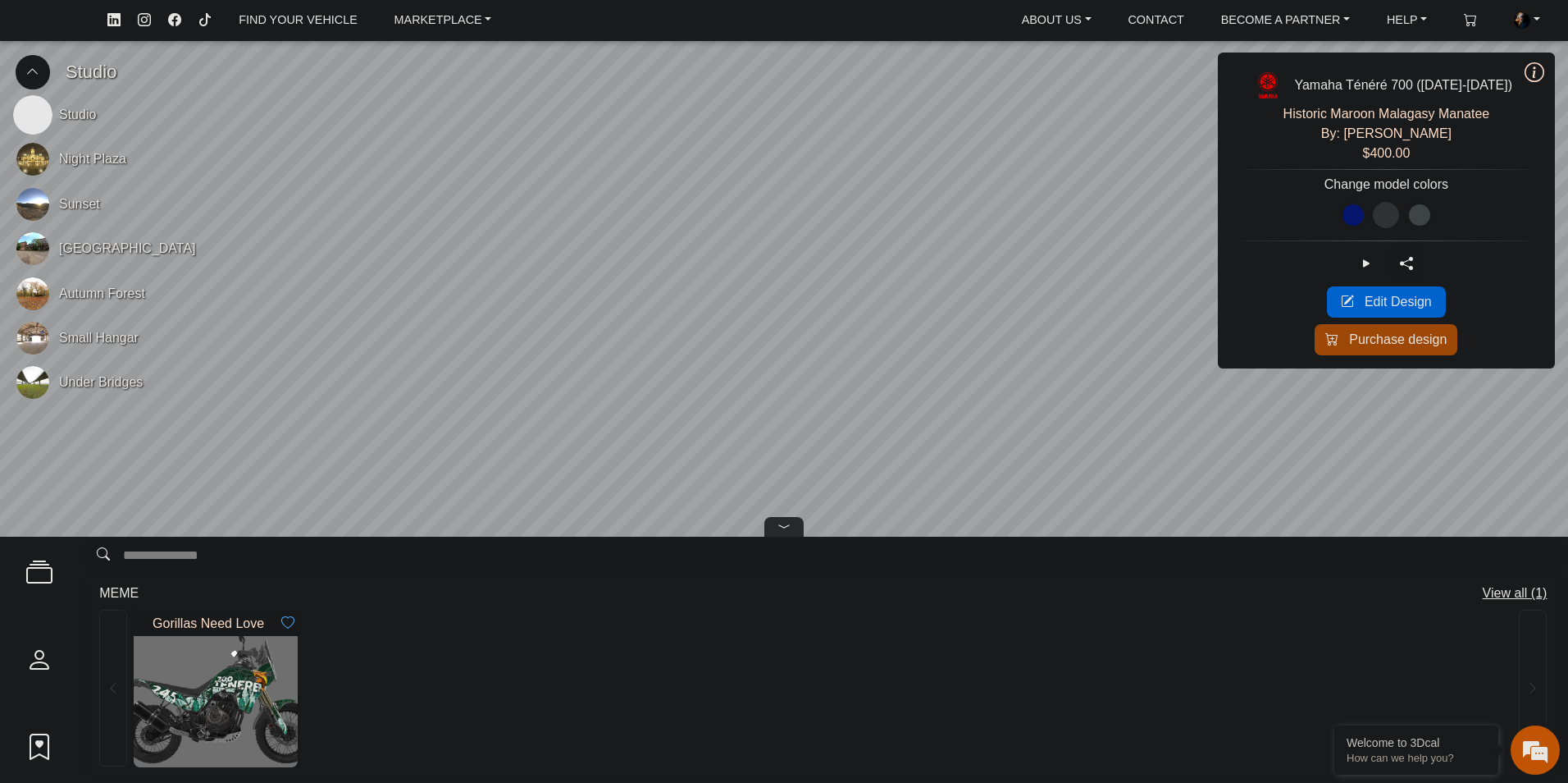
click at [38, 75] on icon at bounding box center [32, 72] width 13 height 14
click at [38, 75] on icon at bounding box center [32, 73] width 13 height 14
click at [1425, 306] on span "Edit Design" at bounding box center [1398, 302] width 67 height 20
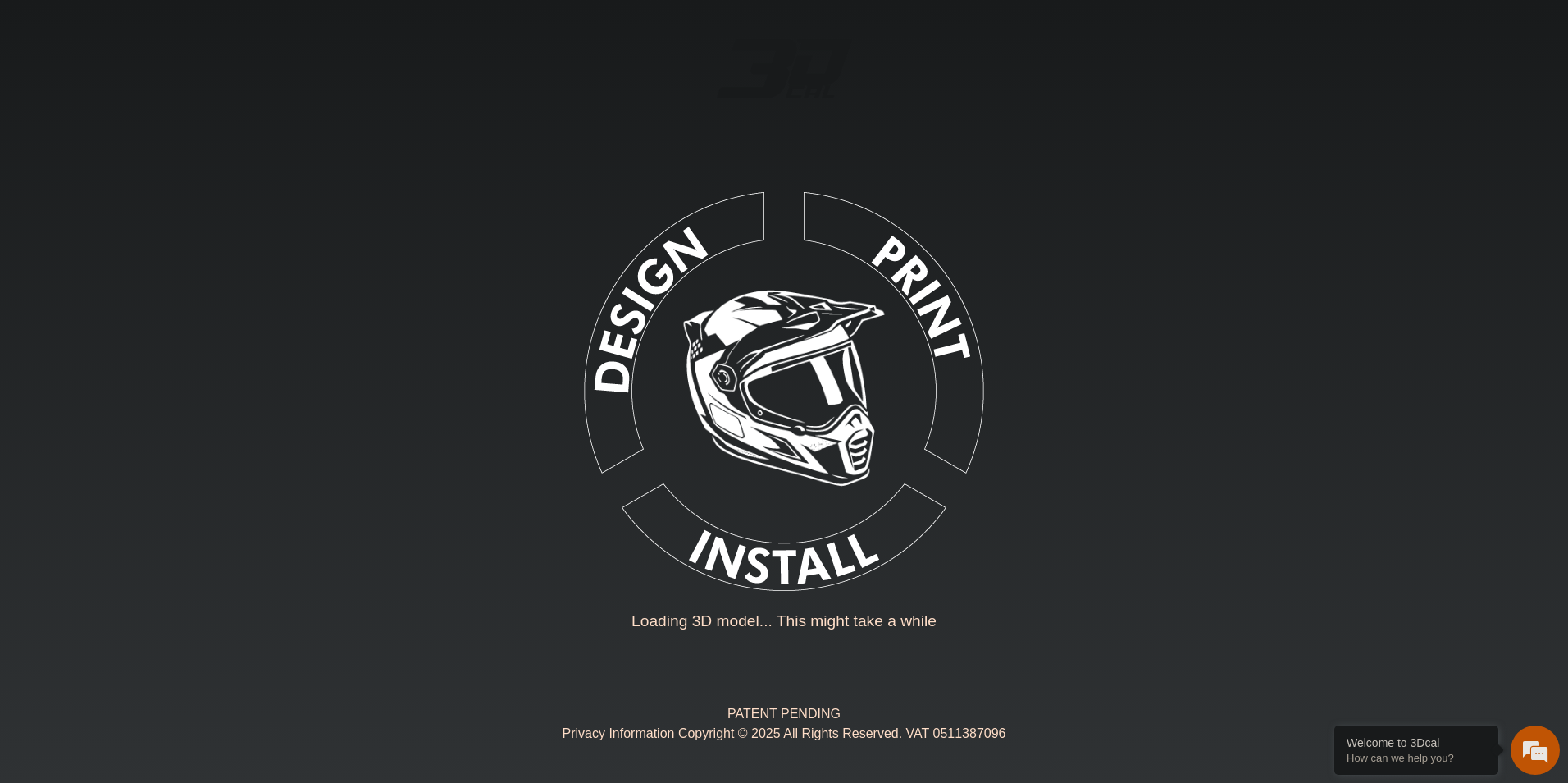
type input "*"
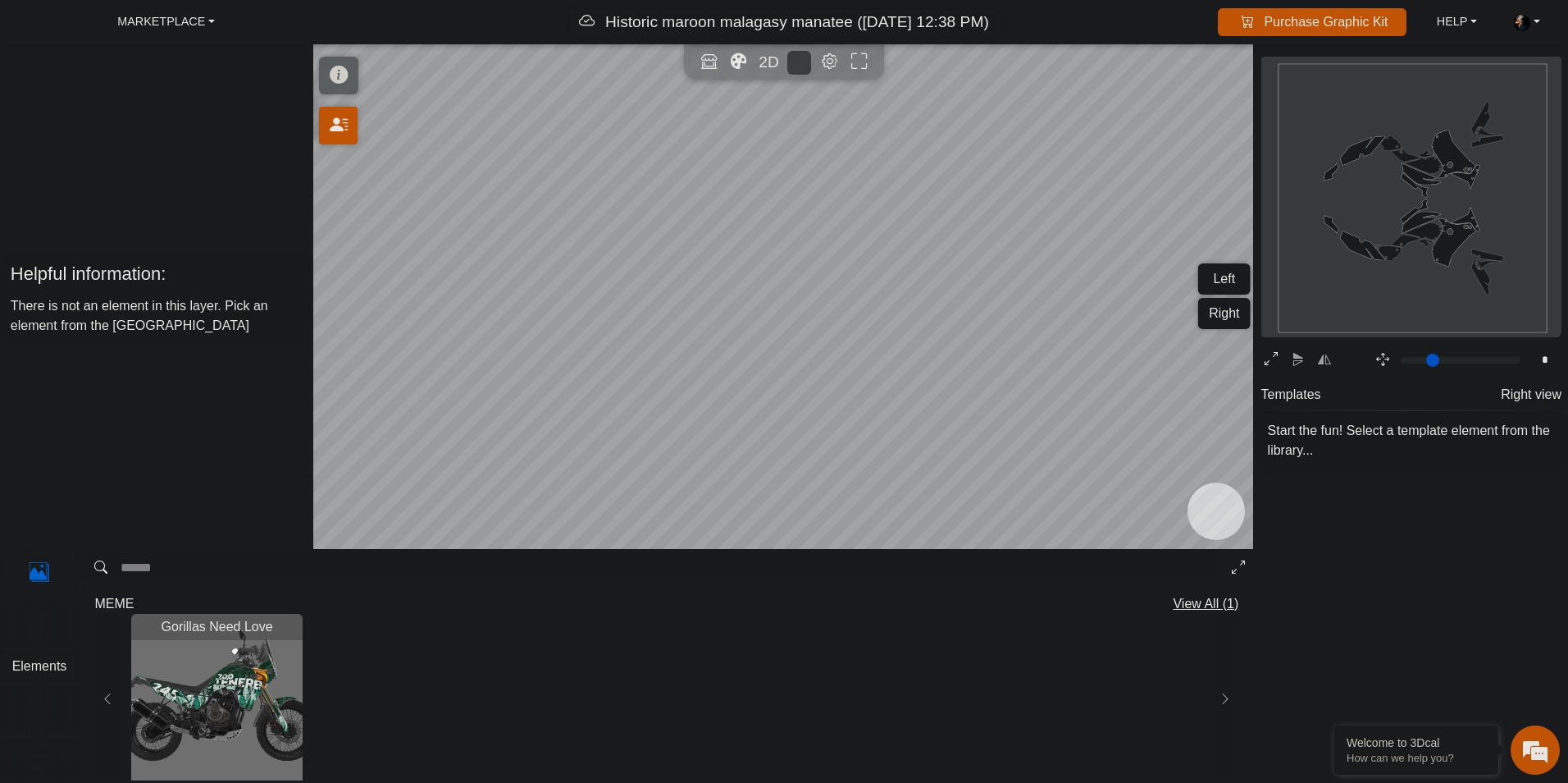
click at [47, 672] on p "Elements" at bounding box center [39, 666] width 74 height 20
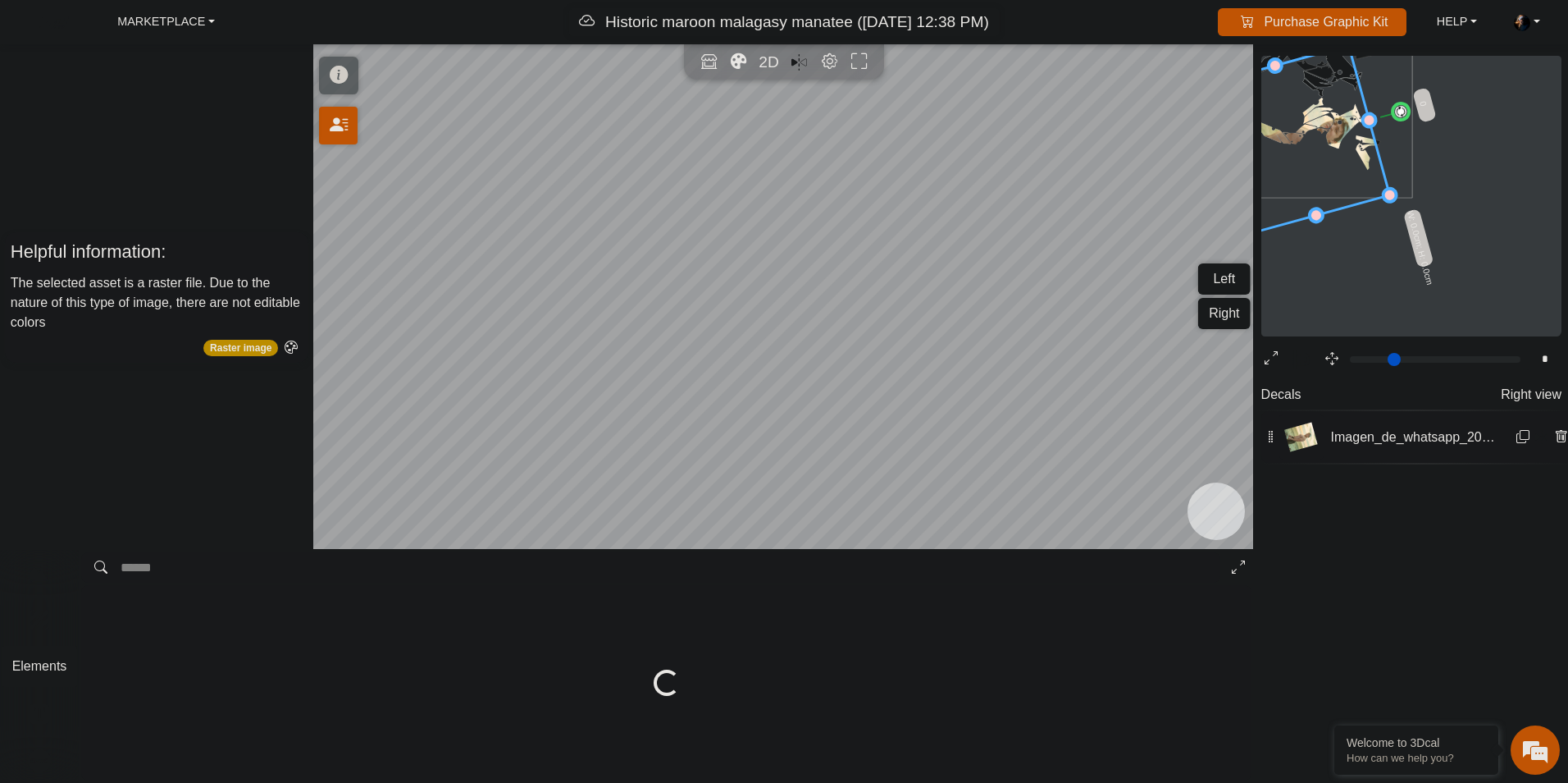
type input "*"
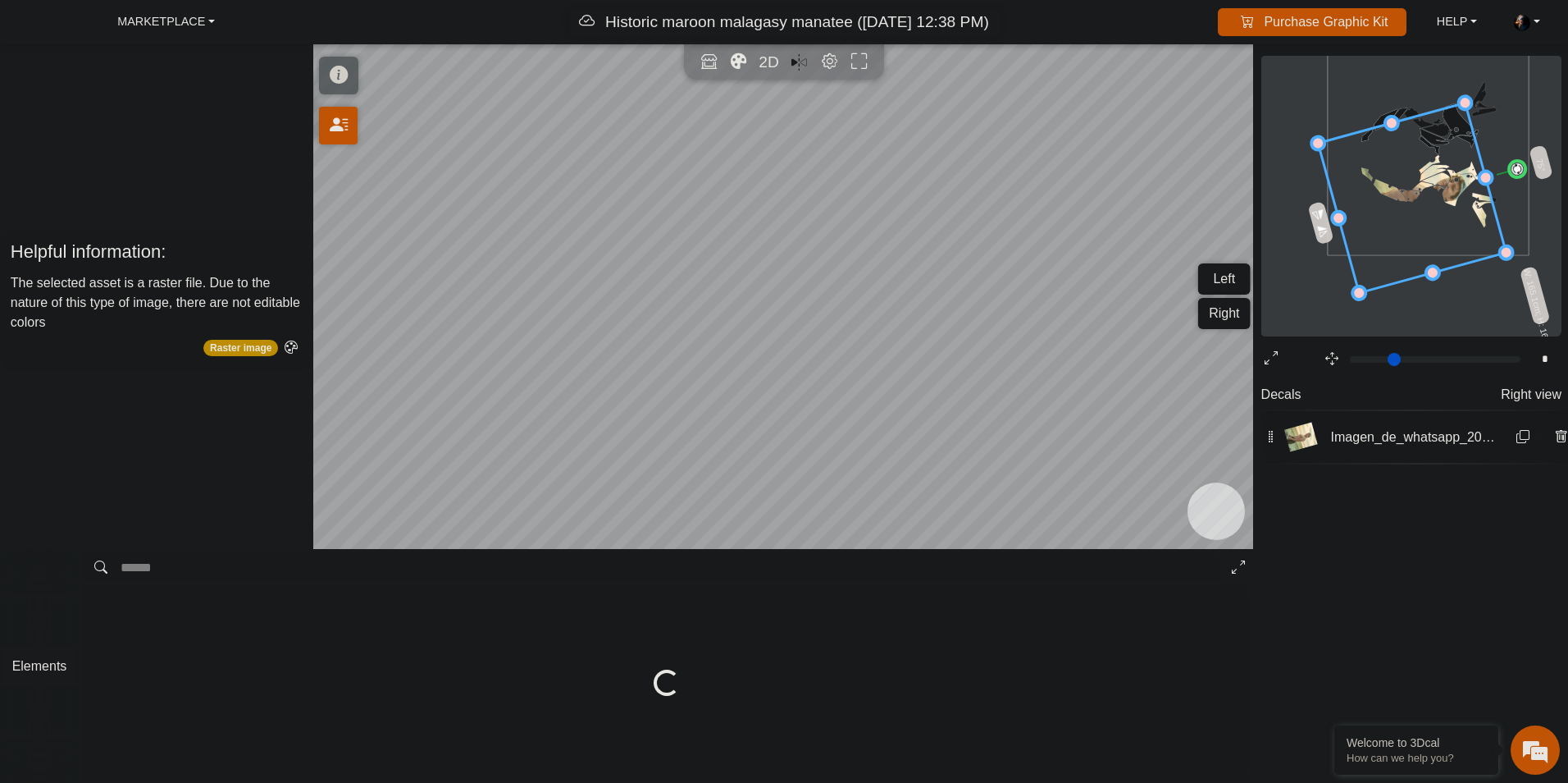
type input "****"
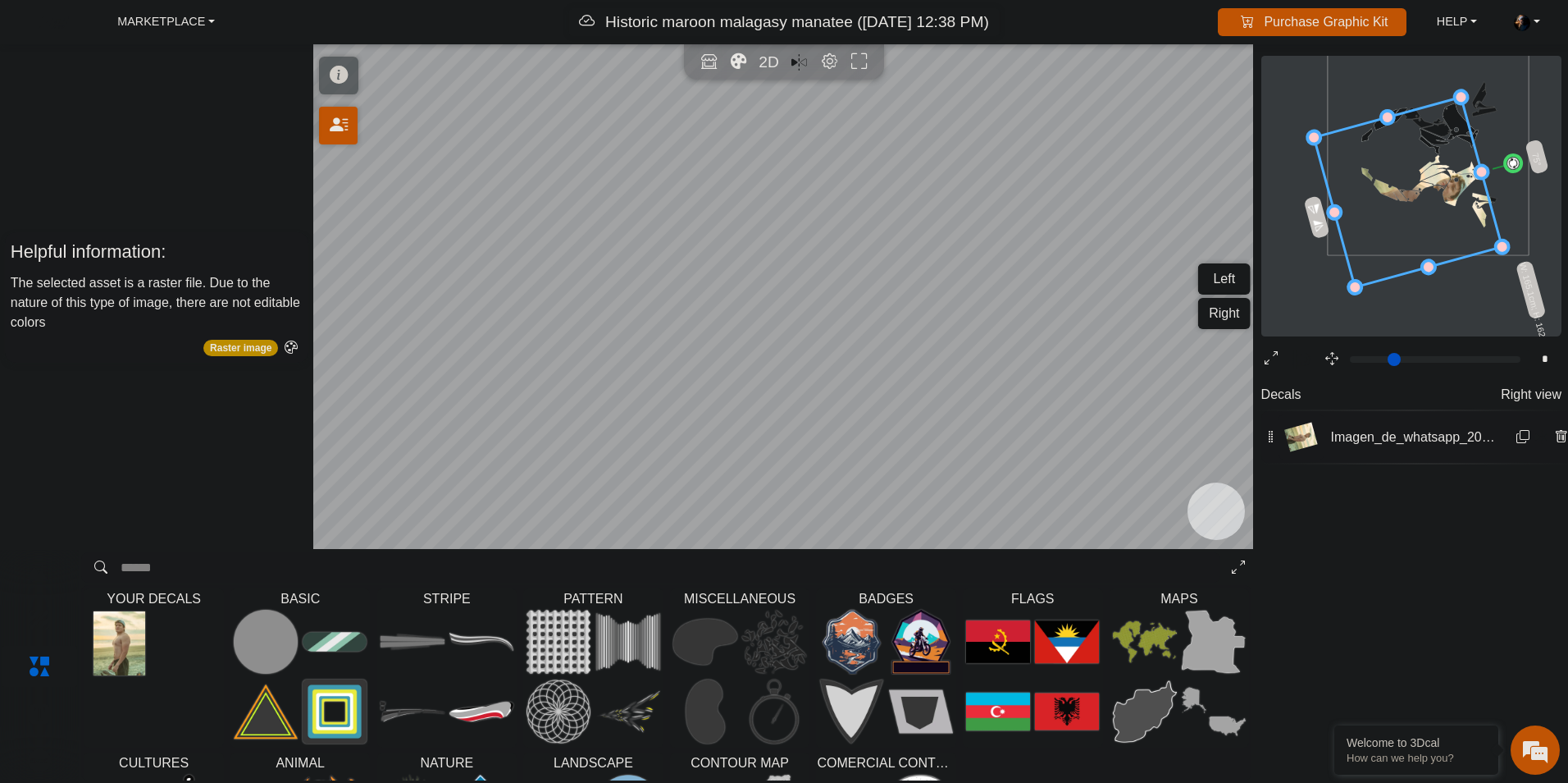
click at [1448, 179] on icon at bounding box center [1407, 192] width 188 height 191
click at [1453, 180] on icon at bounding box center [1412, 193] width 188 height 191
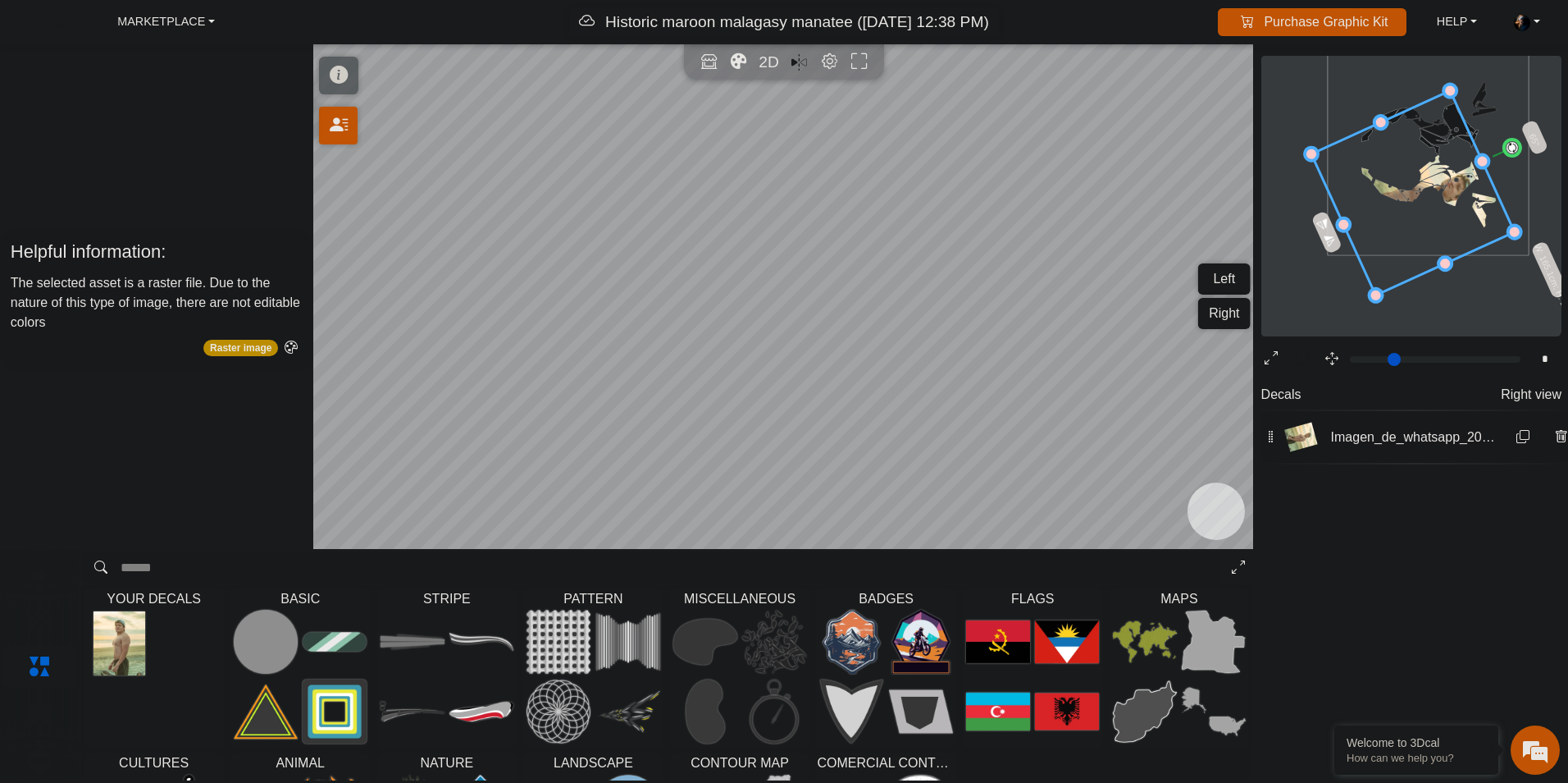
drag, startPoint x: 1516, startPoint y: 165, endPoint x: 1495, endPoint y: 157, distance: 22.5
click at [1495, 157] on g "65° W: 165.1cm; H: 162.3cm" at bounding box center [1453, 235] width 338 height 355
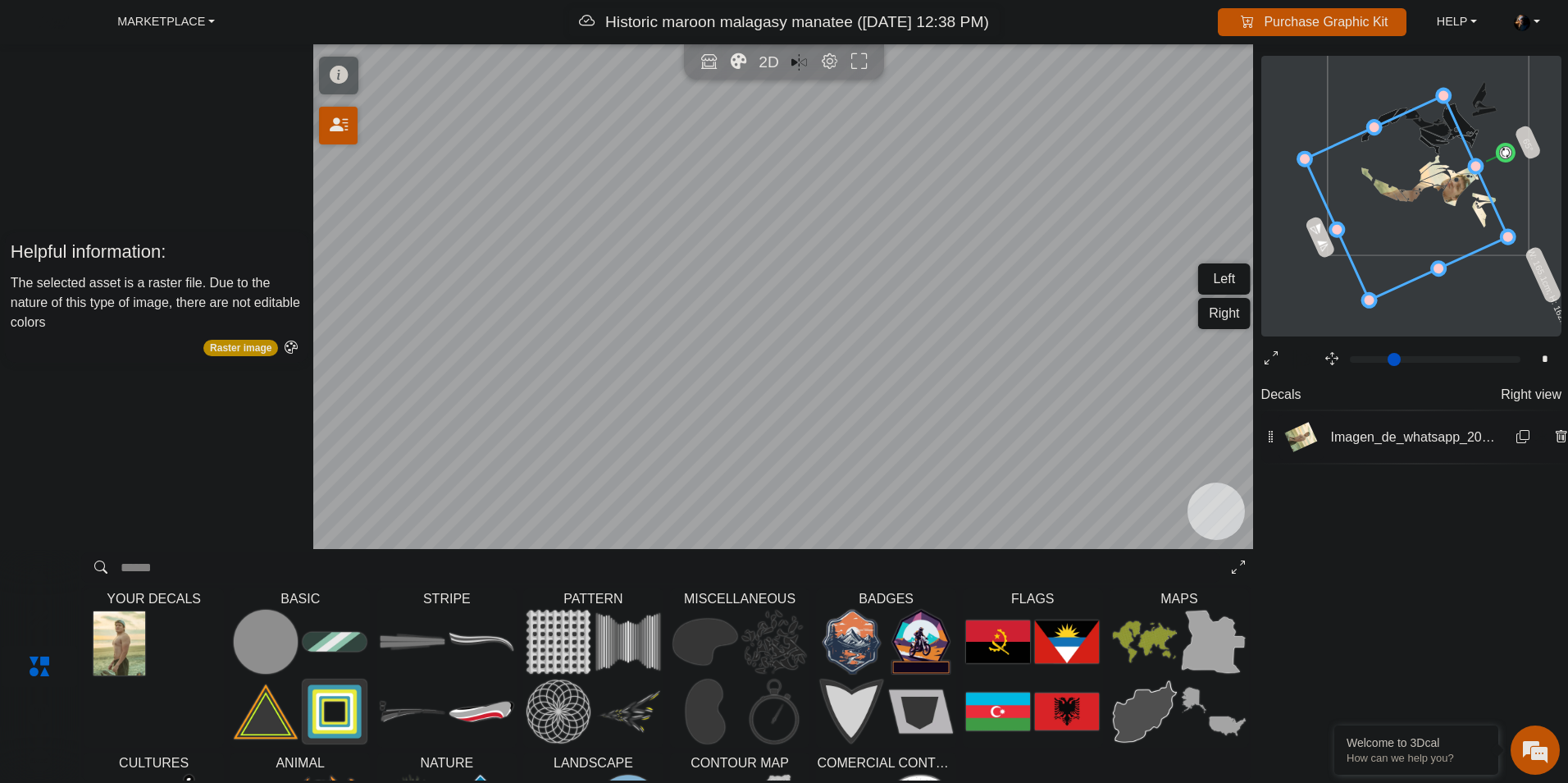
click at [1432, 187] on icon at bounding box center [1406, 198] width 204 height 205
click at [1496, 148] on circle at bounding box center [1501, 143] width 22 height 22
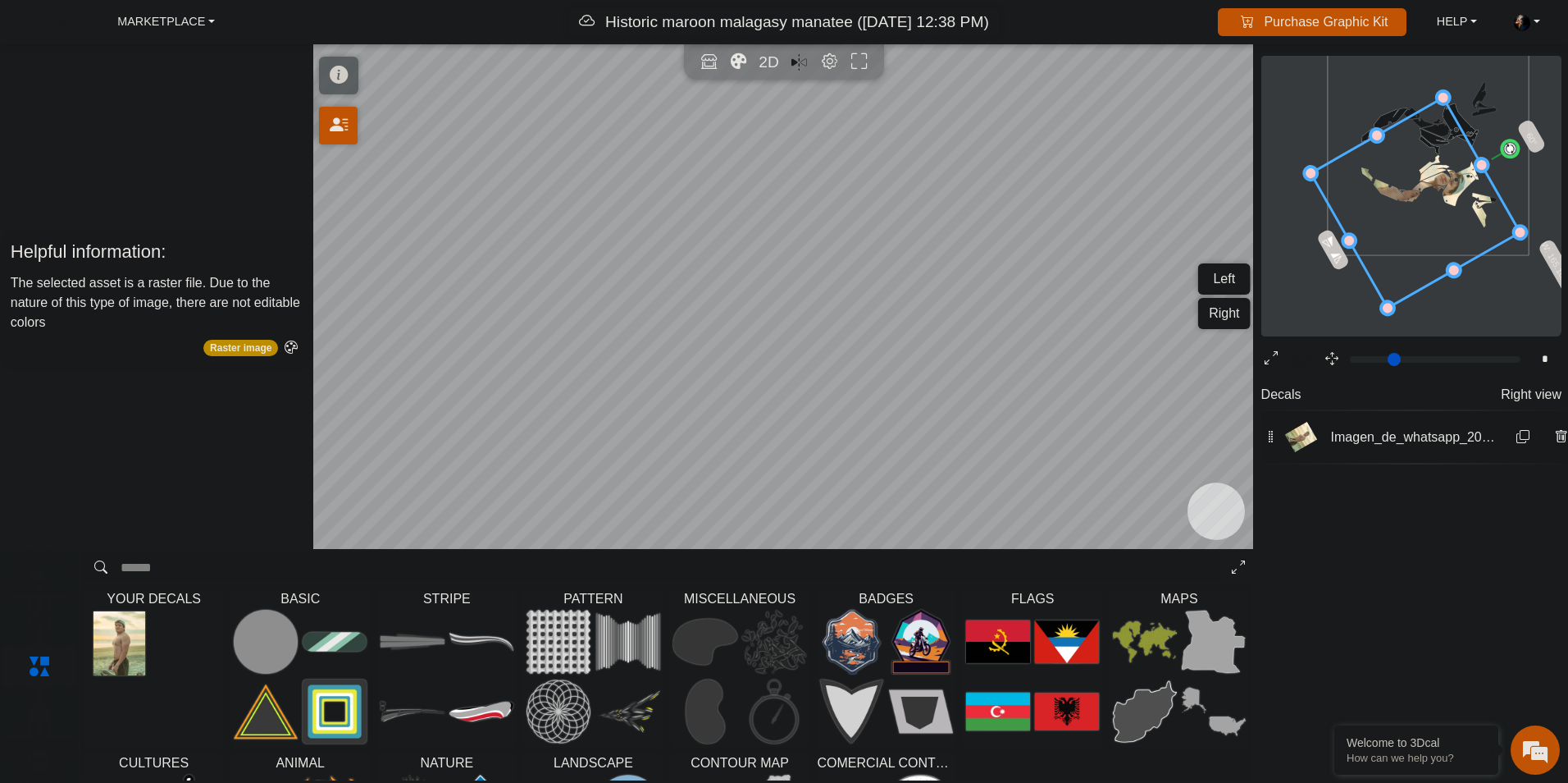
drag, startPoint x: 1444, startPoint y: 185, endPoint x: 1452, endPoint y: 189, distance: 8.9
click at [1452, 189] on icon at bounding box center [1415, 203] width 209 height 211
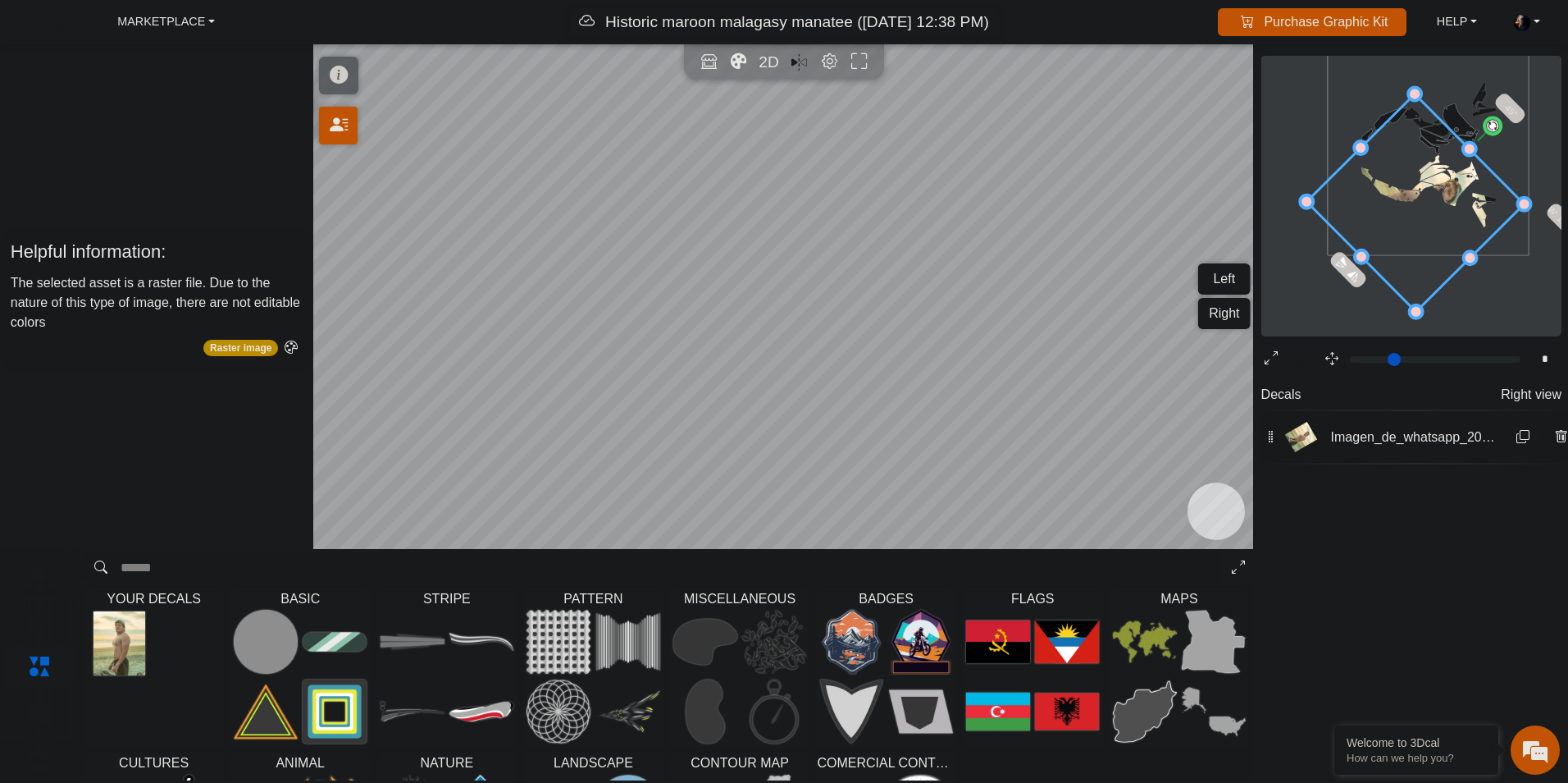
drag, startPoint x: 1514, startPoint y: 148, endPoint x: 1484, endPoint y: 136, distance: 32.3
click at [1484, 136] on g "45° W: 165.1cm; H: 162.3cm" at bounding box center [1467, 227] width 370 height 370
click at [1451, 178] on icon at bounding box center [1419, 198] width 218 height 218
drag, startPoint x: 1471, startPoint y: 143, endPoint x: 1461, endPoint y: 154, distance: 14.9
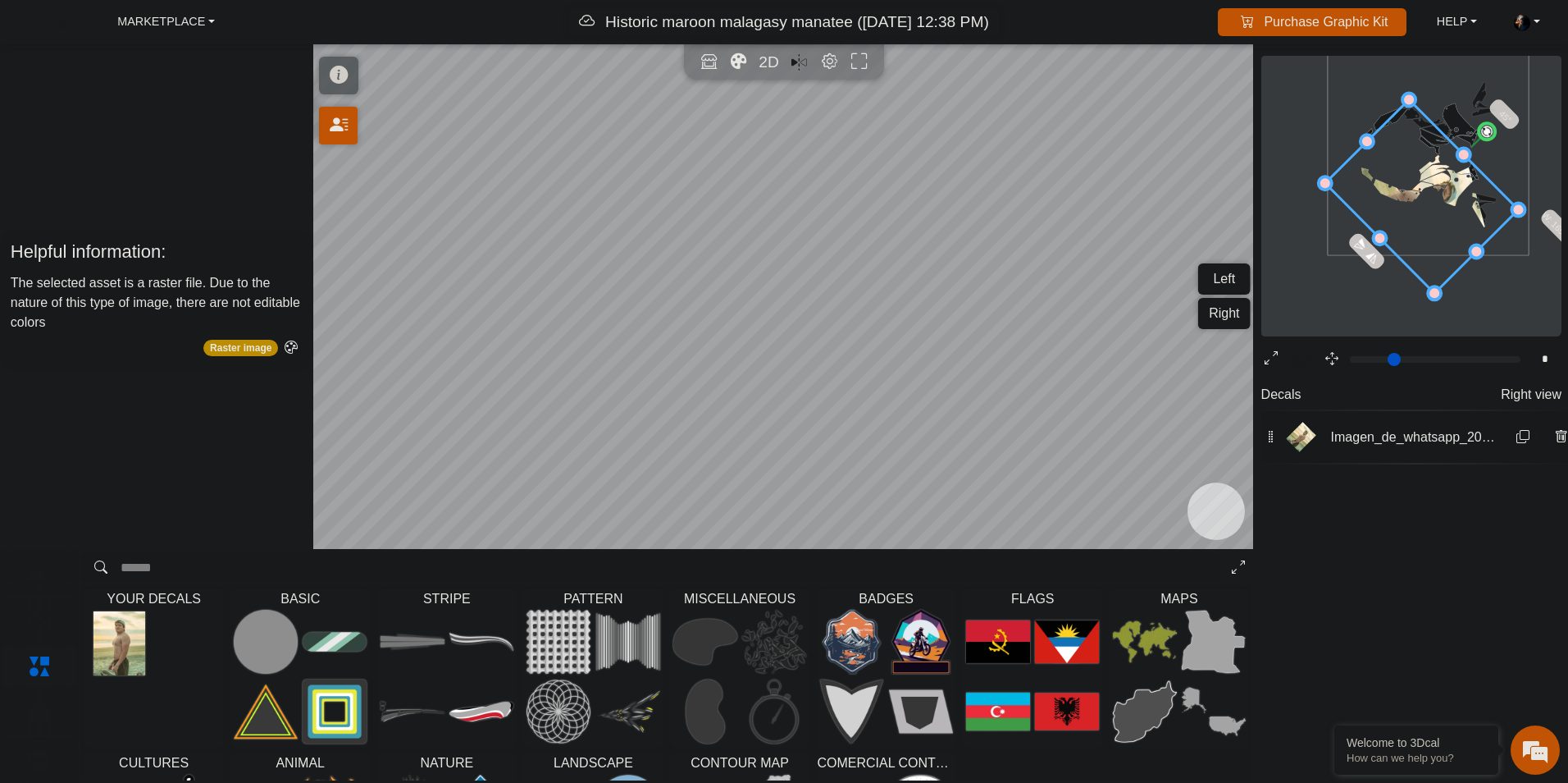
drag, startPoint x: 1367, startPoint y: 249, endPoint x: 1381, endPoint y: 234, distance: 20.5
drag, startPoint x: 1381, startPoint y: 234, endPoint x: 1369, endPoint y: 240, distance: 13.4
click at [1375, 234] on icon at bounding box center [1423, 194] width 202 height 202
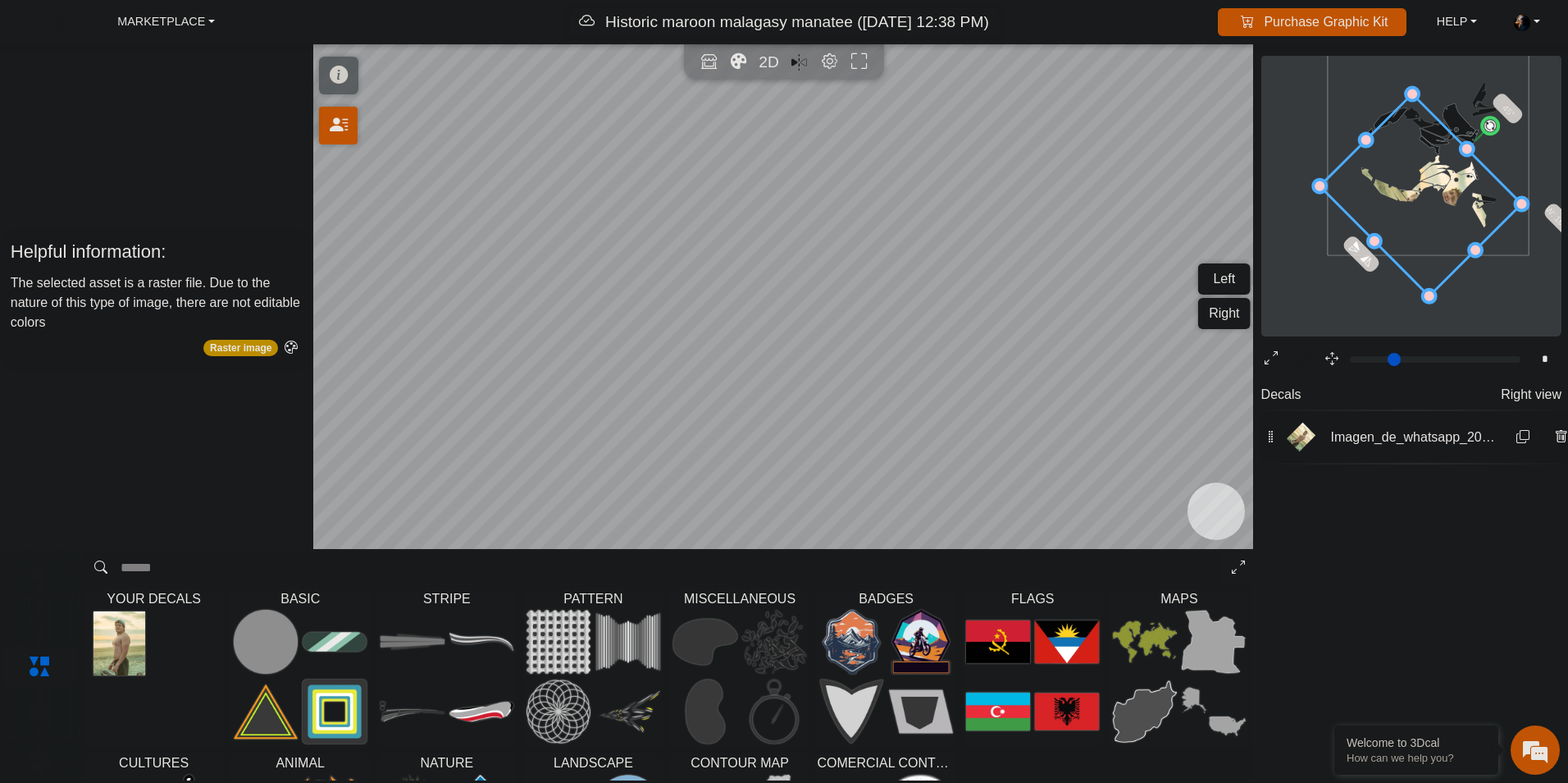
click at [1411, 196] on icon at bounding box center [1420, 194] width 202 height 202
click at [1410, 201] on icon at bounding box center [1419, 199] width 202 height 202
click at [711, 64] on icon "Open in Showroom" at bounding box center [709, 62] width 17 height 19
click at [1456, 546] on div "Decals Right view Imagen_de_whatsapp_2025_08_17_a_las_16" at bounding box center [1411, 541] width 313 height 323
click at [1297, 244] on icon "background_wire_template_bg decal_t700_left_fender decal_t700_right_fender text…" at bounding box center [1428, 154] width 604 height 605
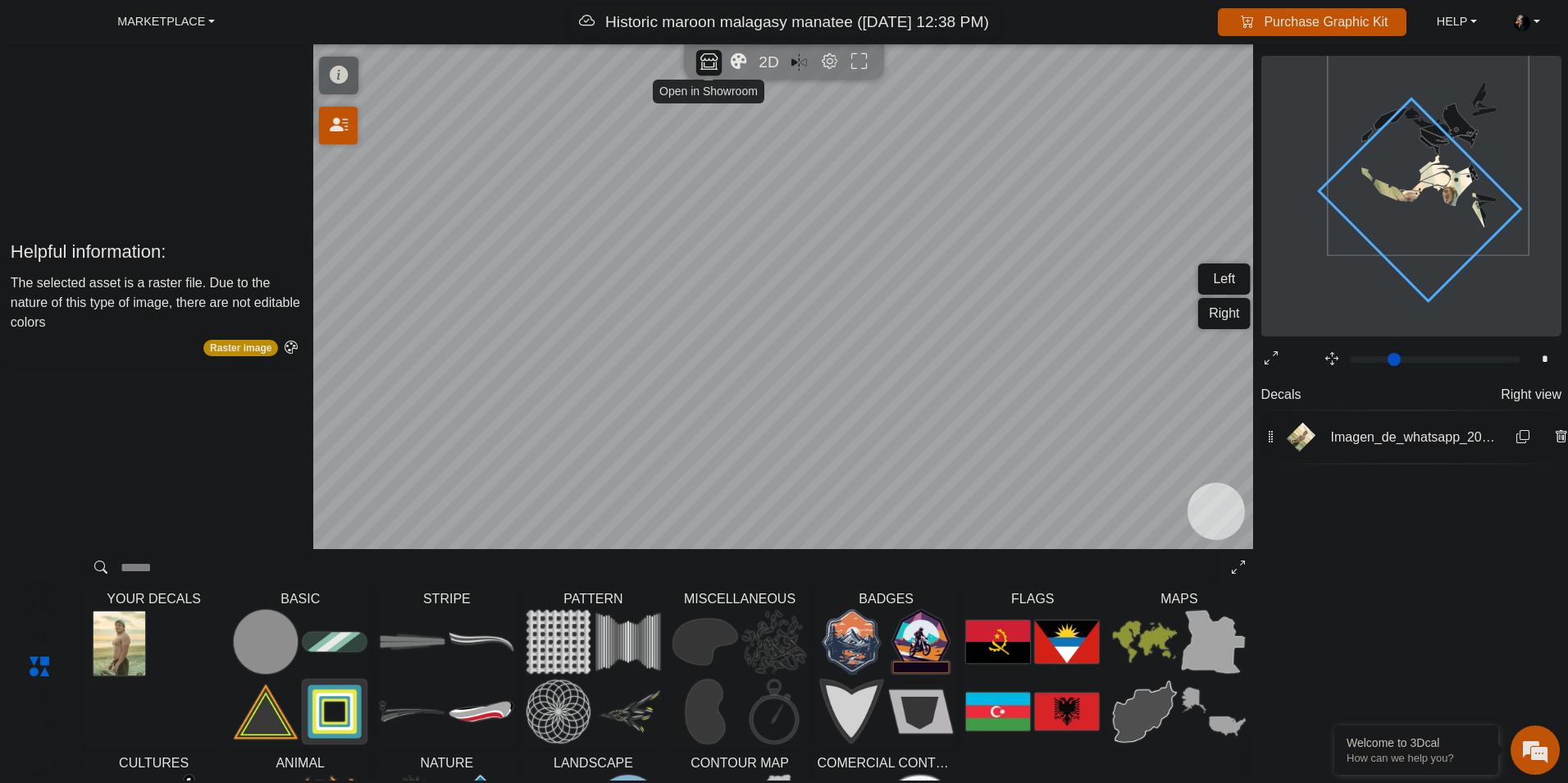
click at [702, 59] on icon "Open in Showroom" at bounding box center [709, 62] width 17 height 19
click at [798, 62] on em "Mirror all" at bounding box center [799, 62] width 17 height 26
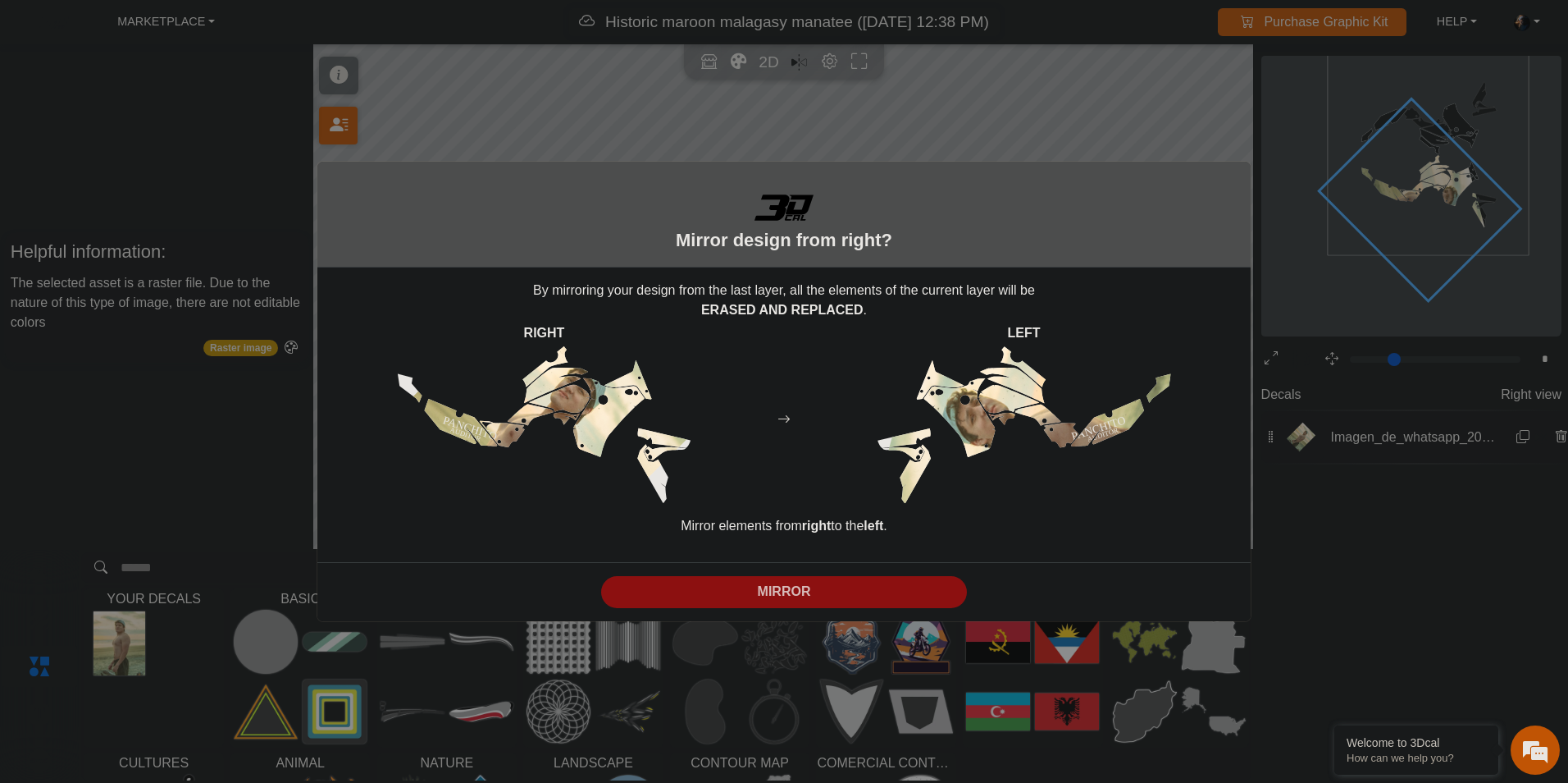
click at [786, 582] on p "MIRROR" at bounding box center [784, 591] width 353 height 20
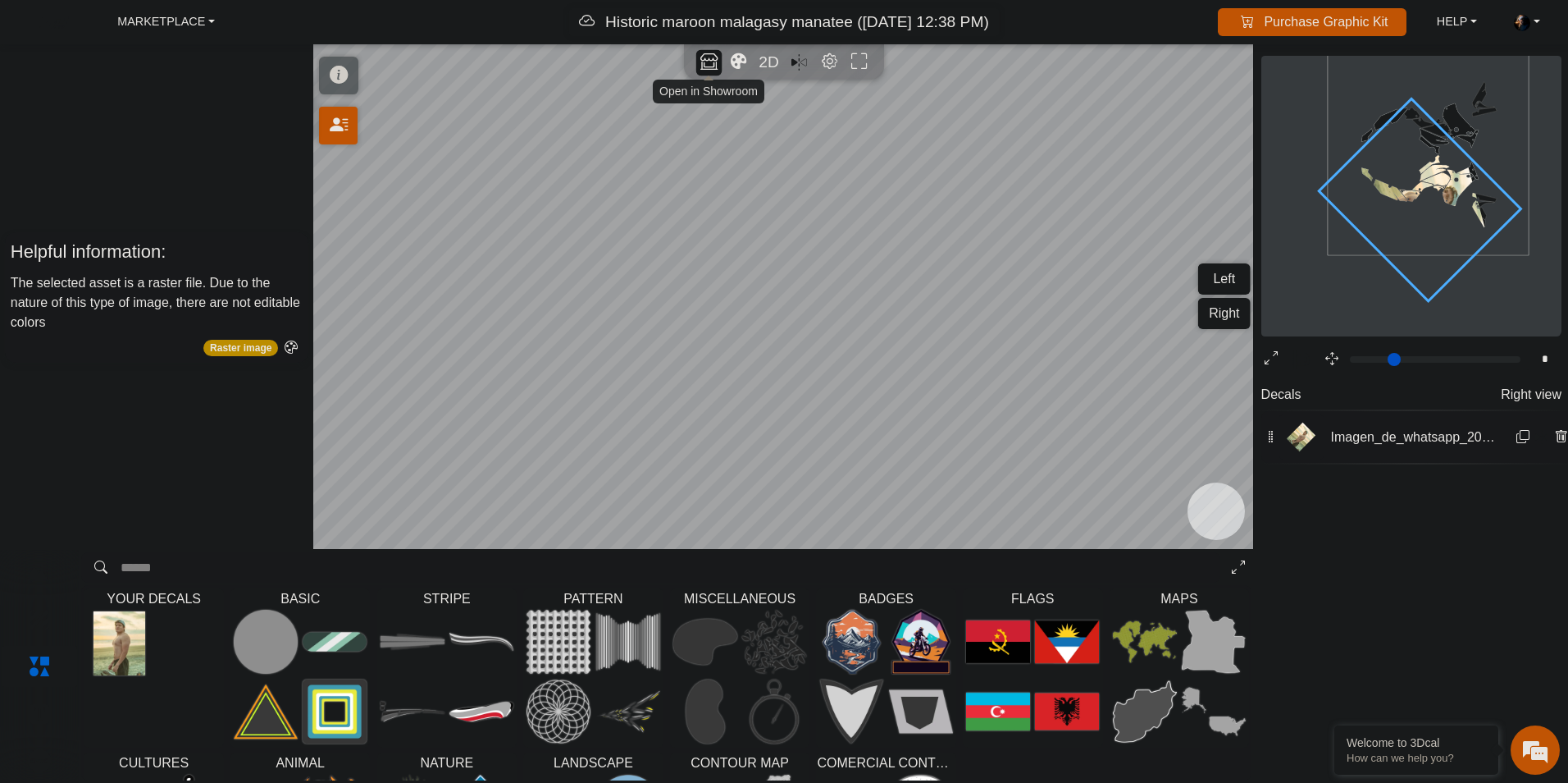
click at [710, 59] on icon "Open in Showroom" at bounding box center [709, 62] width 17 height 19
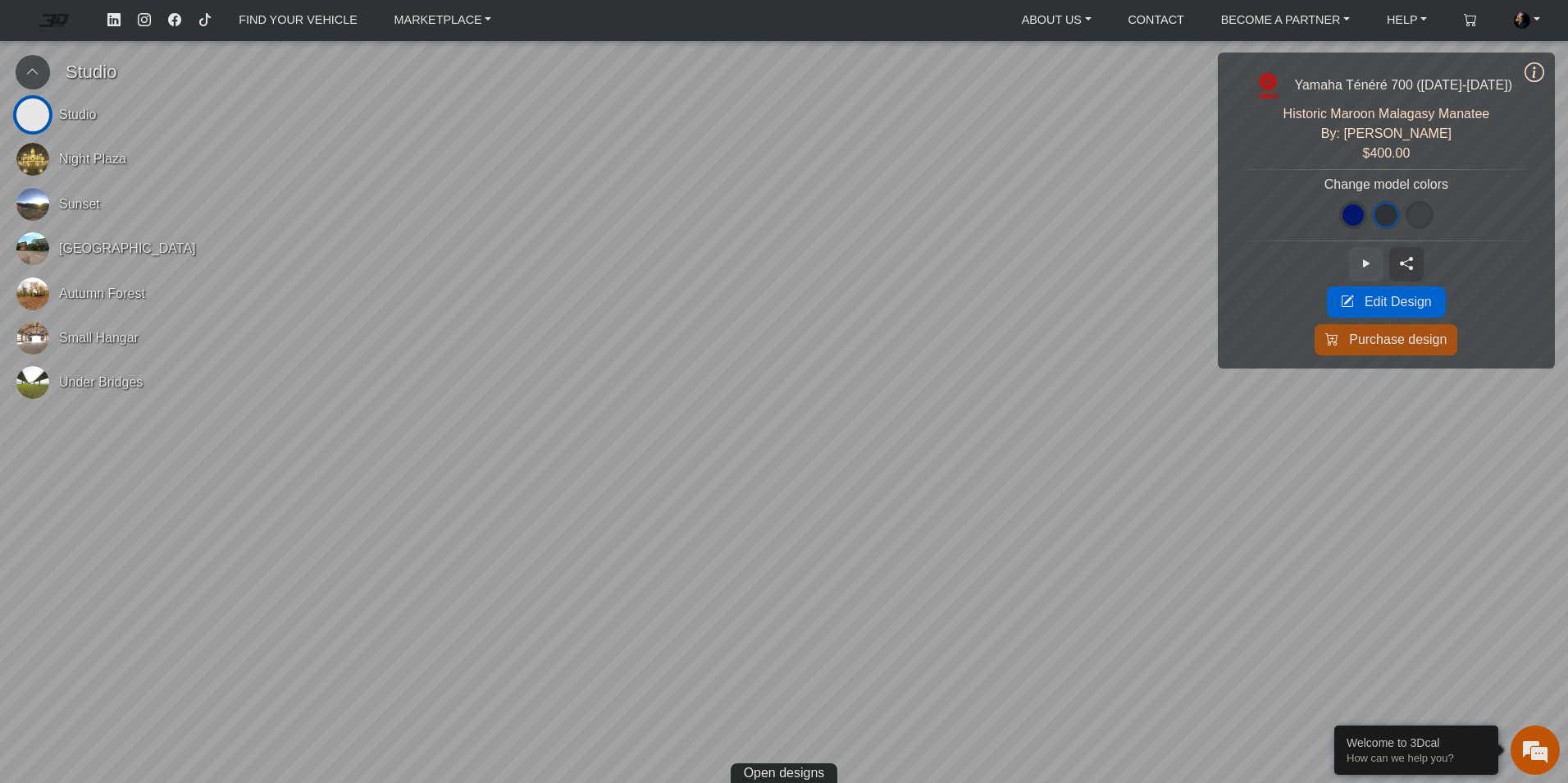
click at [1377, 272] on button at bounding box center [1366, 263] width 34 height 34
click at [1377, 271] on button at bounding box center [1366, 263] width 34 height 34
click at [100, 163] on span "Night Plaza" at bounding box center [93, 159] width 67 height 20
click at [30, 207] on img at bounding box center [33, 205] width 33 height 33
click at [1373, 262] on icon at bounding box center [1366, 264] width 13 height 14
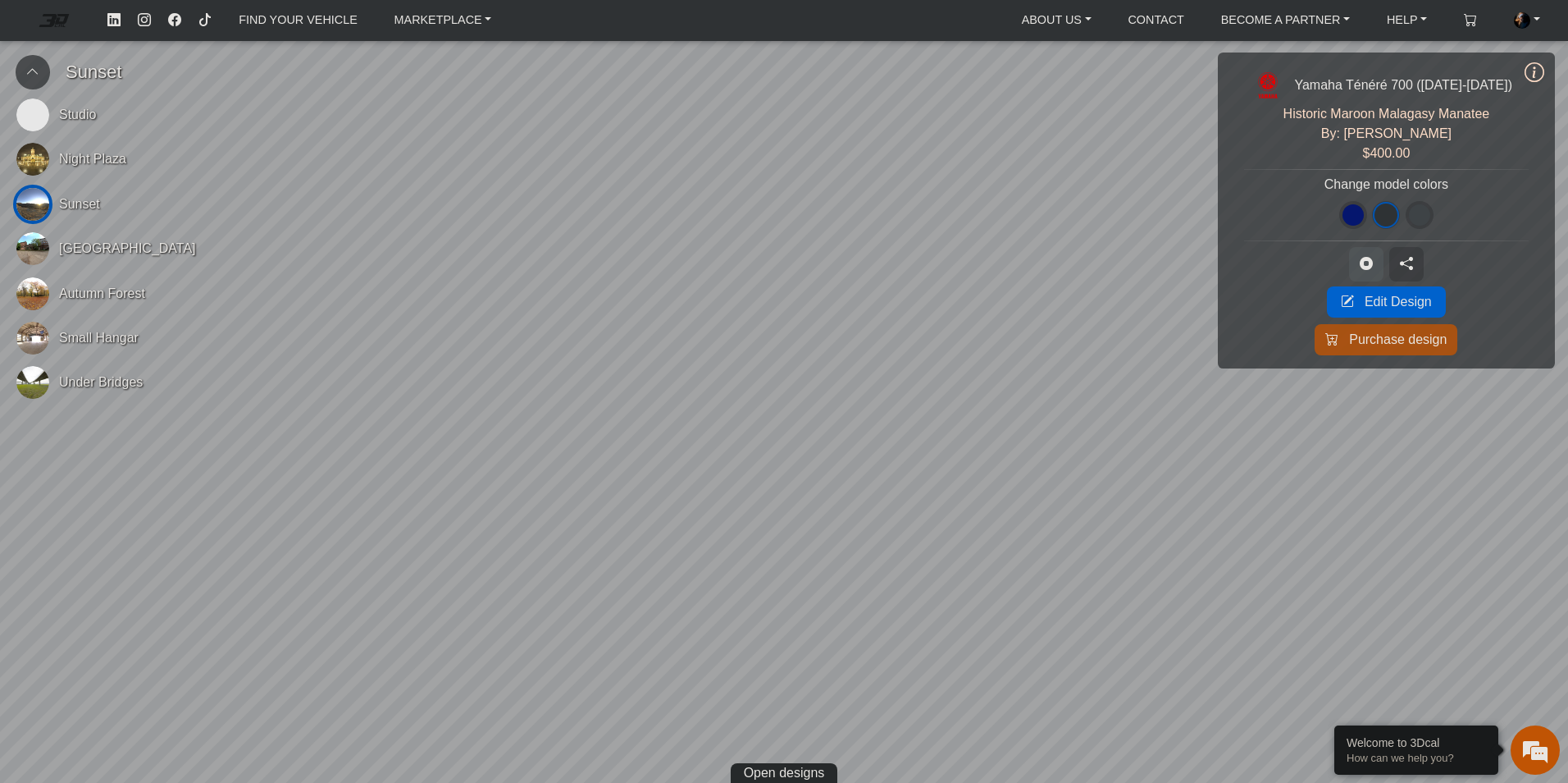
click at [1373, 266] on icon at bounding box center [1366, 264] width 13 height 14
click at [1530, 73] on icon at bounding box center [1534, 72] width 20 height 22
click at [1544, 70] on icon at bounding box center [1534, 72] width 20 height 22
click at [38, 120] on img at bounding box center [33, 115] width 33 height 33
click at [1373, 264] on icon at bounding box center [1366, 264] width 13 height 14
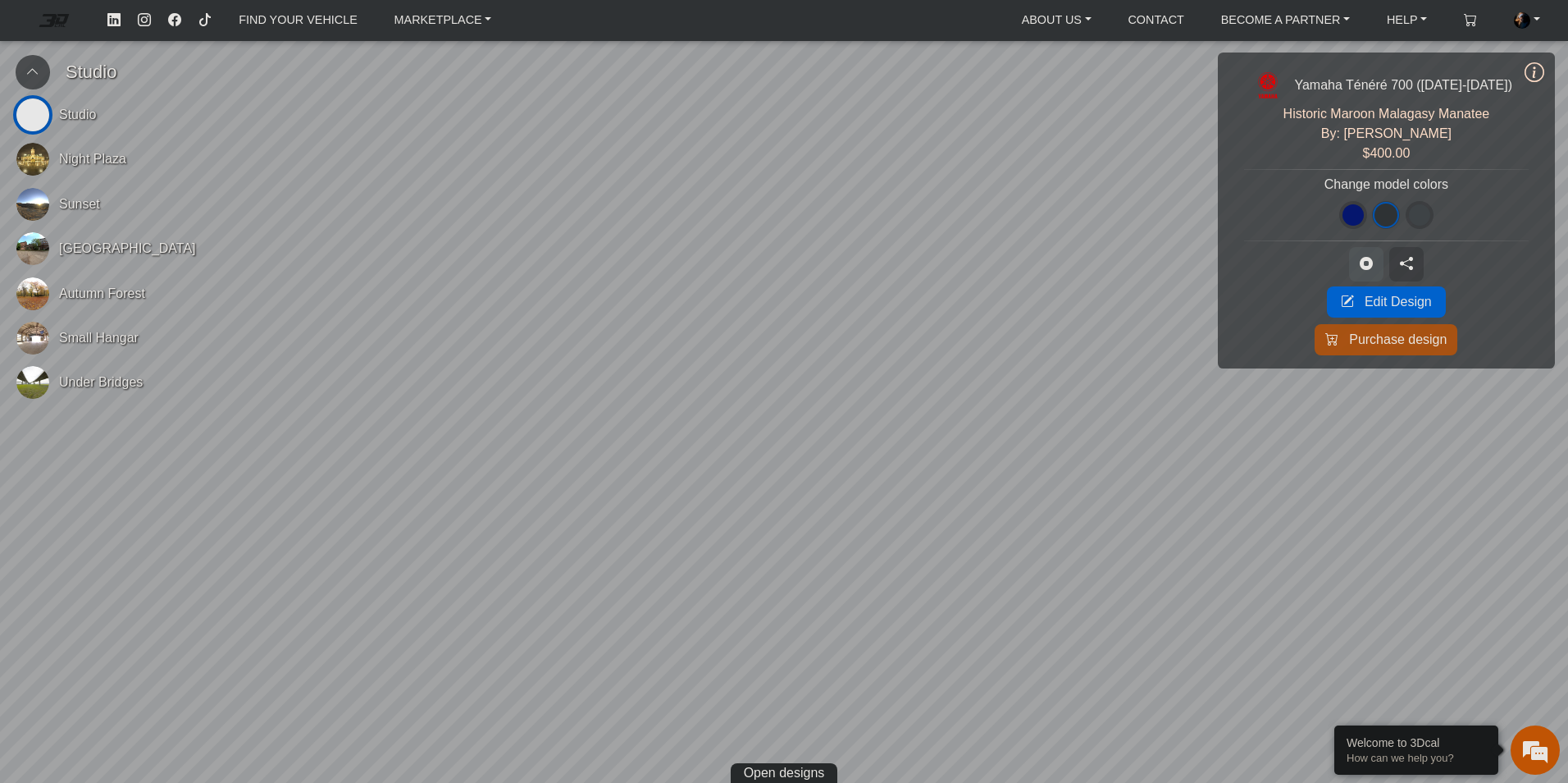
click at [1373, 264] on icon at bounding box center [1366, 264] width 13 height 14
click at [1524, 75] on icon at bounding box center [1534, 72] width 20 height 22
